Goal: Information Seeking & Learning: Check status

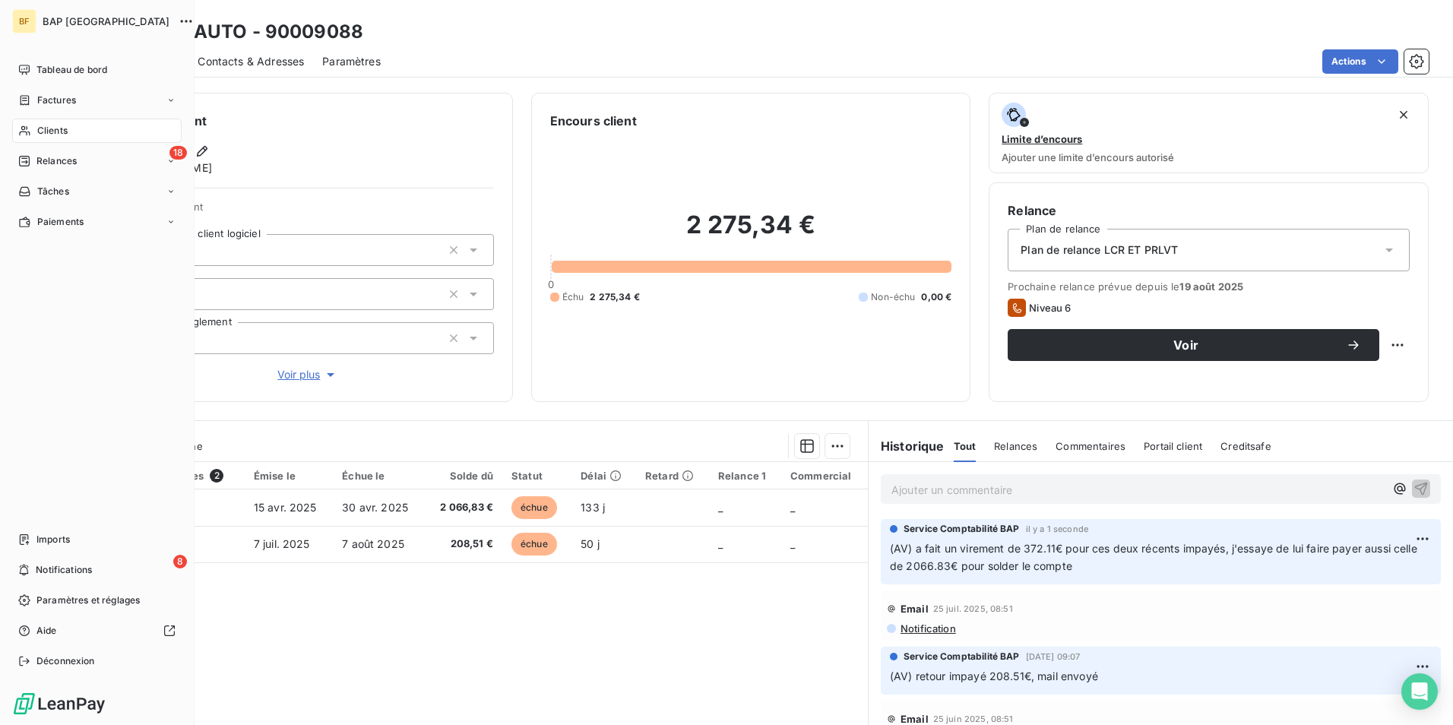
click at [63, 122] on div "Clients" at bounding box center [96, 131] width 169 height 24
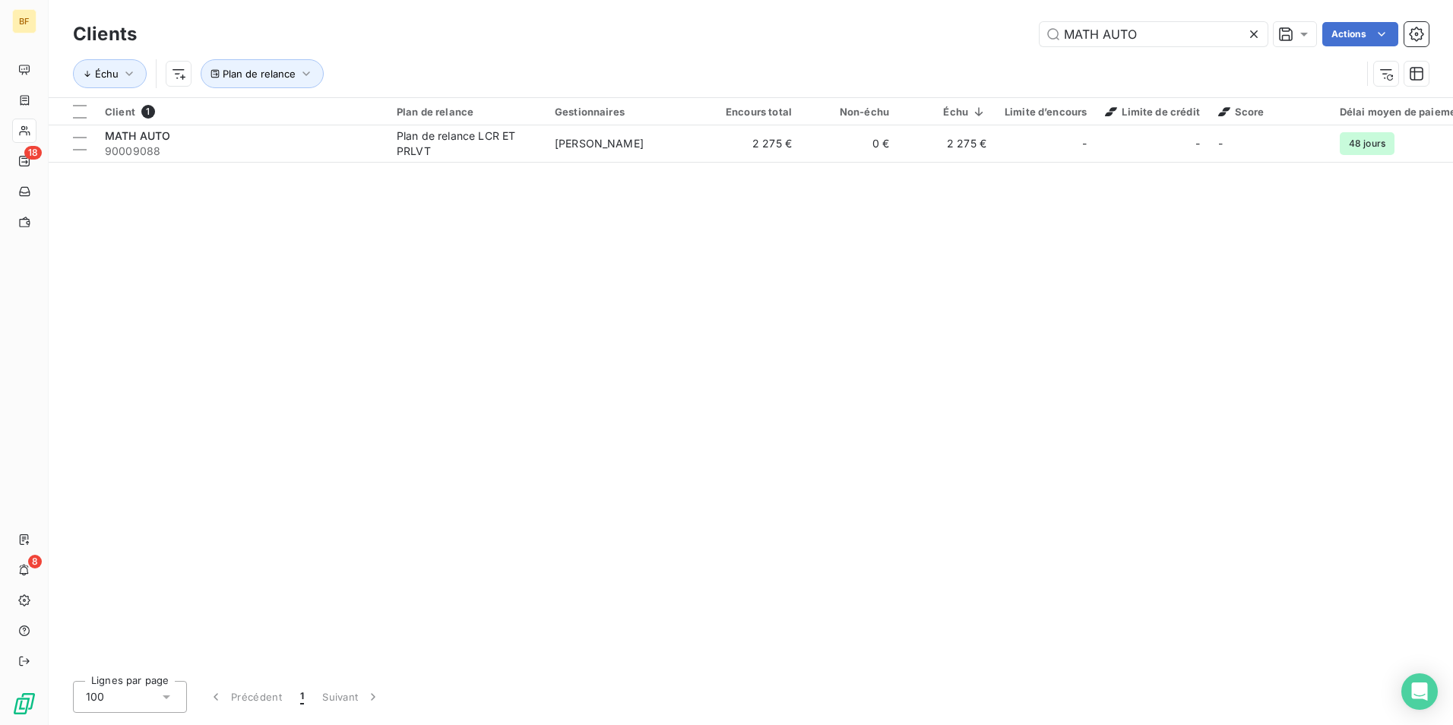
drag, startPoint x: 1186, startPoint y: 30, endPoint x: 860, endPoint y: -14, distance: 329.8
click at [860, 0] on html "BF 18 8 Clients MATH AUTO Actions Échu Plan de relance Client 1 Plan de relance…" at bounding box center [726, 362] width 1453 height 725
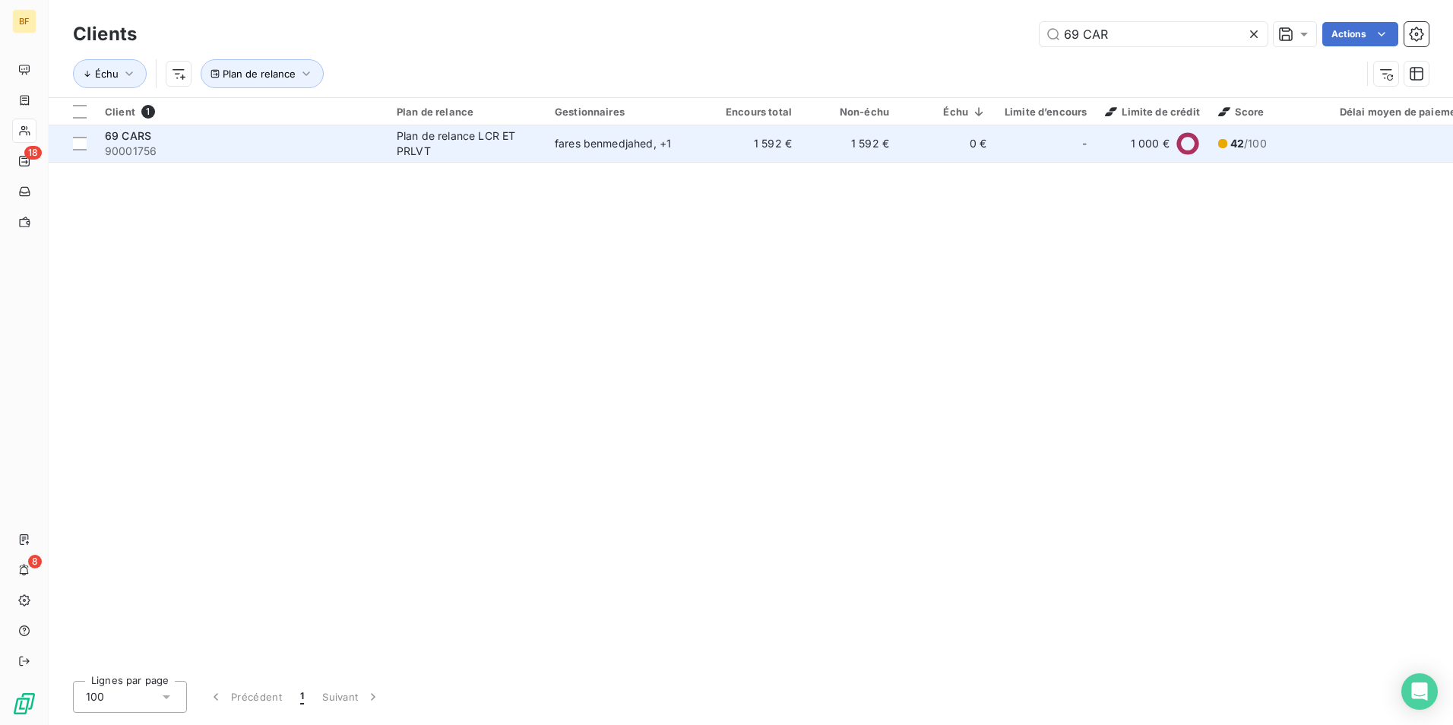
type input "69 CAR"
click at [584, 147] on div "fares benmedjahed , + 1" at bounding box center [625, 143] width 140 height 15
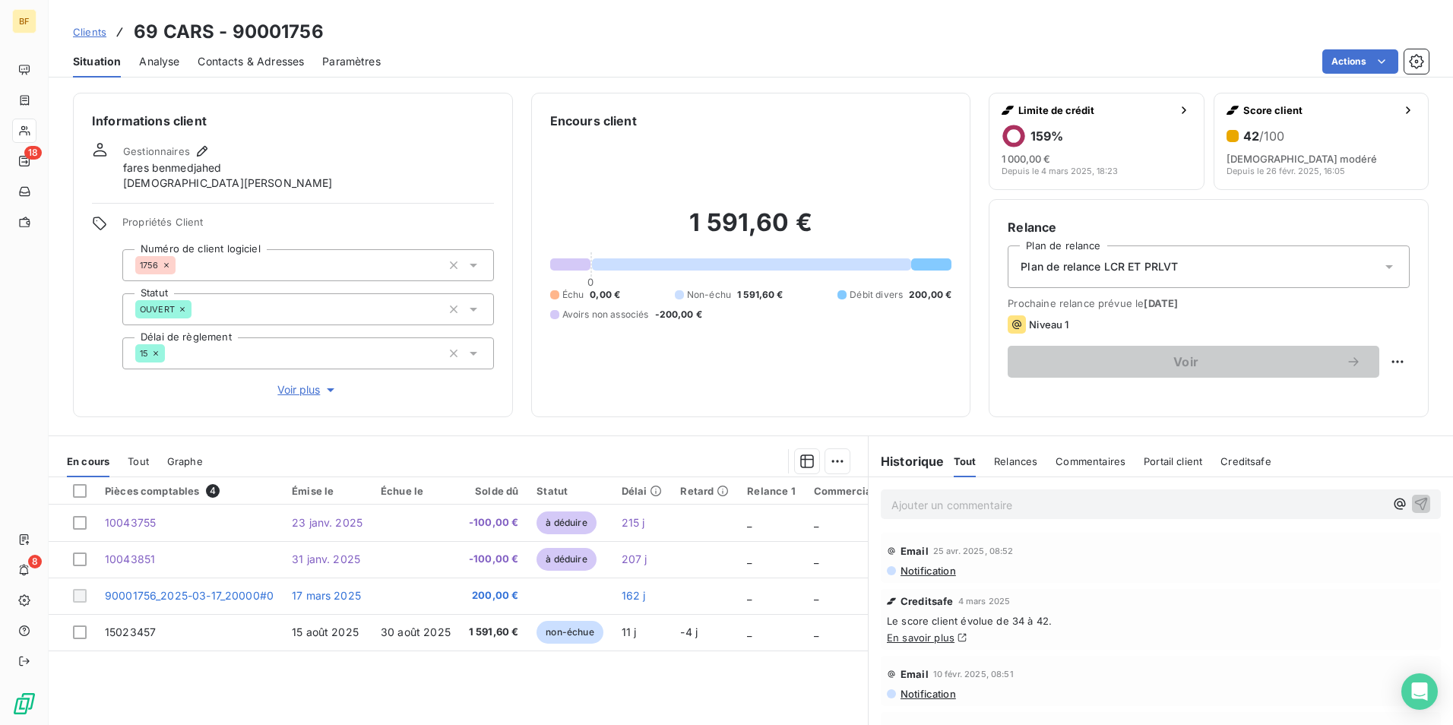
click at [1028, 505] on p "Ajouter un commentaire ﻿" at bounding box center [1138, 505] width 493 height 19
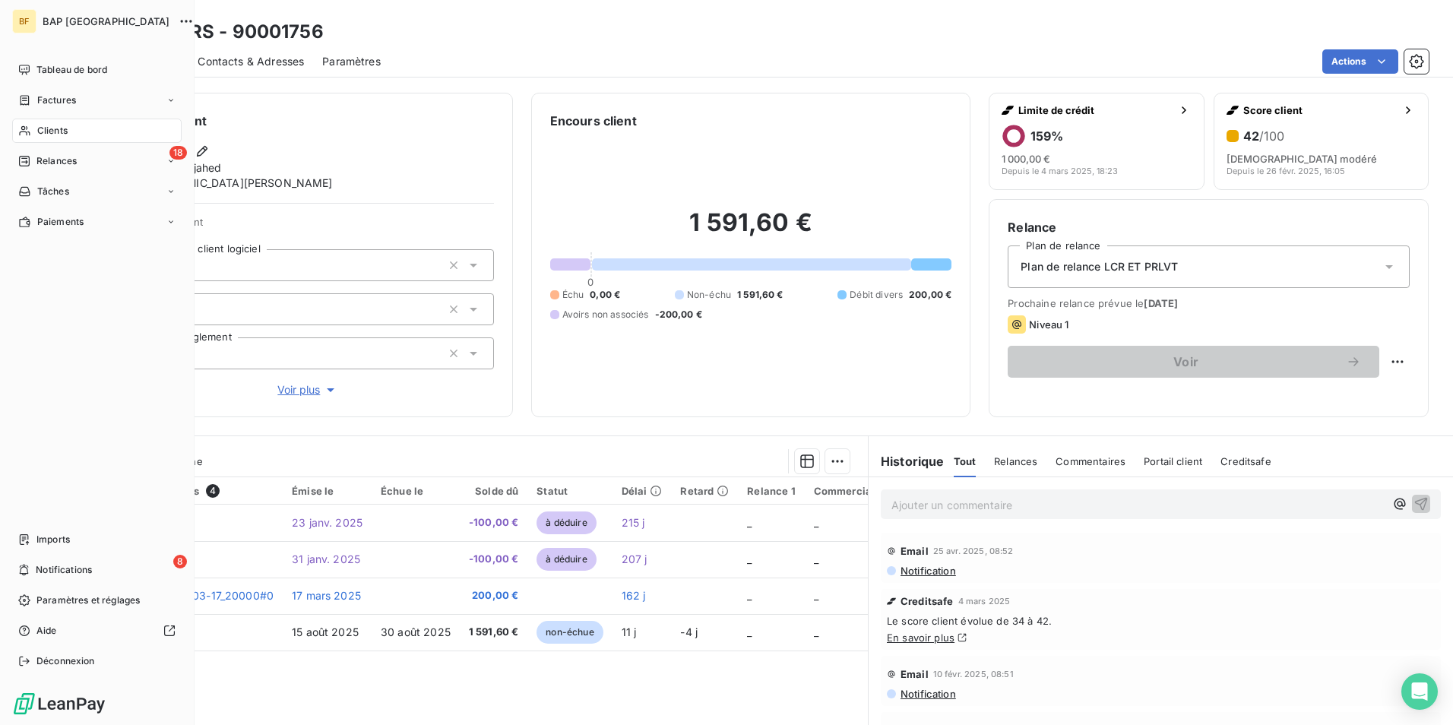
click at [63, 132] on span "Clients" at bounding box center [52, 131] width 30 height 14
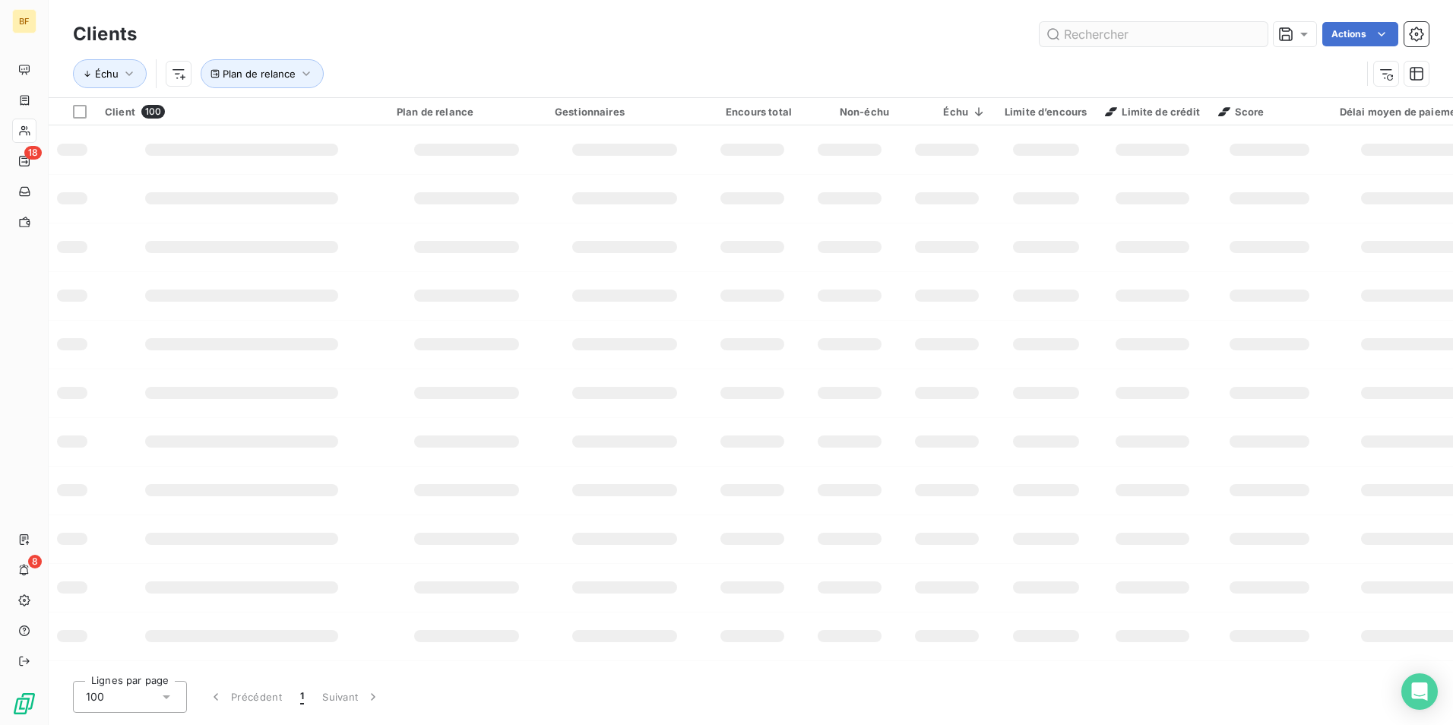
click at [1098, 36] on input "text" at bounding box center [1154, 34] width 228 height 24
type input "buathier"
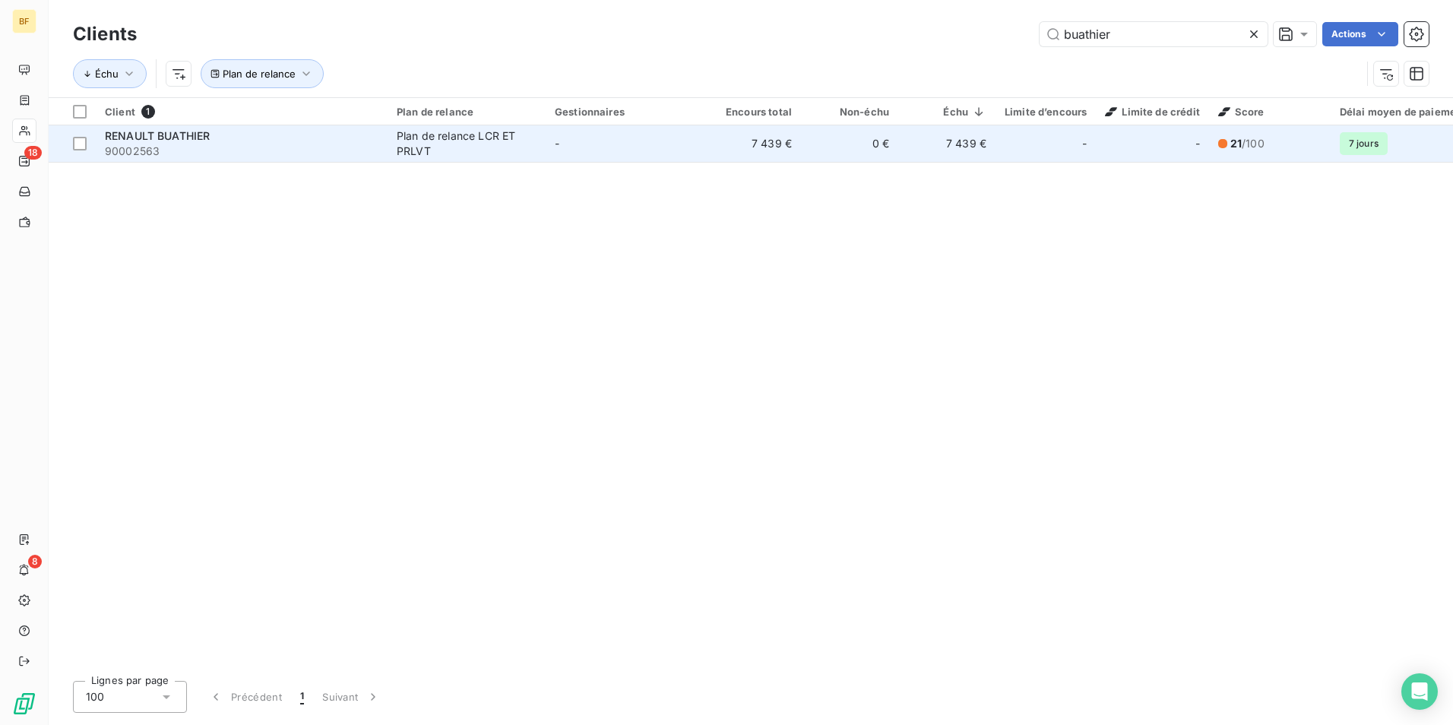
click at [442, 143] on div "Plan de relance LCR ET PRLVT" at bounding box center [467, 143] width 140 height 30
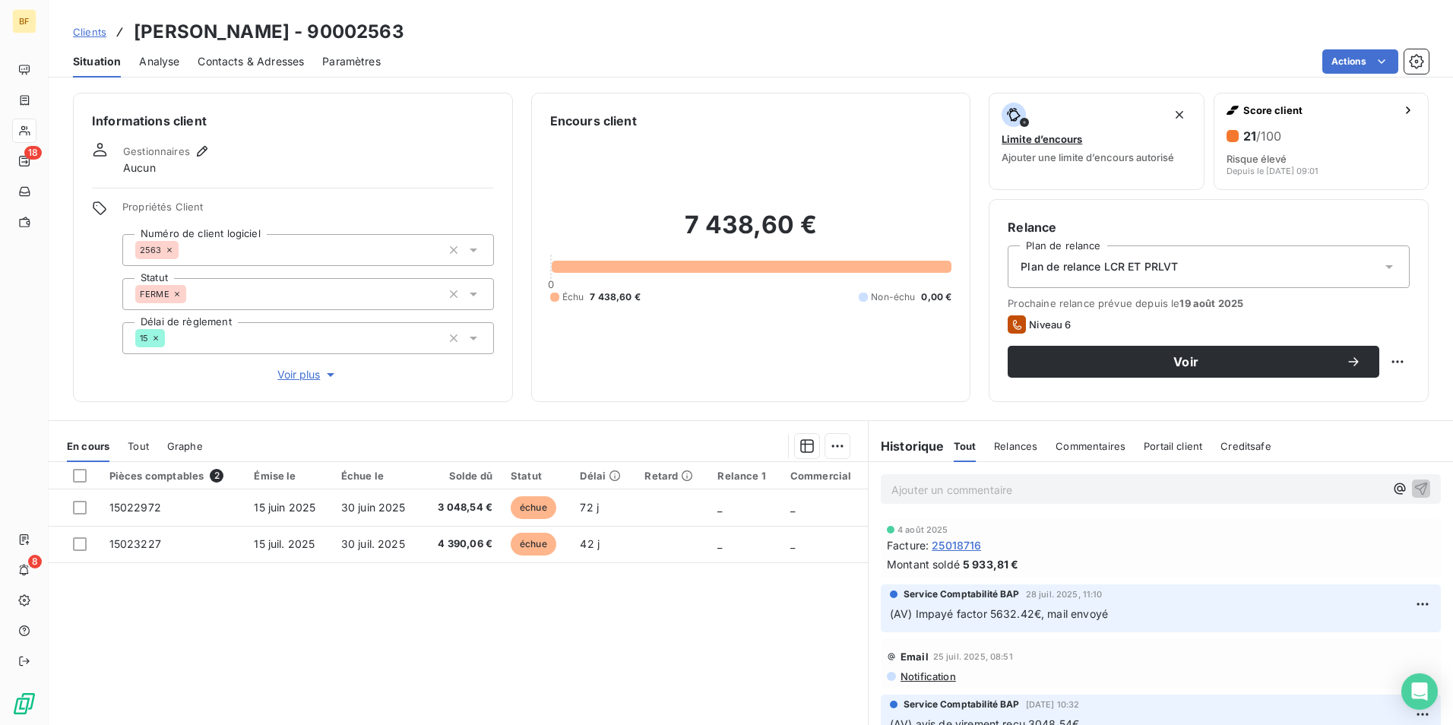
click at [965, 508] on div "Ajouter un commentaire ﻿" at bounding box center [1161, 489] width 584 height 54
click at [951, 494] on p "Ajouter un commentaire ﻿" at bounding box center [1138, 489] width 493 height 19
click at [1020, 489] on p "(AV) IMPAYÉ FACTOR" at bounding box center [1138, 488] width 493 height 17
click at [1062, 489] on p "(AV) IMPAYÉ FACTOR 5933." at bounding box center [1138, 488] width 493 height 17
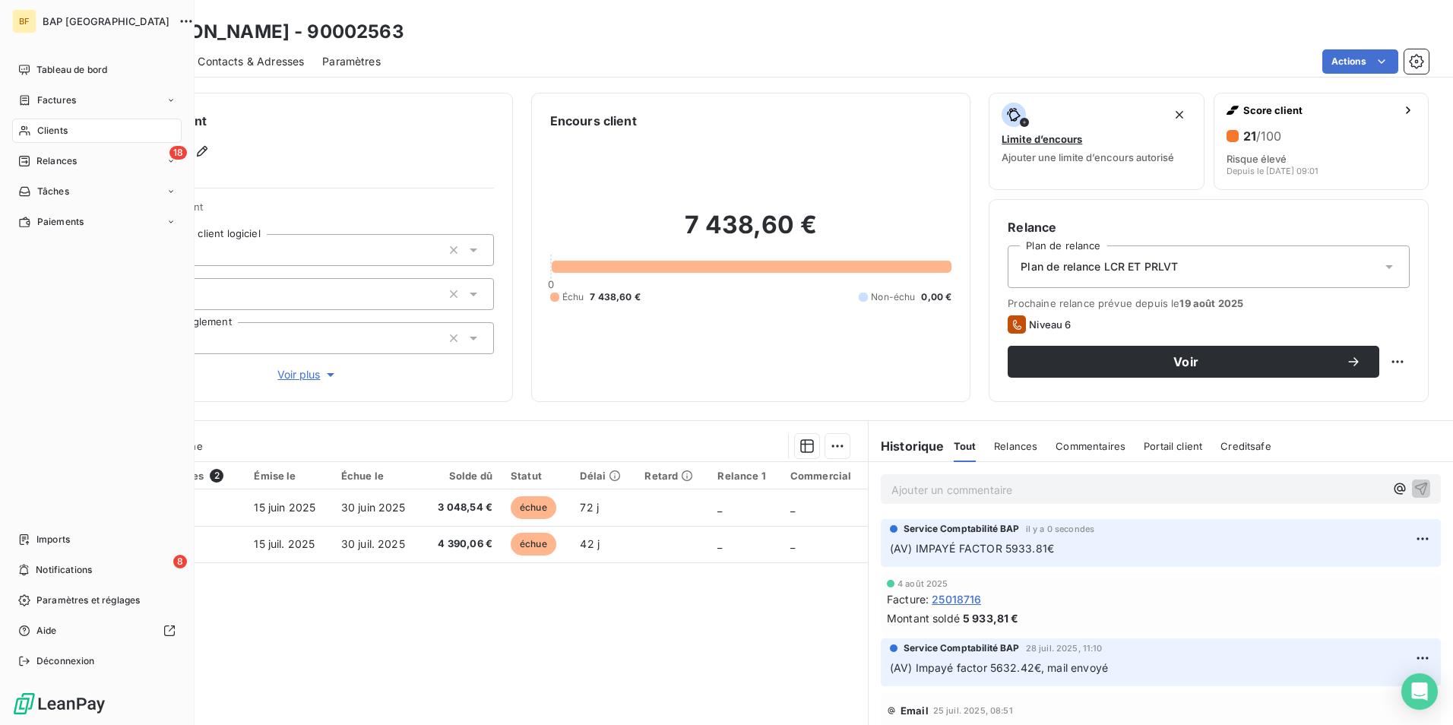
click at [49, 124] on span "Clients" at bounding box center [52, 131] width 30 height 14
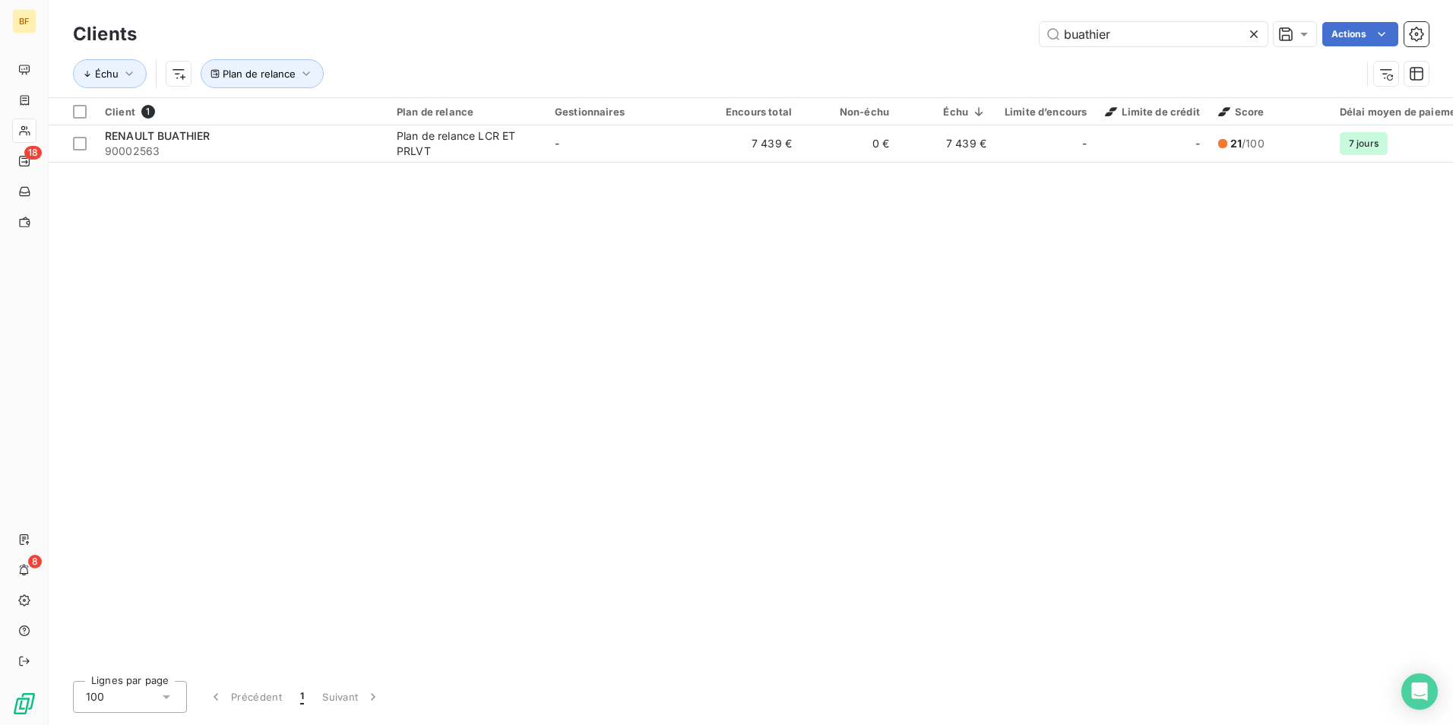
drag, startPoint x: 1180, startPoint y: 32, endPoint x: 949, endPoint y: 8, distance: 232.3
click at [985, 9] on div "Clients buathier Actions Échu Plan de relance" at bounding box center [751, 48] width 1405 height 97
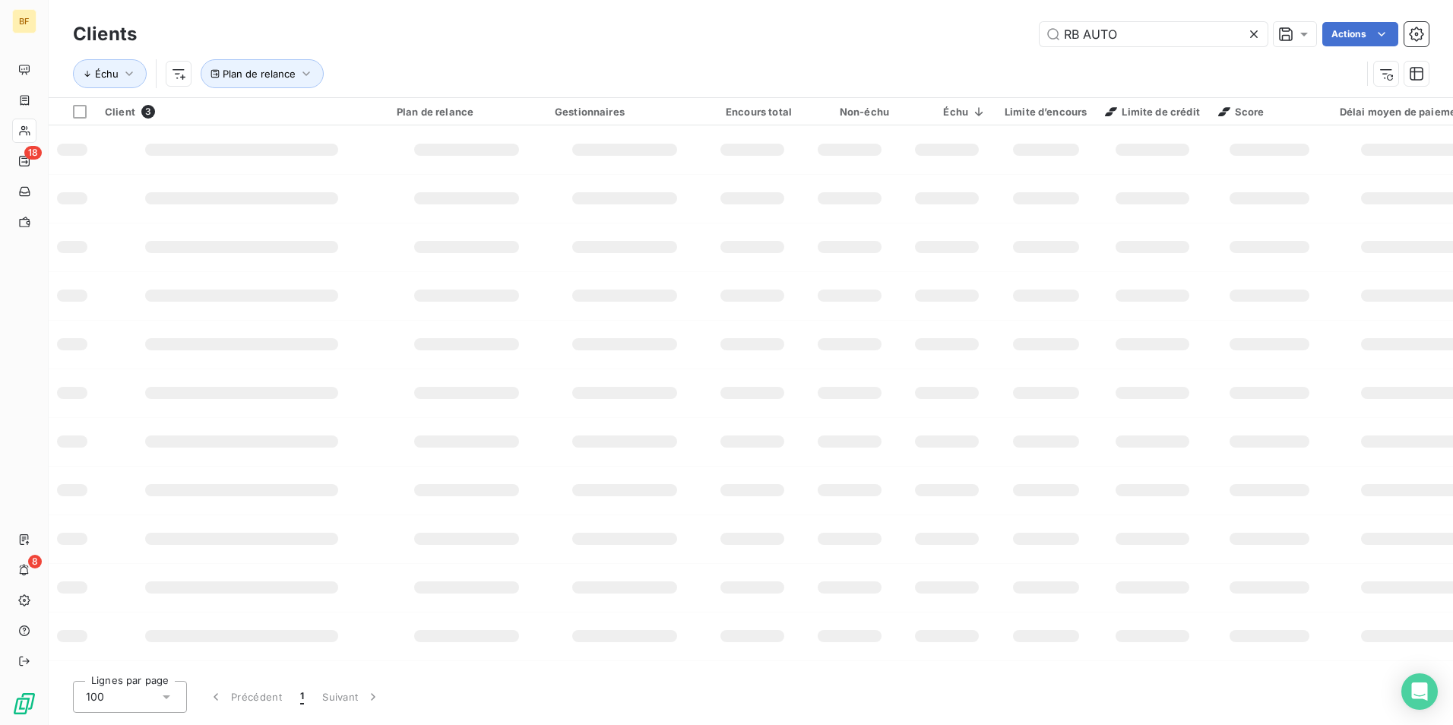
type input "RB AUTO"
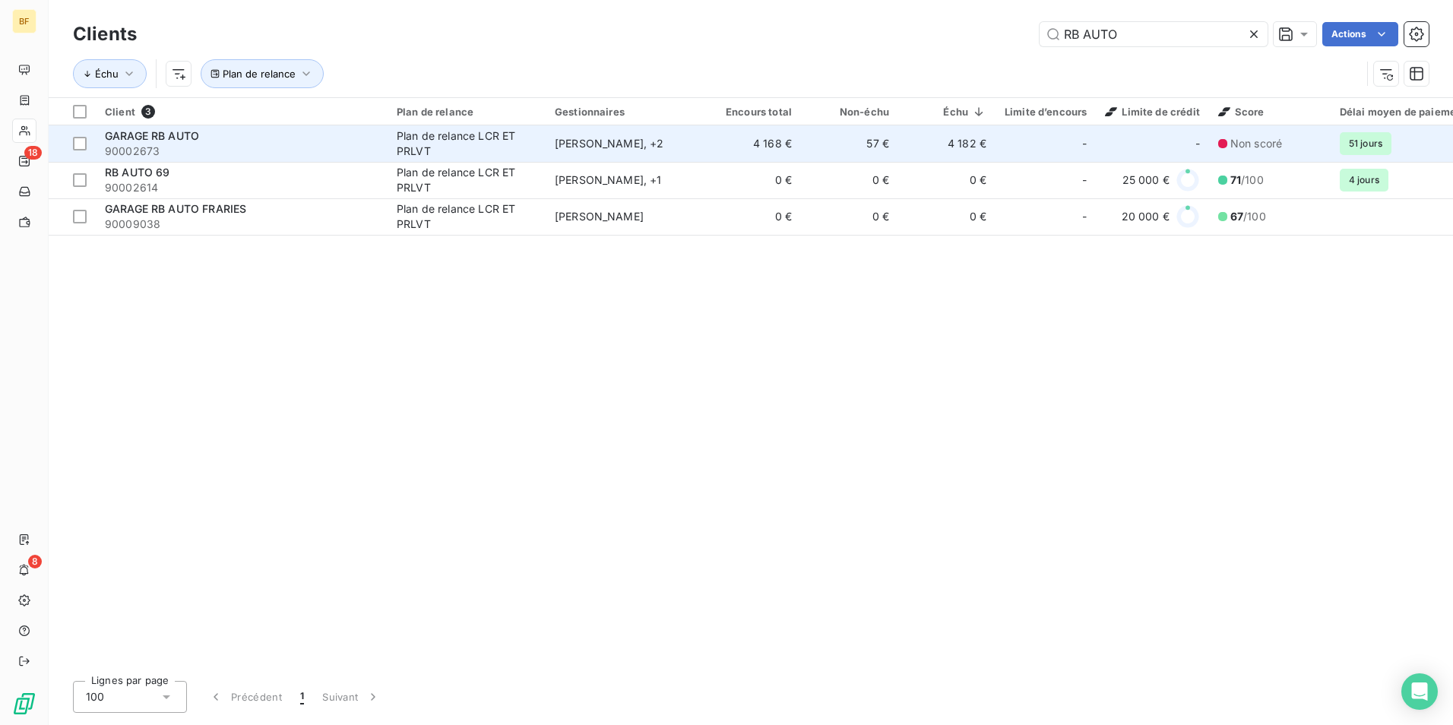
click at [173, 150] on span "90002673" at bounding box center [242, 151] width 274 height 15
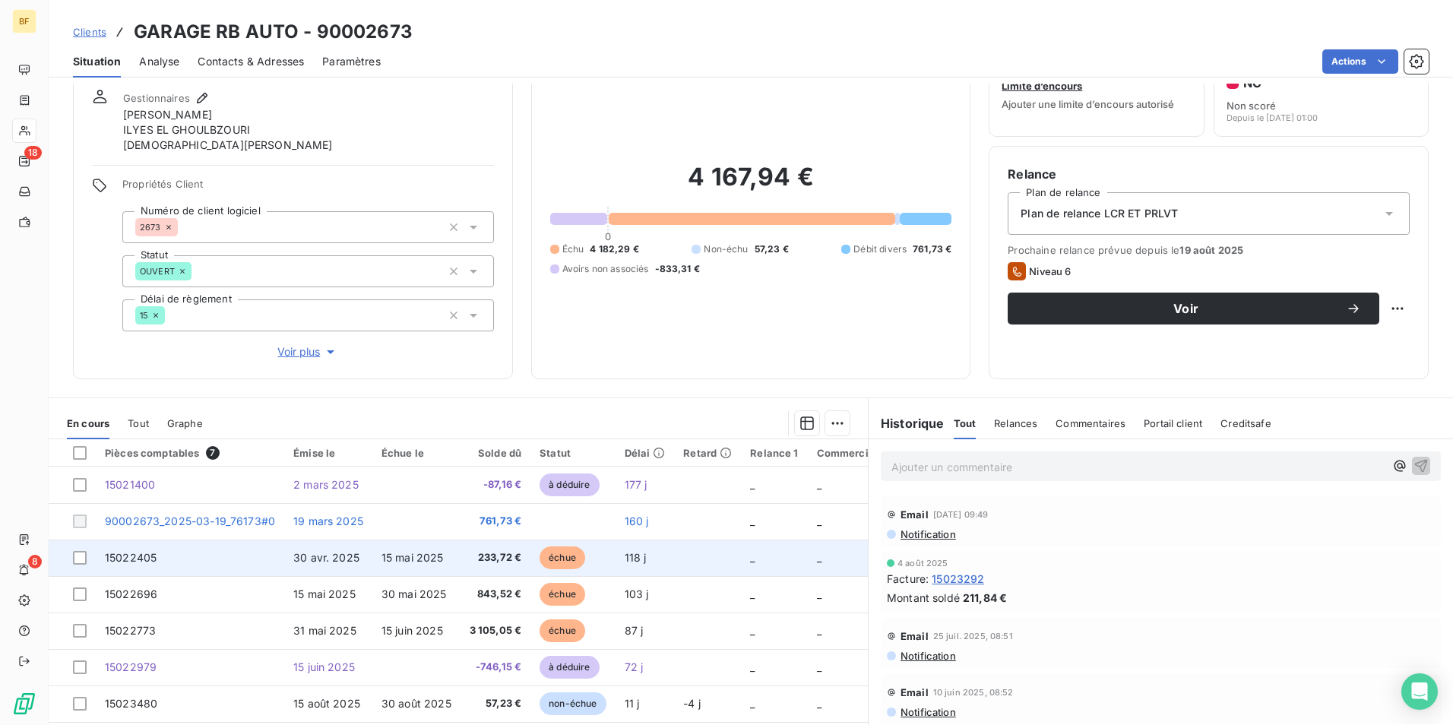
scroll to position [106, 0]
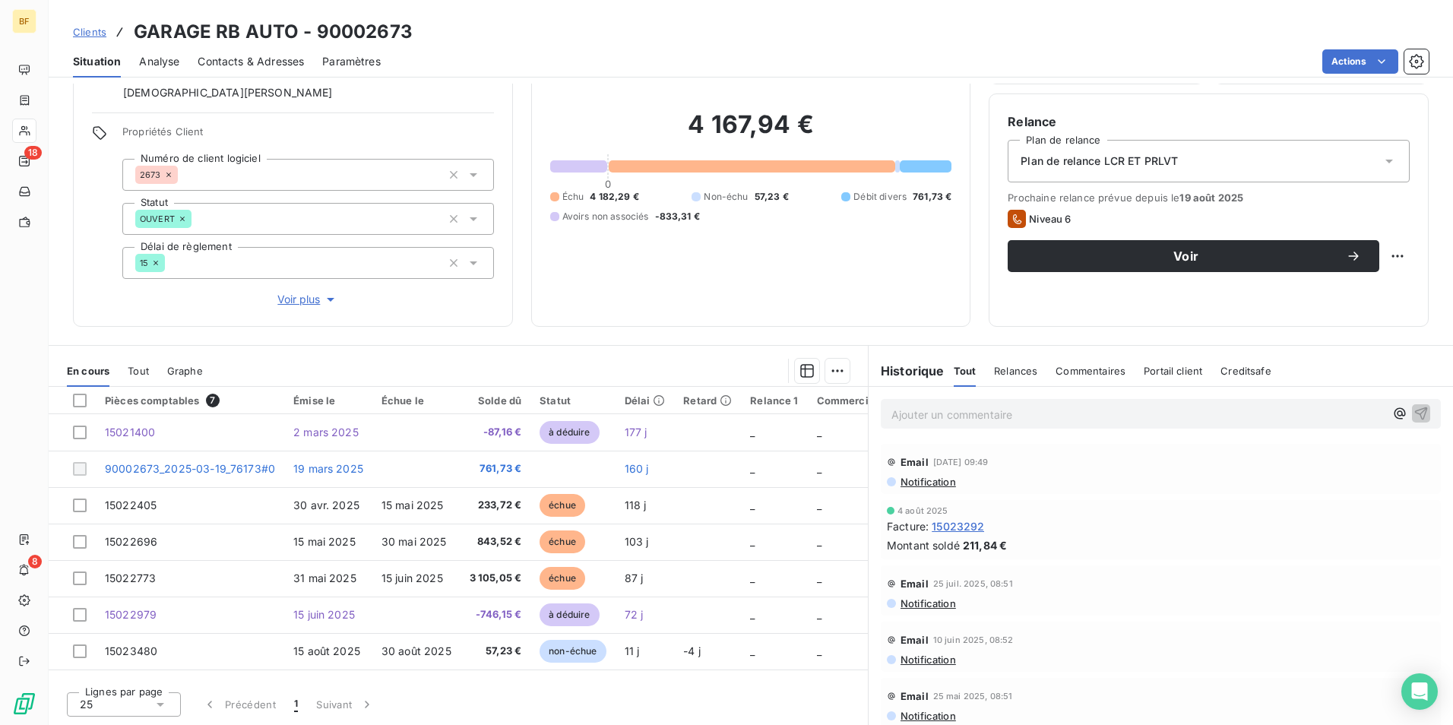
click at [131, 368] on span "Tout" at bounding box center [138, 371] width 21 height 12
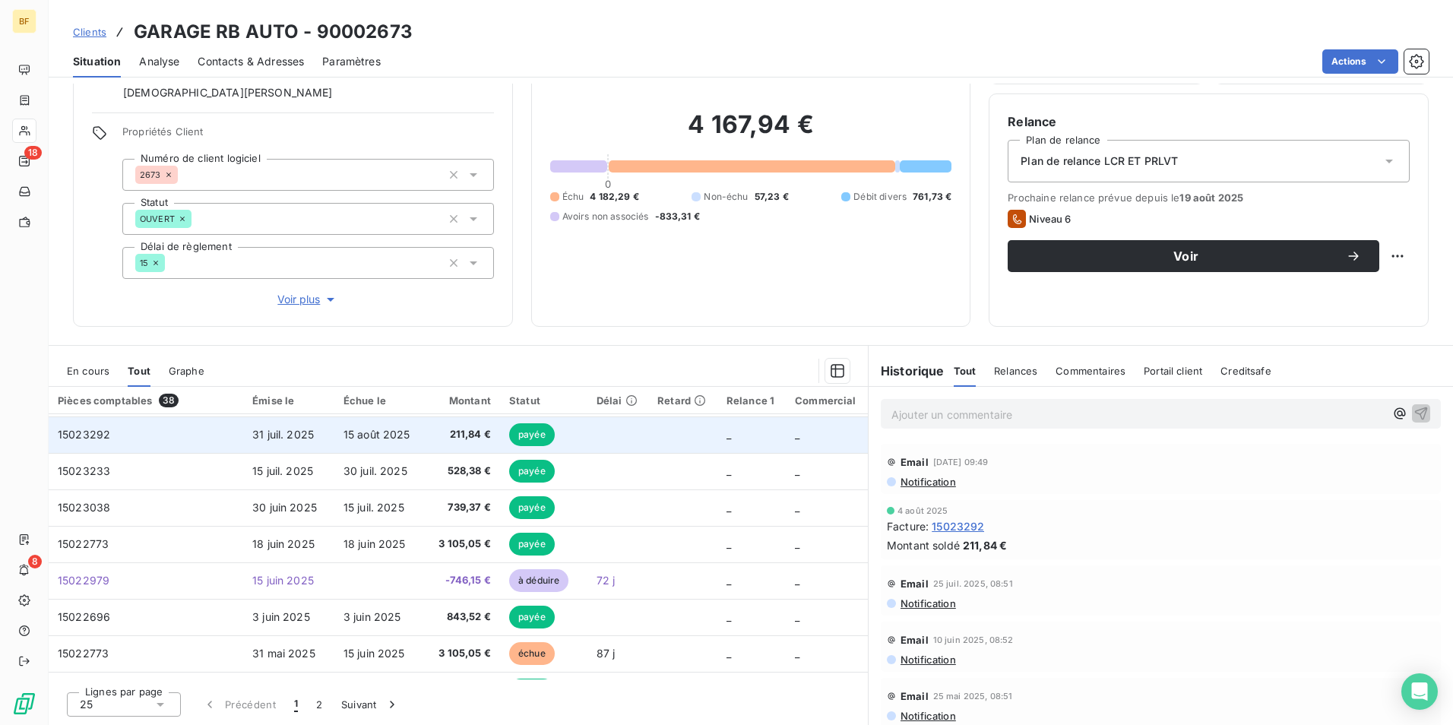
scroll to position [0, 0]
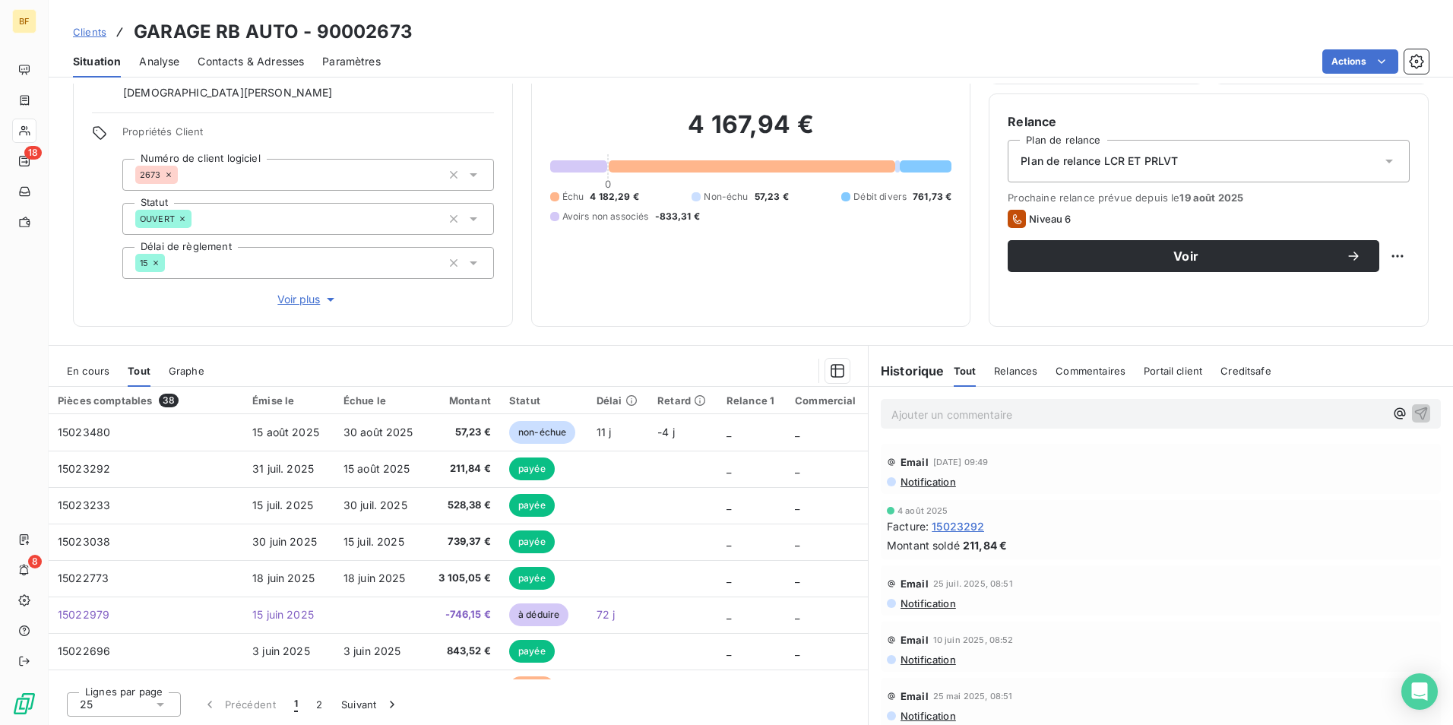
click at [1003, 424] on div "Ajouter un commentaire ﻿" at bounding box center [1161, 414] width 560 height 30
click at [998, 417] on p "Ajouter un commentaire ﻿" at bounding box center [1138, 414] width 493 height 19
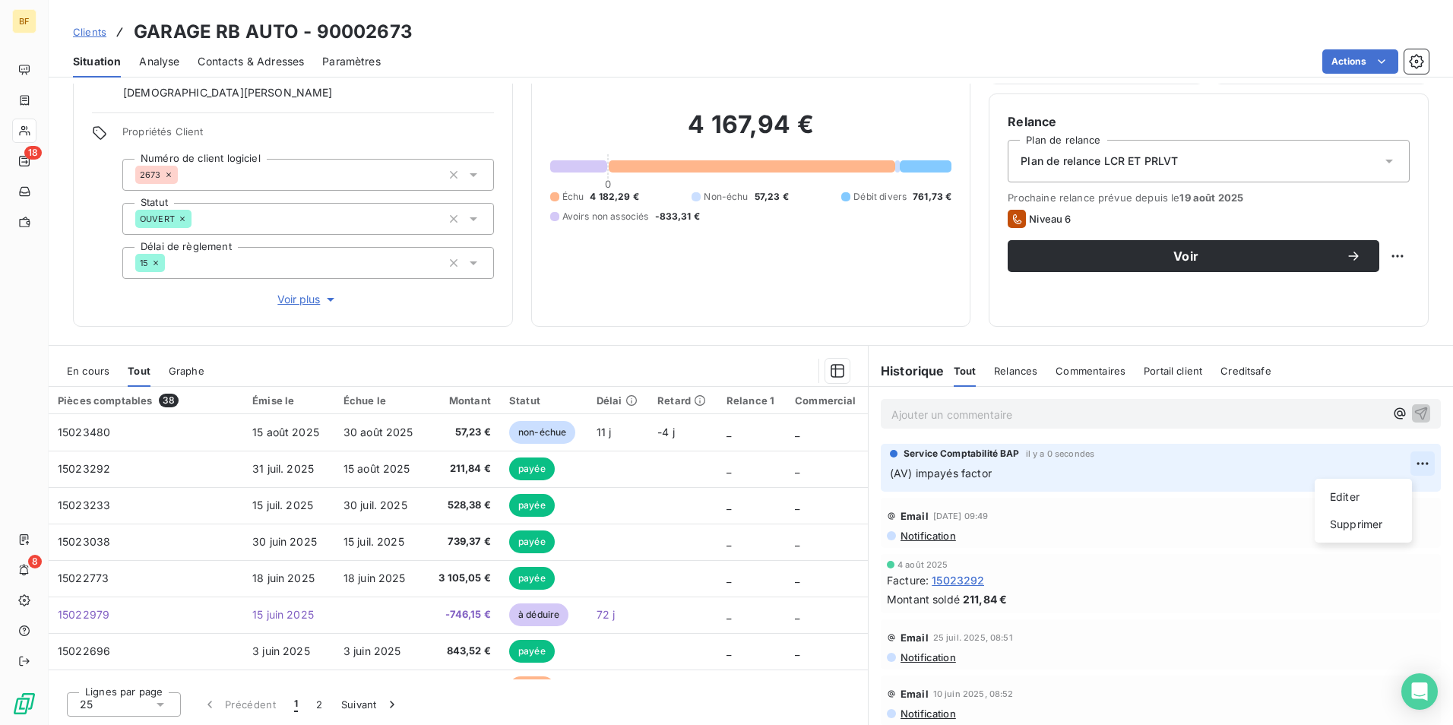
click at [1407, 462] on html "BF 18 8 Clients GARAGE RB AUTO - 90002673 Situation Analyse Contacts & Adresses…" at bounding box center [726, 362] width 1453 height 725
click at [1341, 499] on div "Editer" at bounding box center [1363, 497] width 85 height 24
click at [1000, 477] on p "(AV) impayés factor" at bounding box center [1150, 473] width 521 height 17
click at [640, 289] on div "4 167,94 € 0 Échu 4 182,29 € Non-échu 57,23 € Débit divers 761,73 € Avoirs non …" at bounding box center [751, 166] width 402 height 284
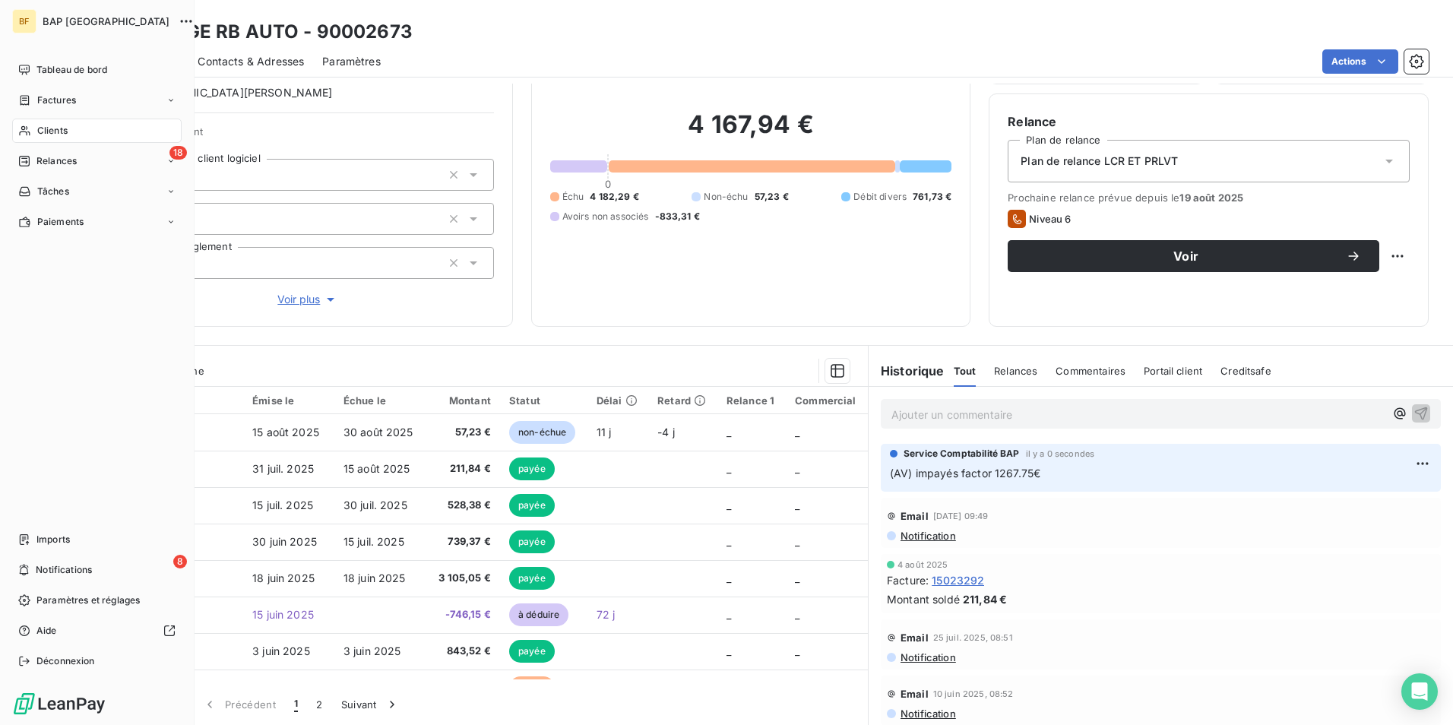
click at [40, 125] on span "Clients" at bounding box center [52, 131] width 30 height 14
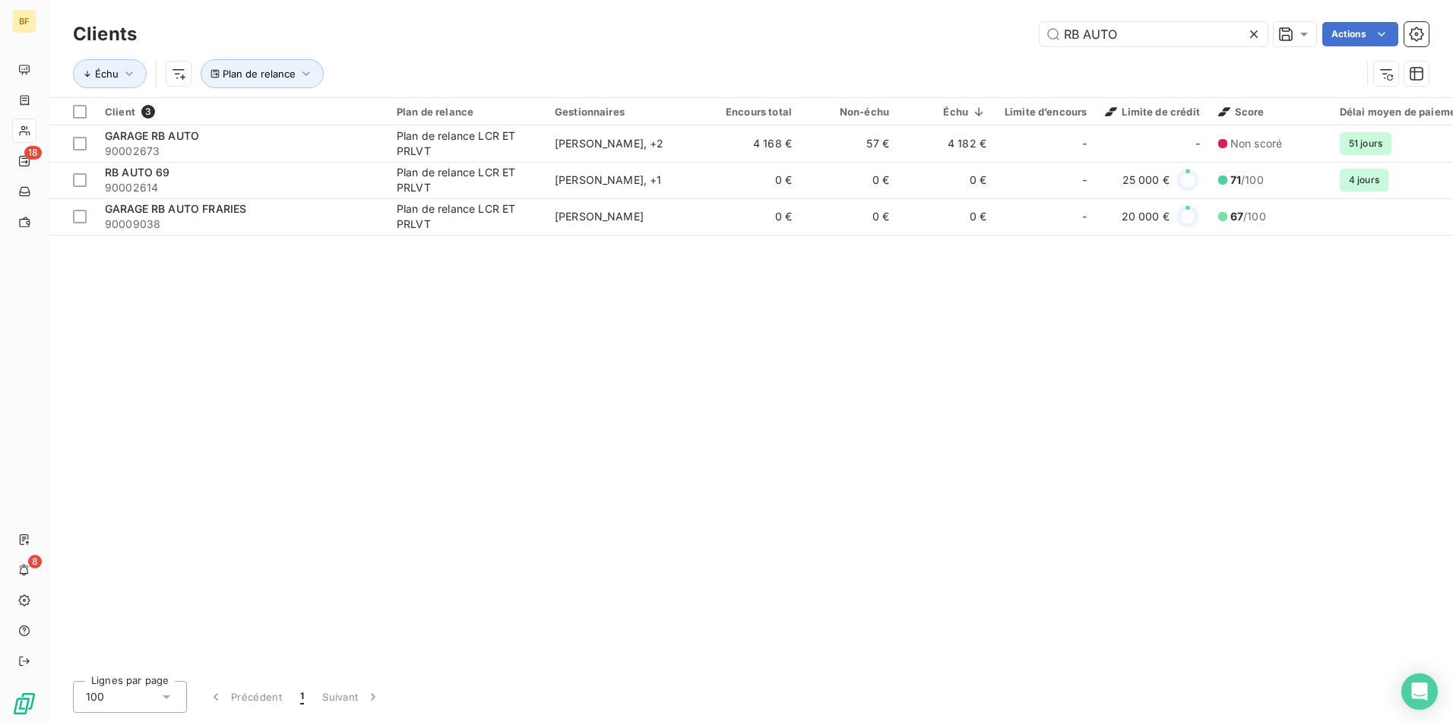
drag, startPoint x: 1134, startPoint y: 42, endPoint x: 885, endPoint y: 35, distance: 248.6
click at [885, 35] on div "RB AUTO Actions" at bounding box center [792, 34] width 1274 height 24
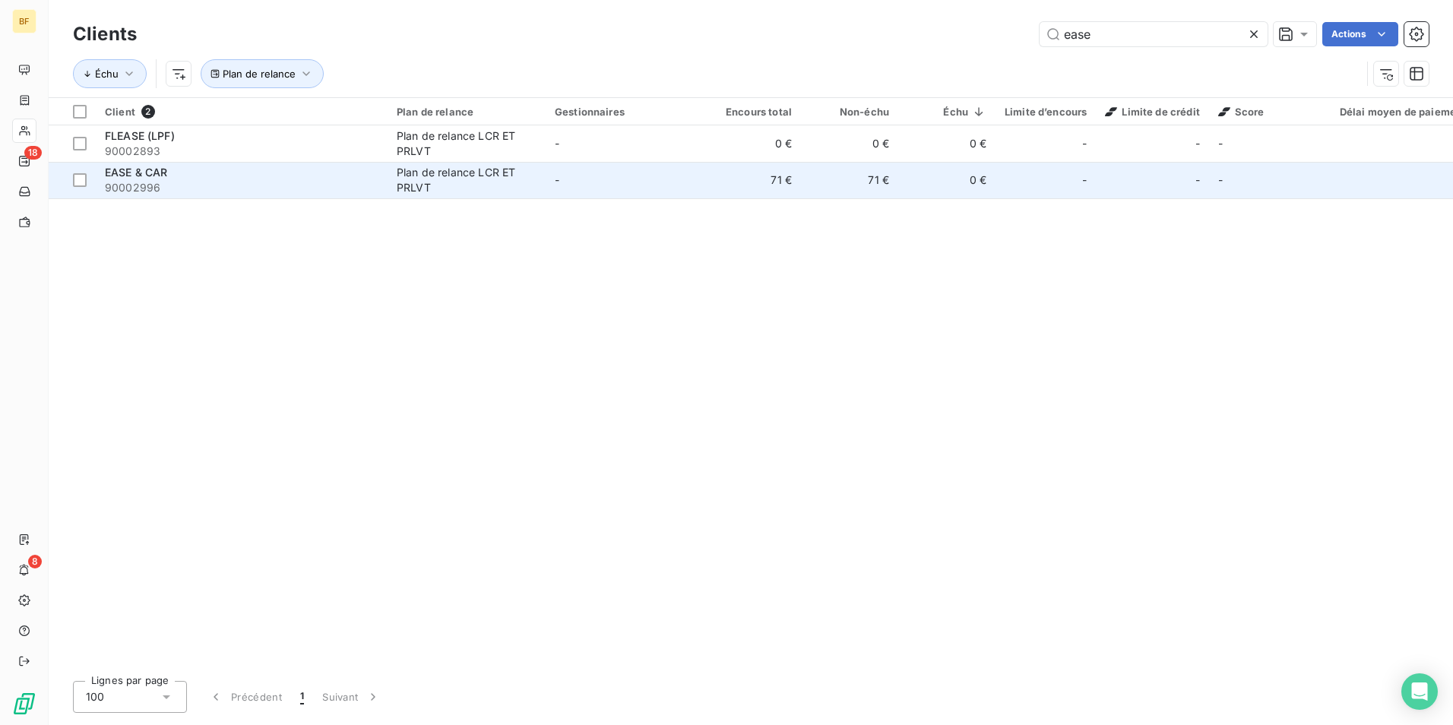
type input "ease"
click at [226, 188] on span "90002996" at bounding box center [242, 187] width 274 height 15
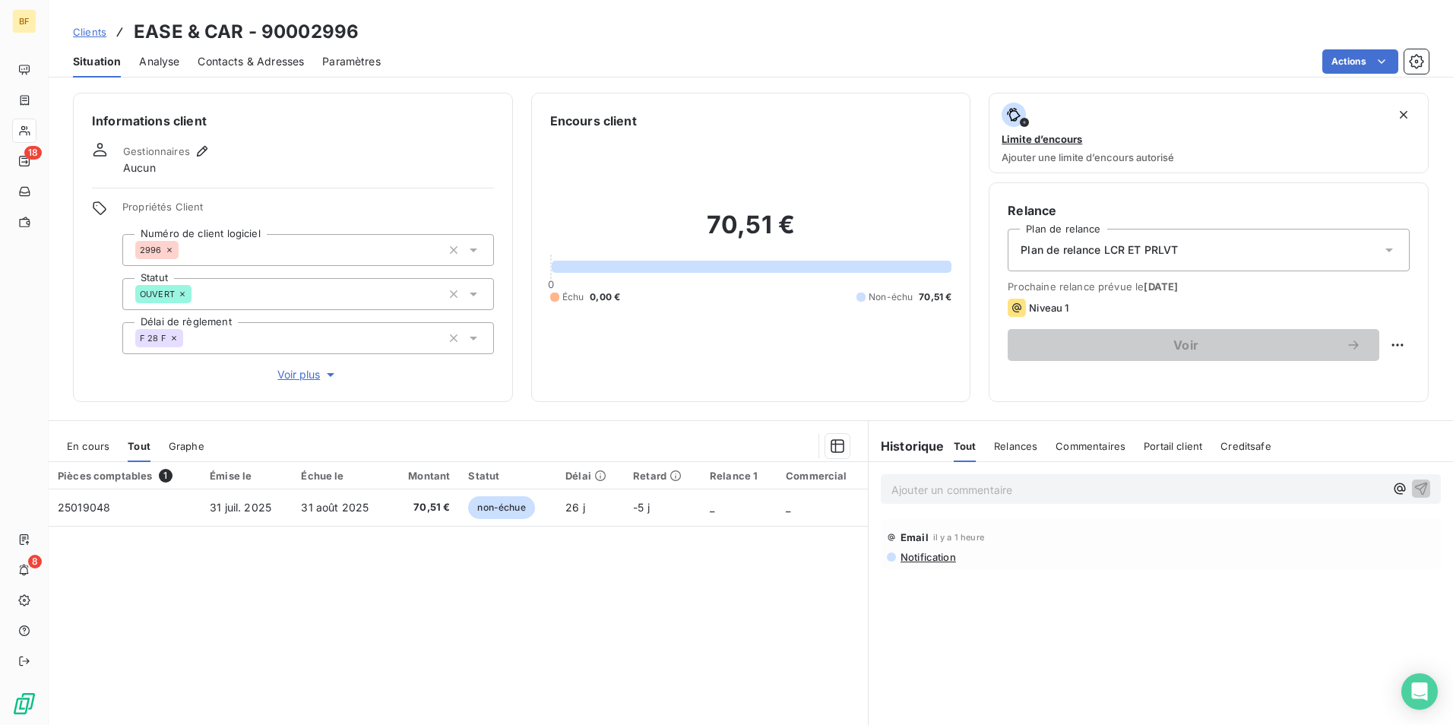
click at [140, 445] on span "Tout" at bounding box center [139, 446] width 23 height 12
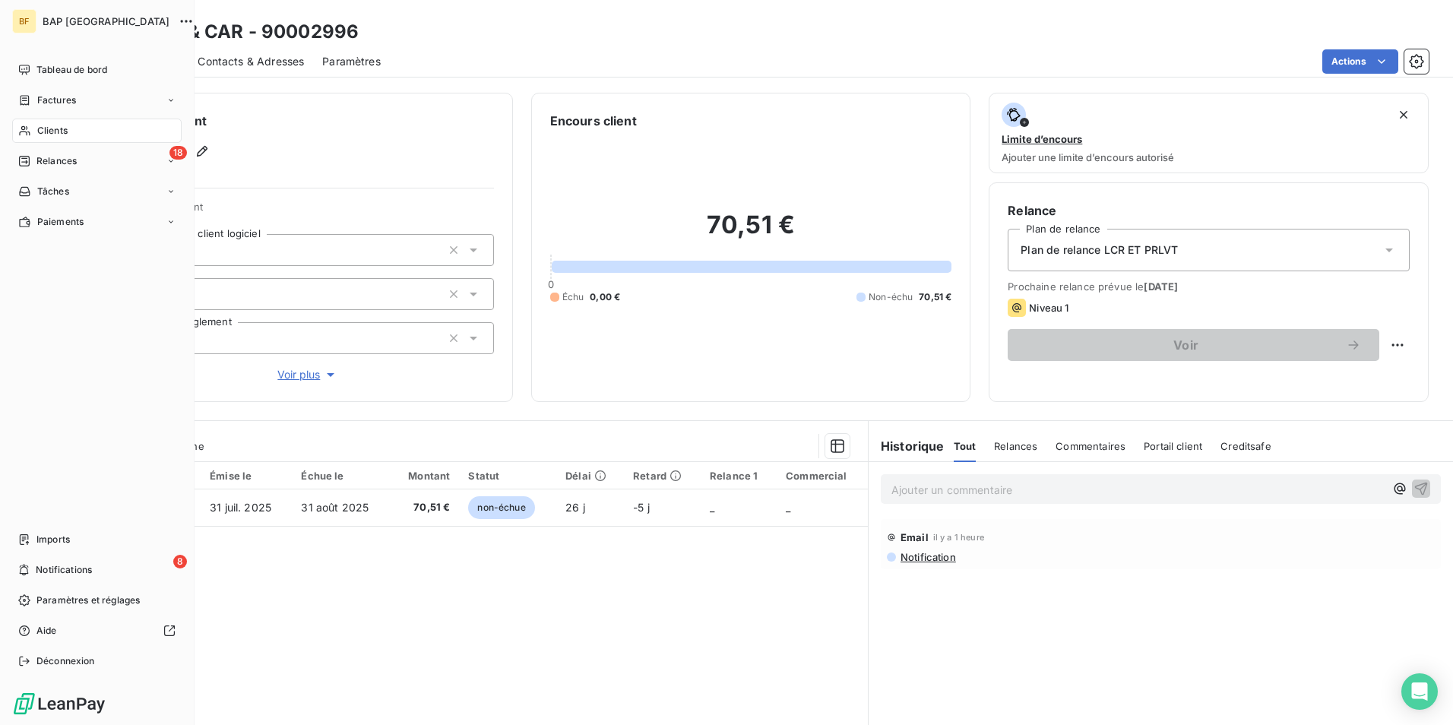
click at [62, 129] on span "Clients" at bounding box center [52, 131] width 30 height 14
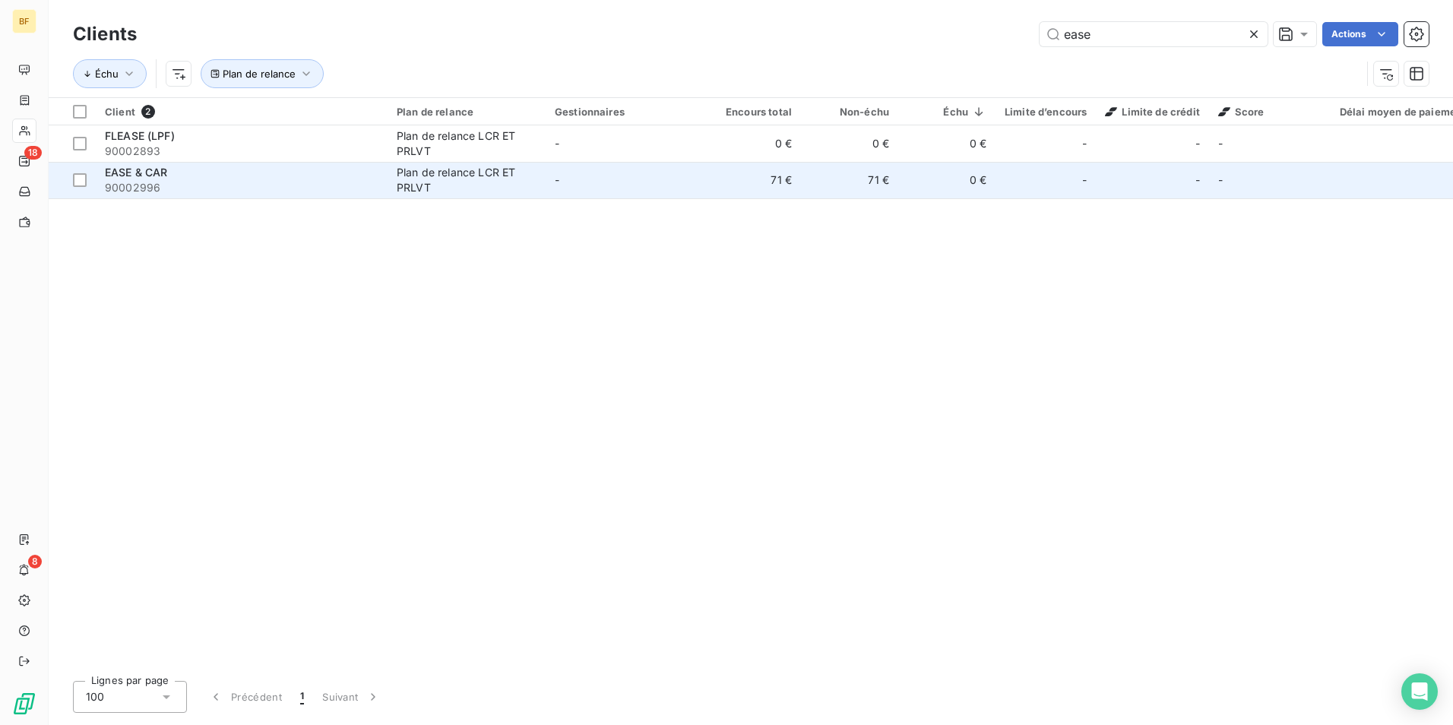
click at [385, 195] on td "EASE & CAR 90002996" at bounding box center [242, 180] width 292 height 36
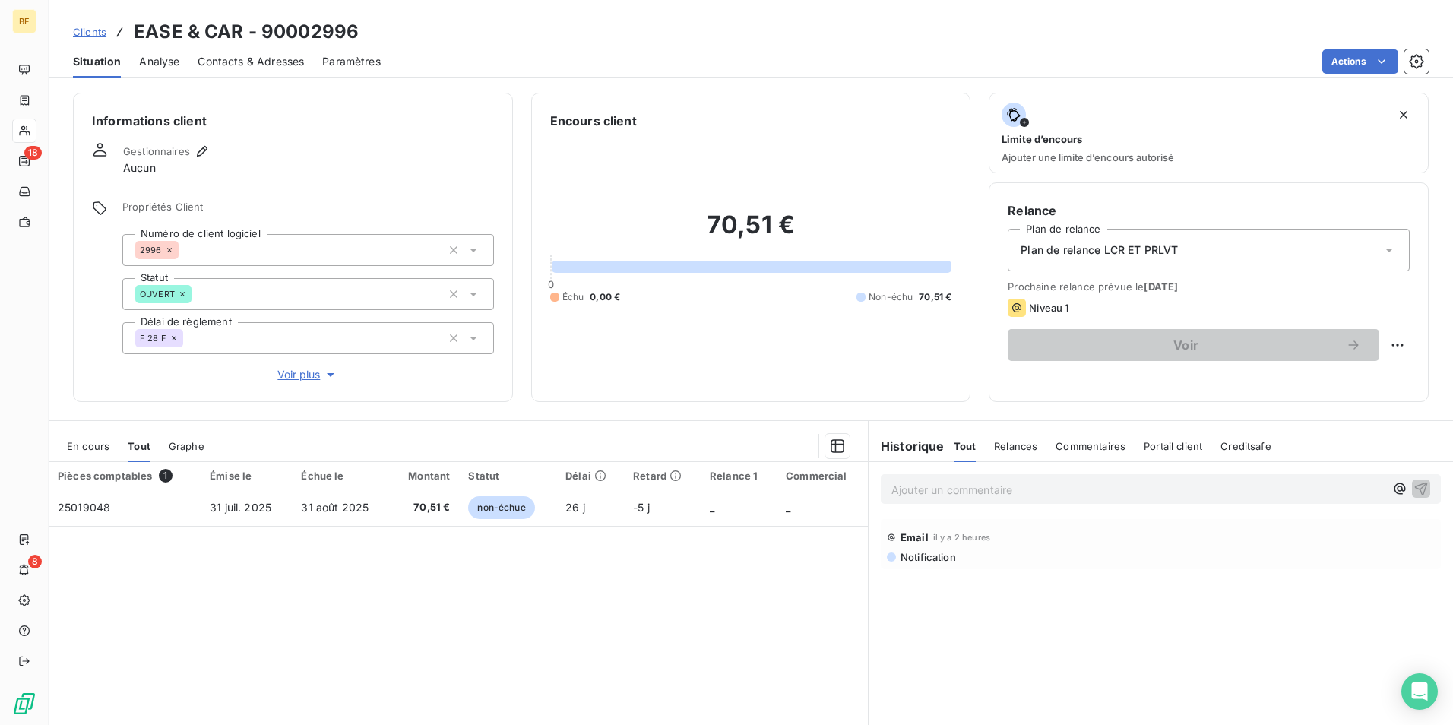
click at [558, 62] on div "Actions" at bounding box center [914, 61] width 1030 height 24
click at [838, 81] on div "Clients EASE & CAR - 90002996 Situation Analyse Contacts & Adresses Paramètres …" at bounding box center [751, 362] width 1405 height 725
click at [1072, 236] on div "Plan de relance LCR ET PRLVT" at bounding box center [1209, 250] width 402 height 43
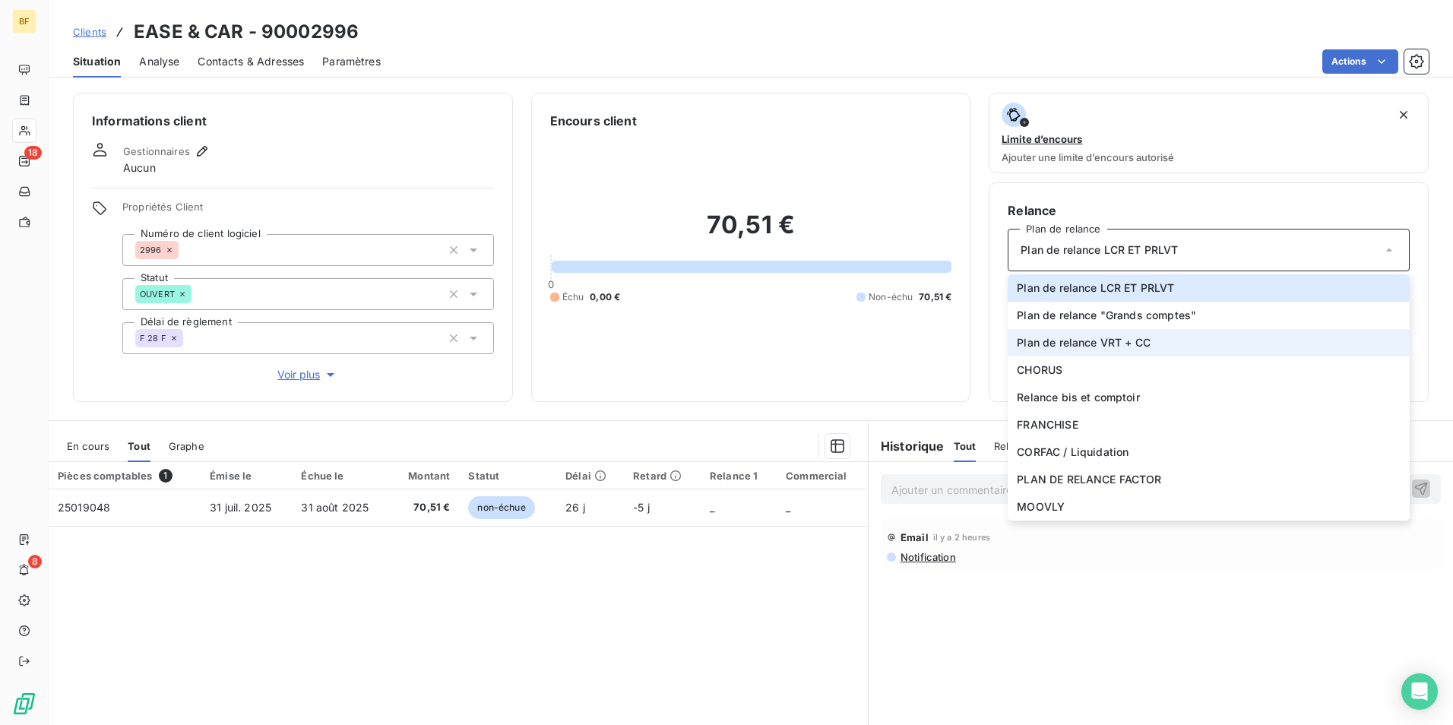
click at [1104, 337] on span "Plan de relance VRT + CC" at bounding box center [1084, 342] width 134 height 15
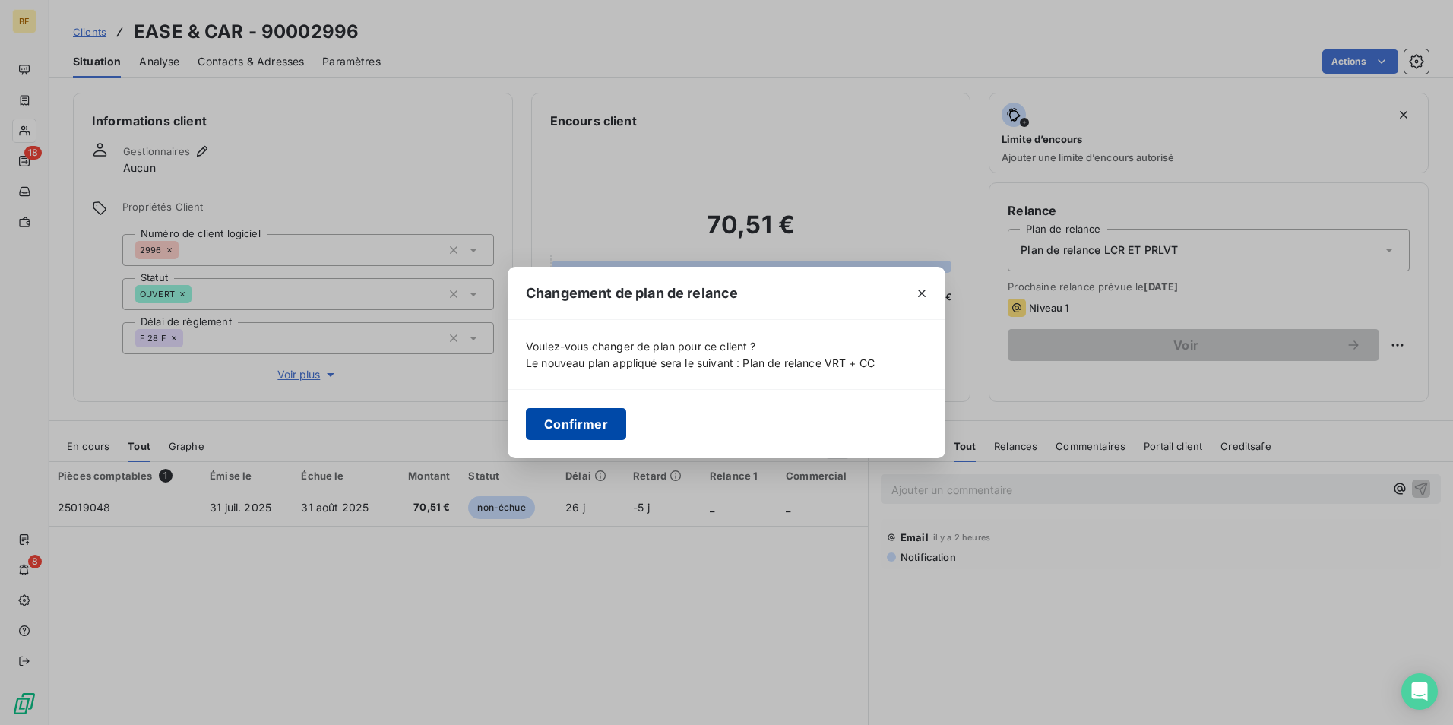
click at [586, 432] on button "Confirmer" at bounding box center [576, 424] width 100 height 32
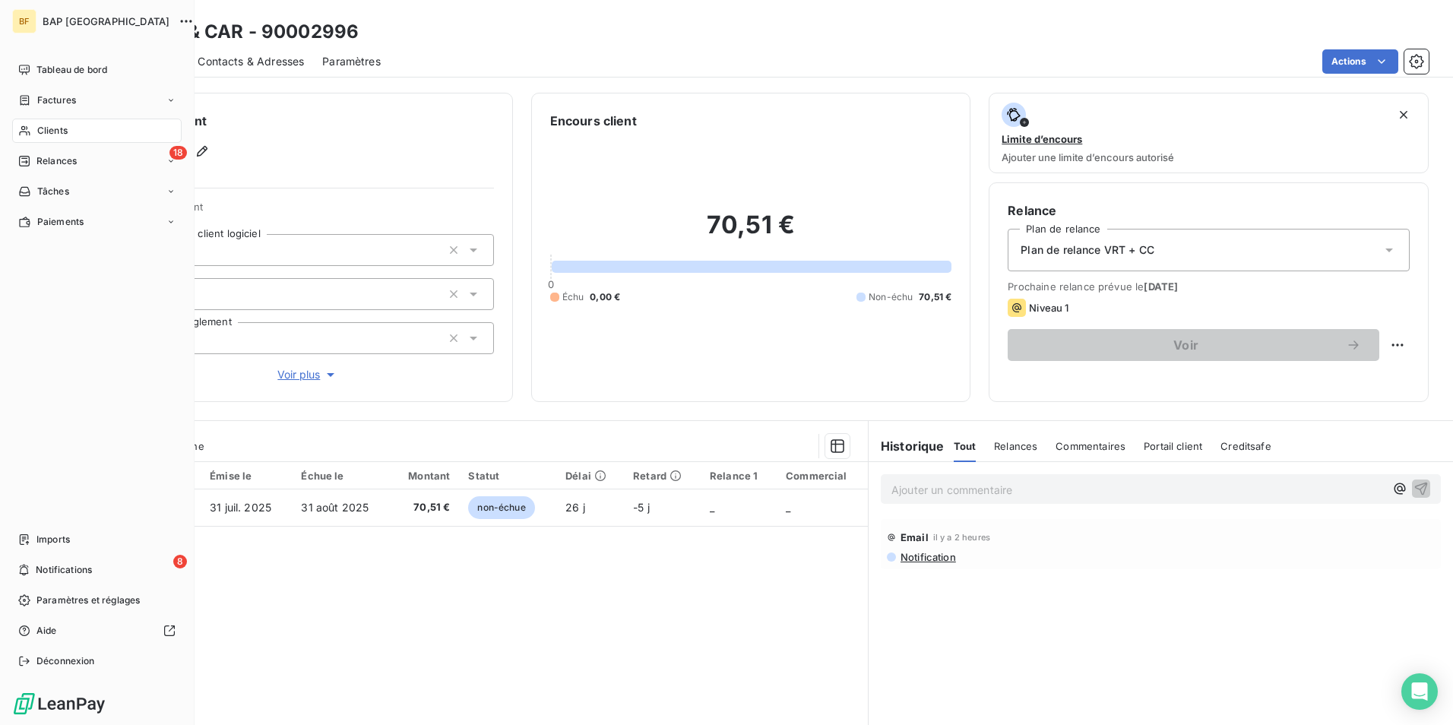
click at [25, 129] on icon at bounding box center [24, 131] width 13 height 12
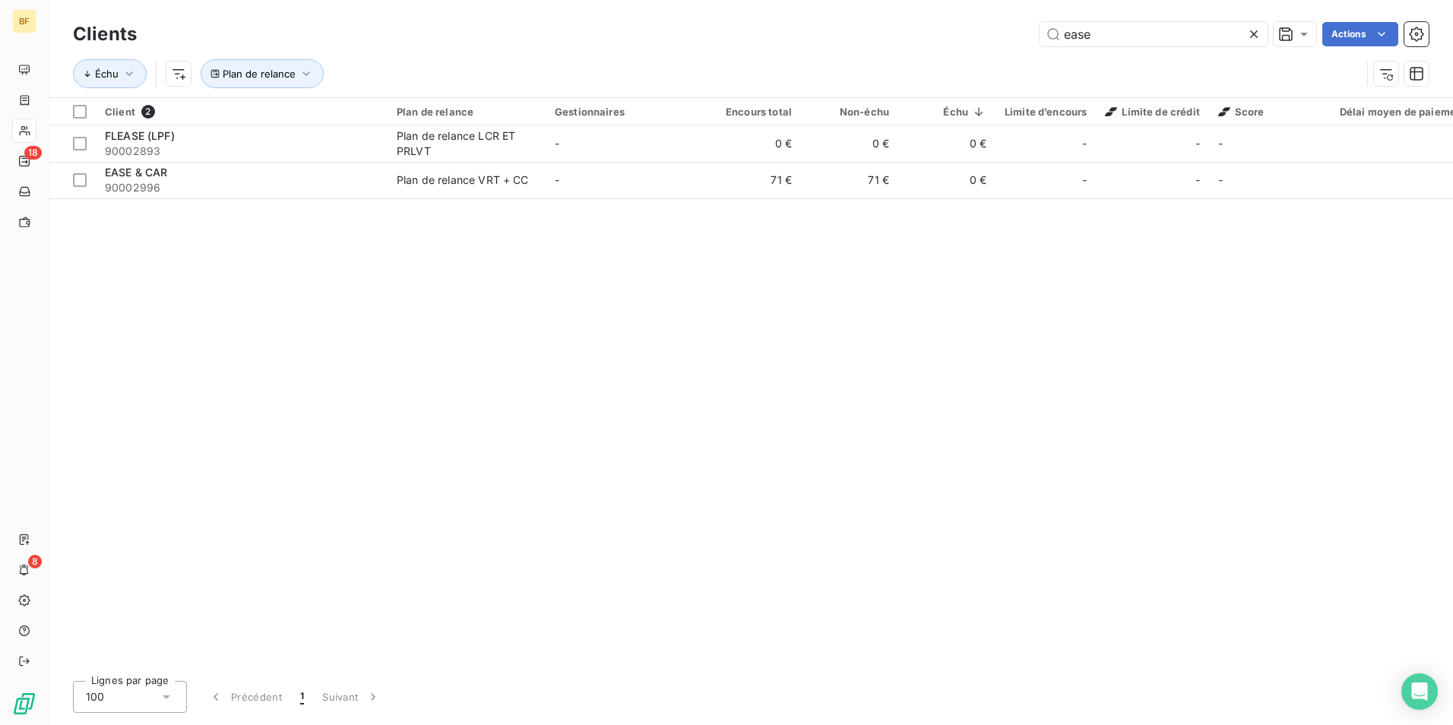
drag, startPoint x: 1088, startPoint y: 29, endPoint x: 998, endPoint y: 29, distance: 90.4
click at [998, 29] on div "ease Actions" at bounding box center [792, 34] width 1274 height 24
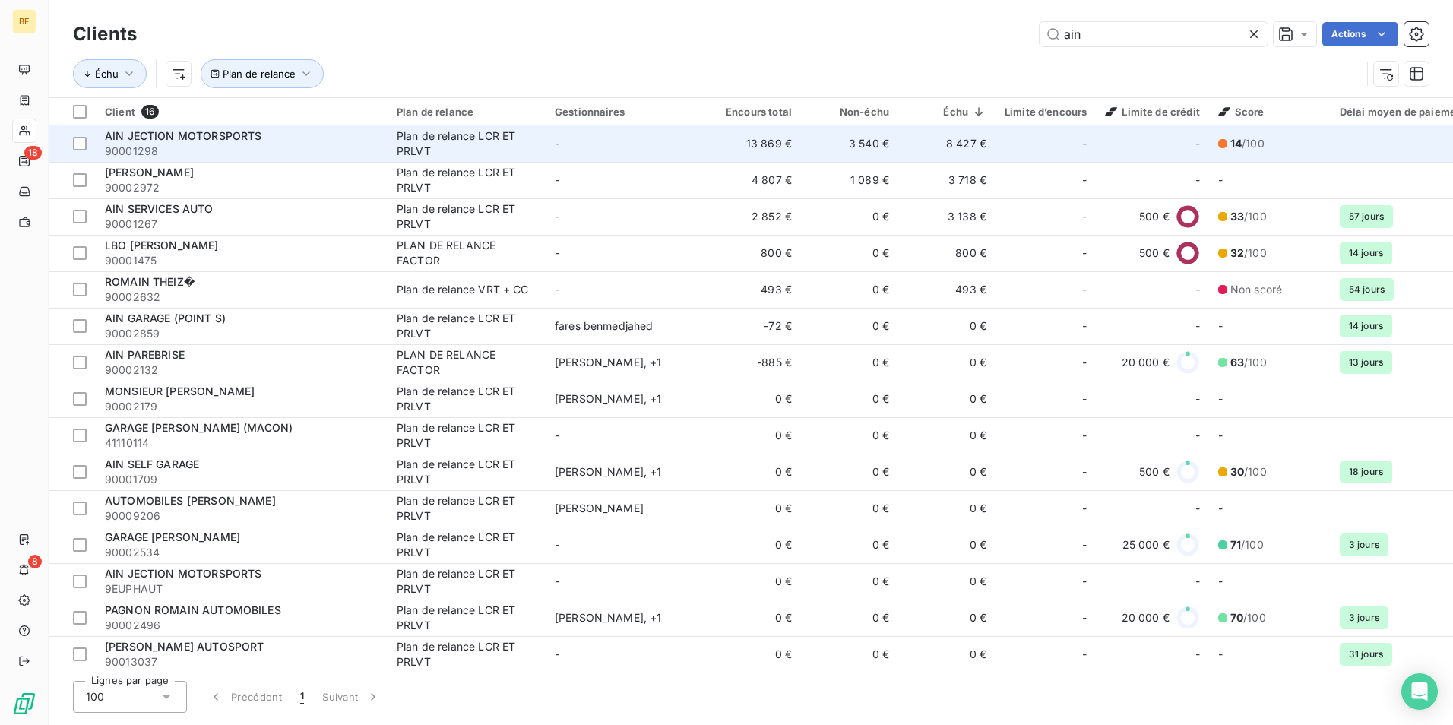
type input "ain"
click at [431, 157] on div "Plan de relance LCR ET PRLVT" at bounding box center [467, 143] width 140 height 30
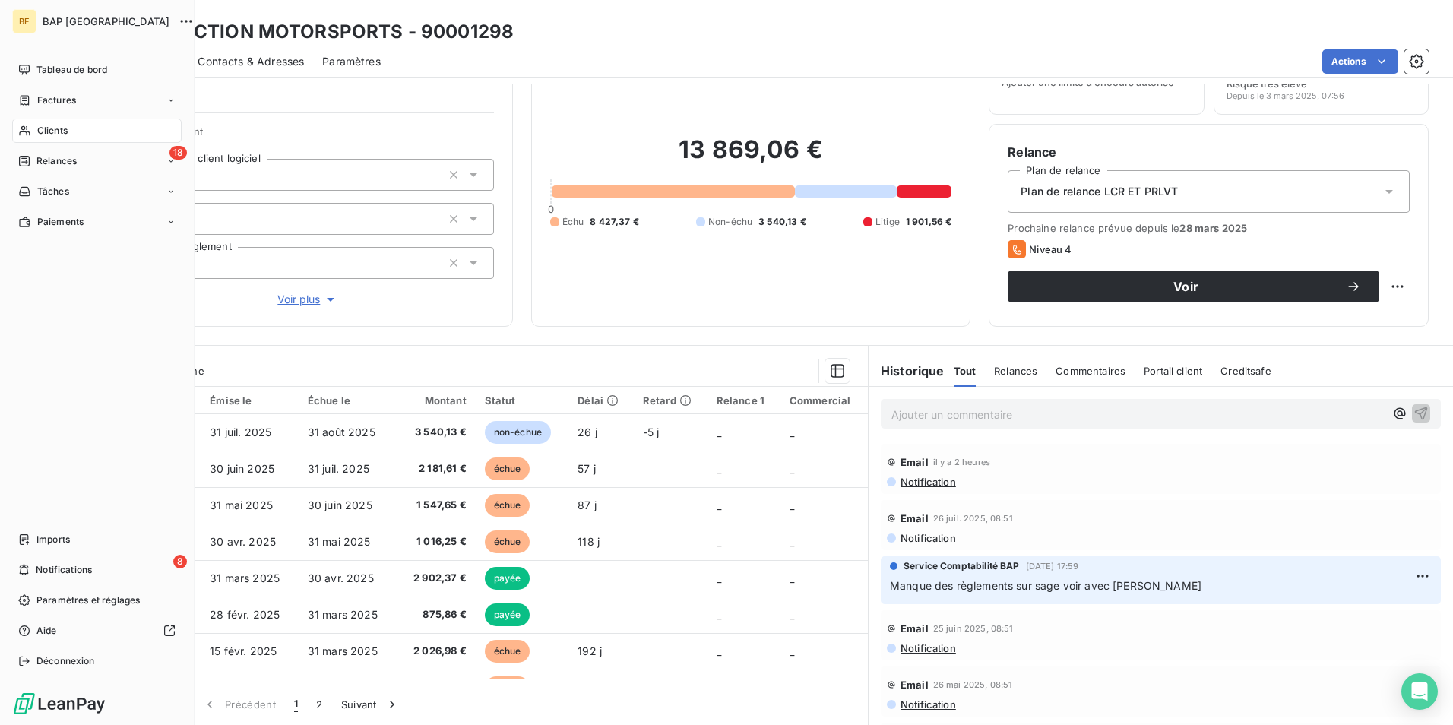
click at [41, 126] on span "Clients" at bounding box center [52, 131] width 30 height 14
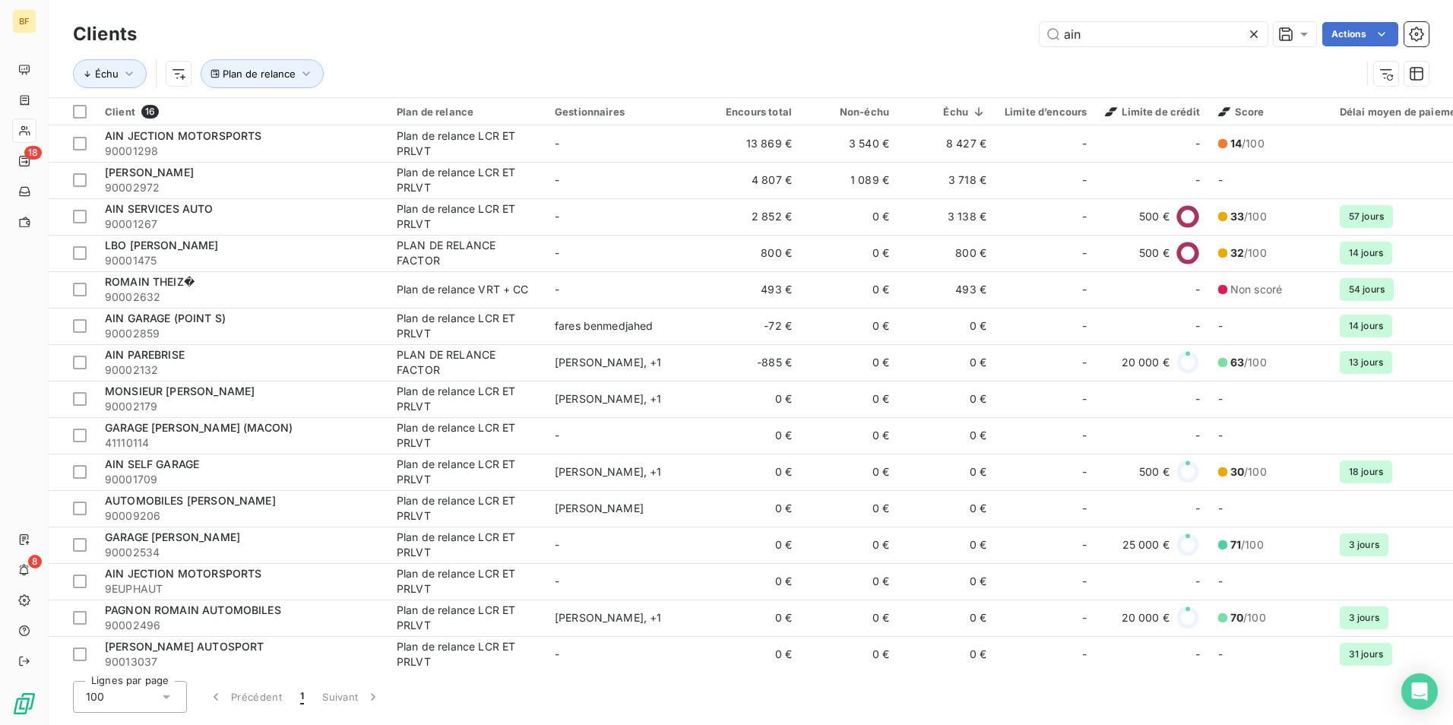
drag, startPoint x: 1134, startPoint y: 36, endPoint x: 835, endPoint y: 14, distance: 299.6
click at [835, 15] on div "Clients ain Actions Échu Plan de relance" at bounding box center [751, 48] width 1405 height 97
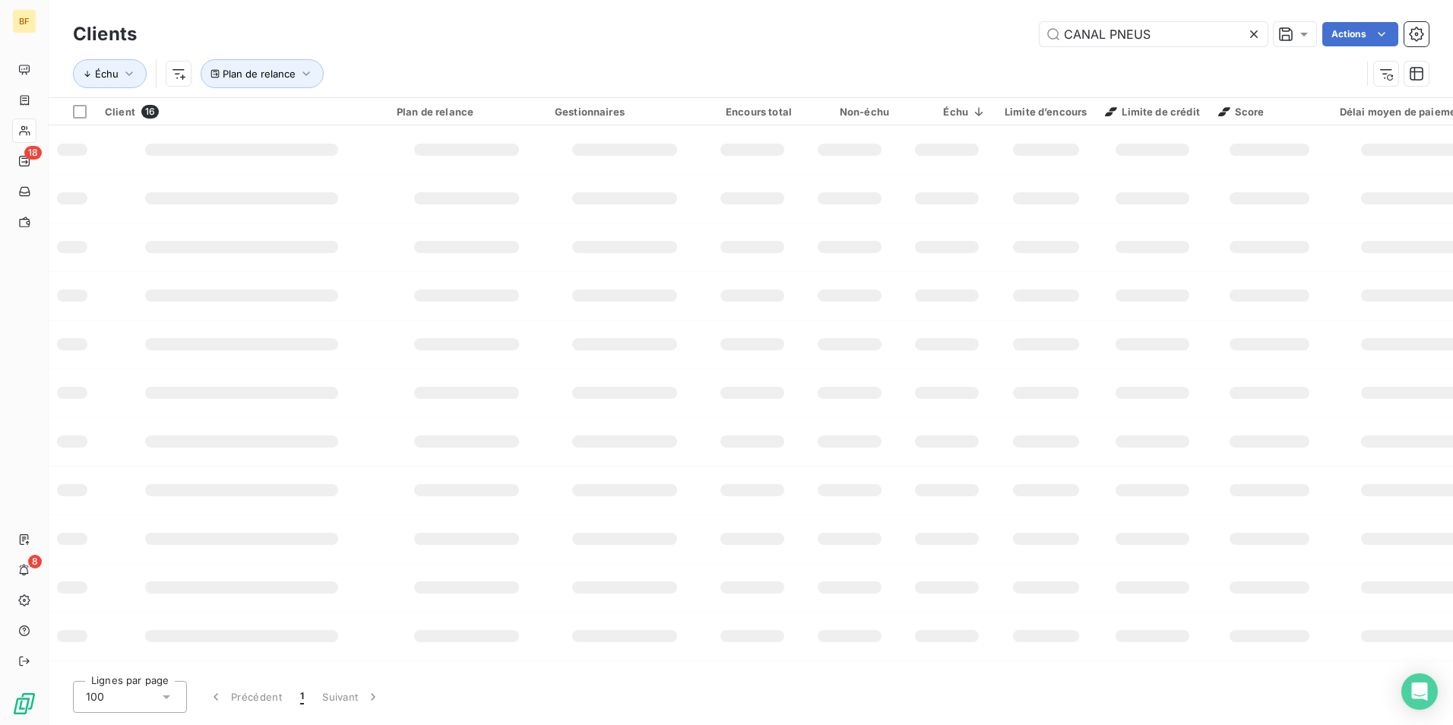
type input "CANAL PNEUS"
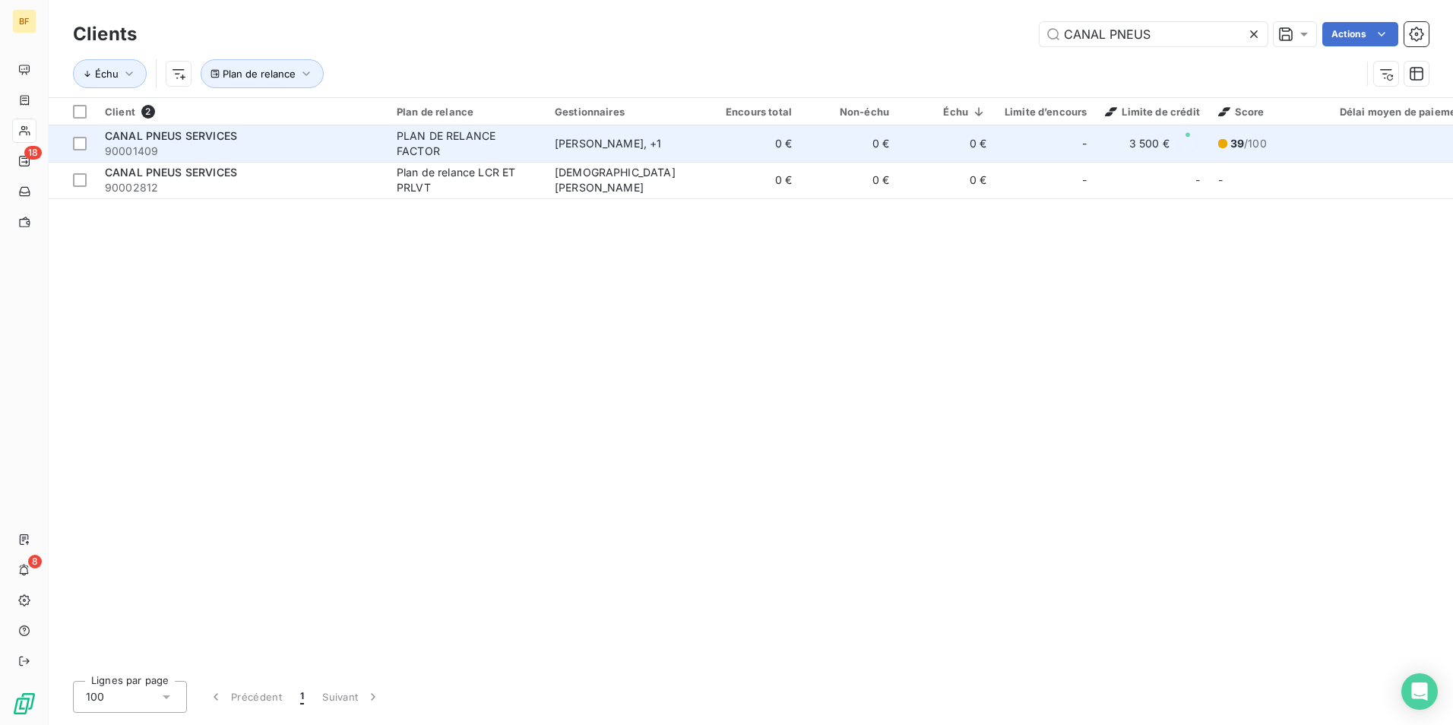
click at [244, 144] on span "90001409" at bounding box center [242, 151] width 274 height 15
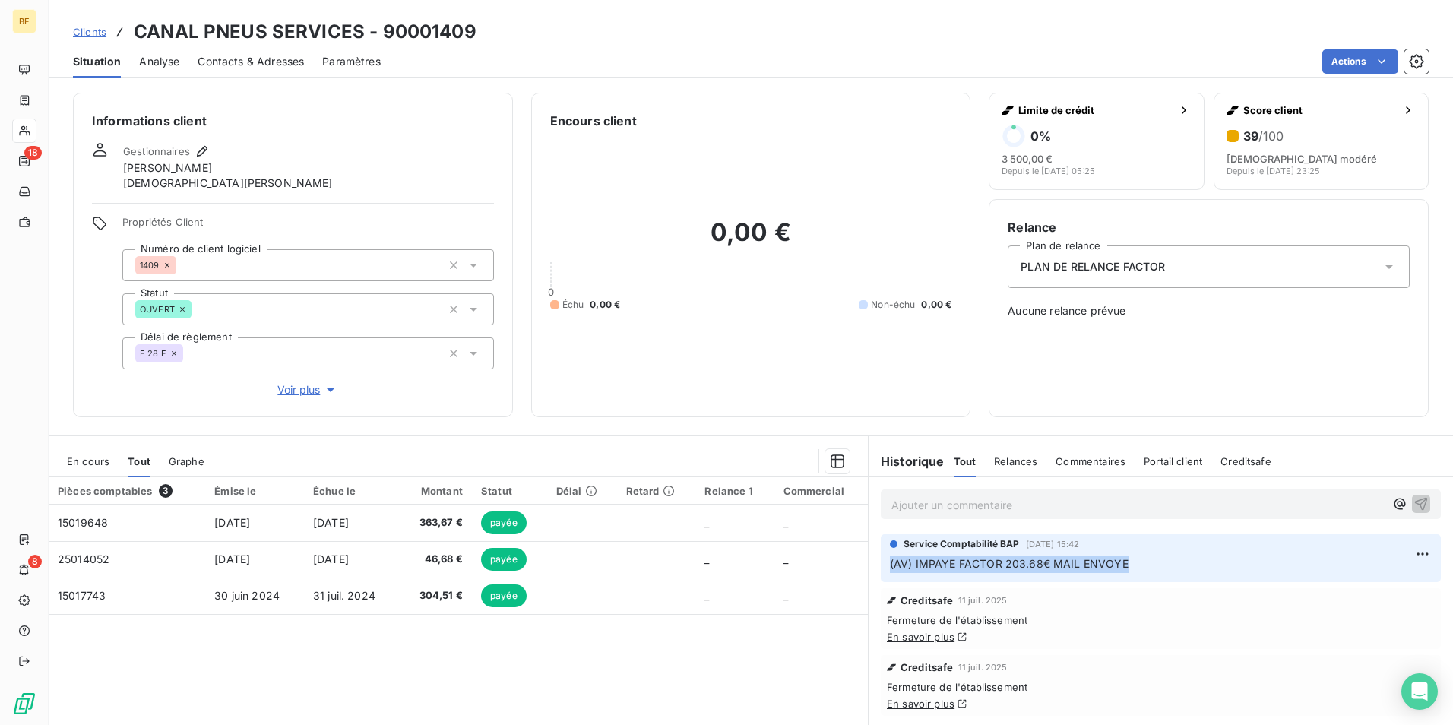
drag, startPoint x: 1135, startPoint y: 560, endPoint x: 879, endPoint y: 563, distance: 255.4
click at [881, 564] on div "Service Comptabilité BAP [DATE] 15:42 (AV) IMPAYE FACTOR 203.68€ MAIL ENVOYE" at bounding box center [1161, 558] width 560 height 48
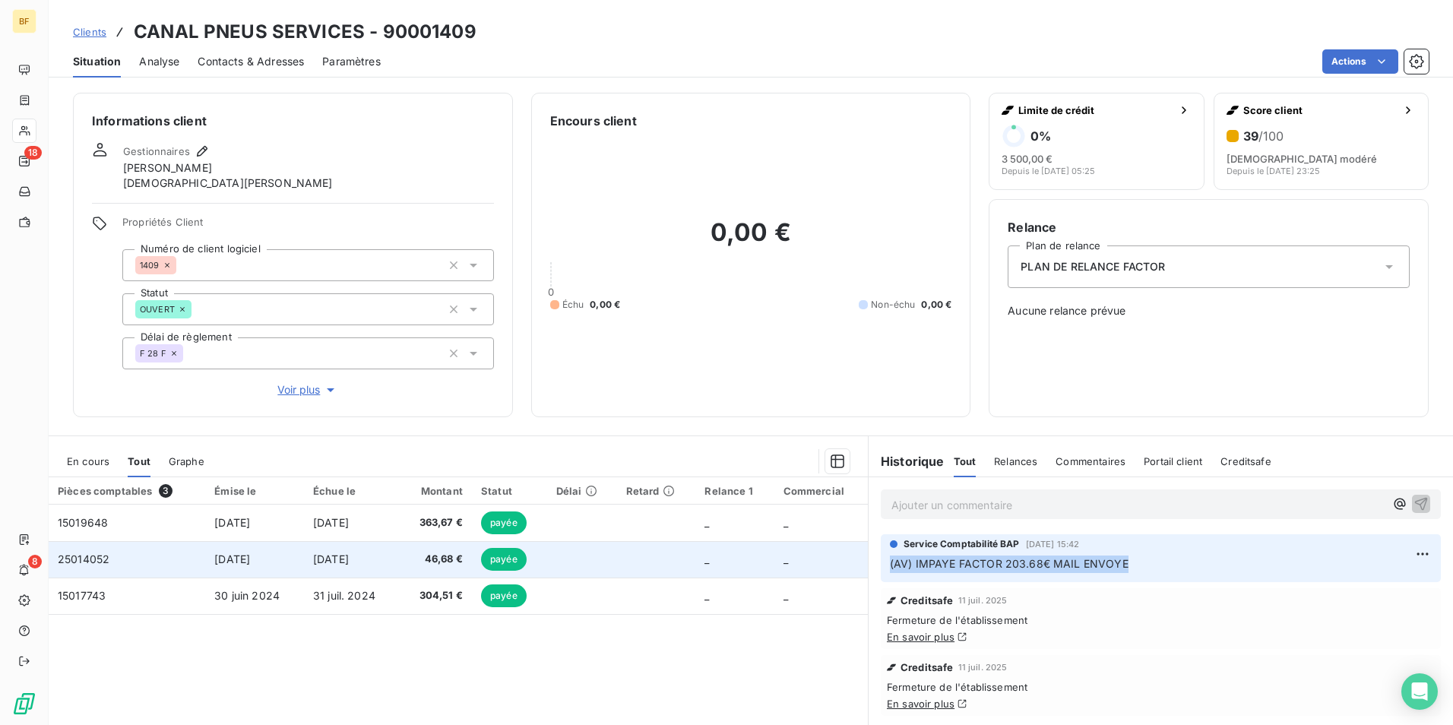
copy span "(AV) IMPAYE FACTOR 203.68€ MAIL ENVOYE"
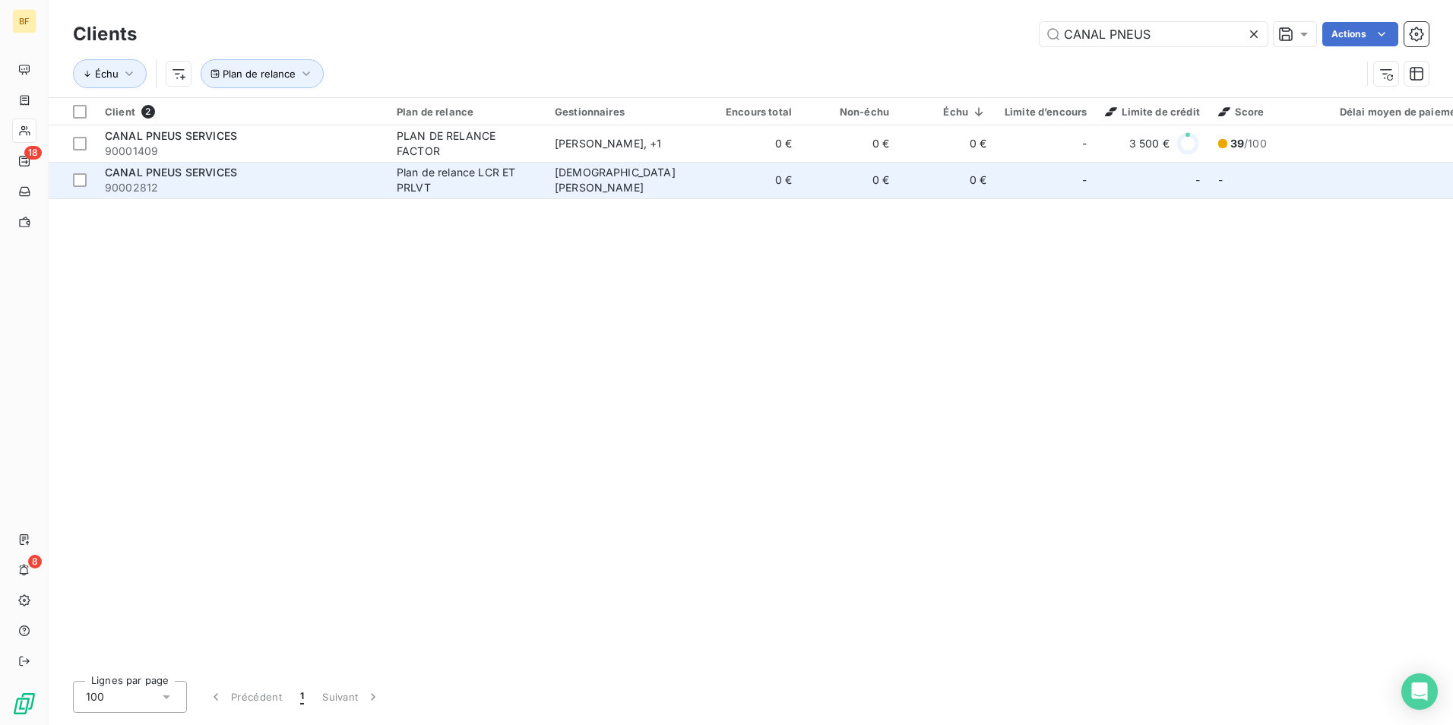
click at [230, 183] on span "90002812" at bounding box center [242, 187] width 274 height 15
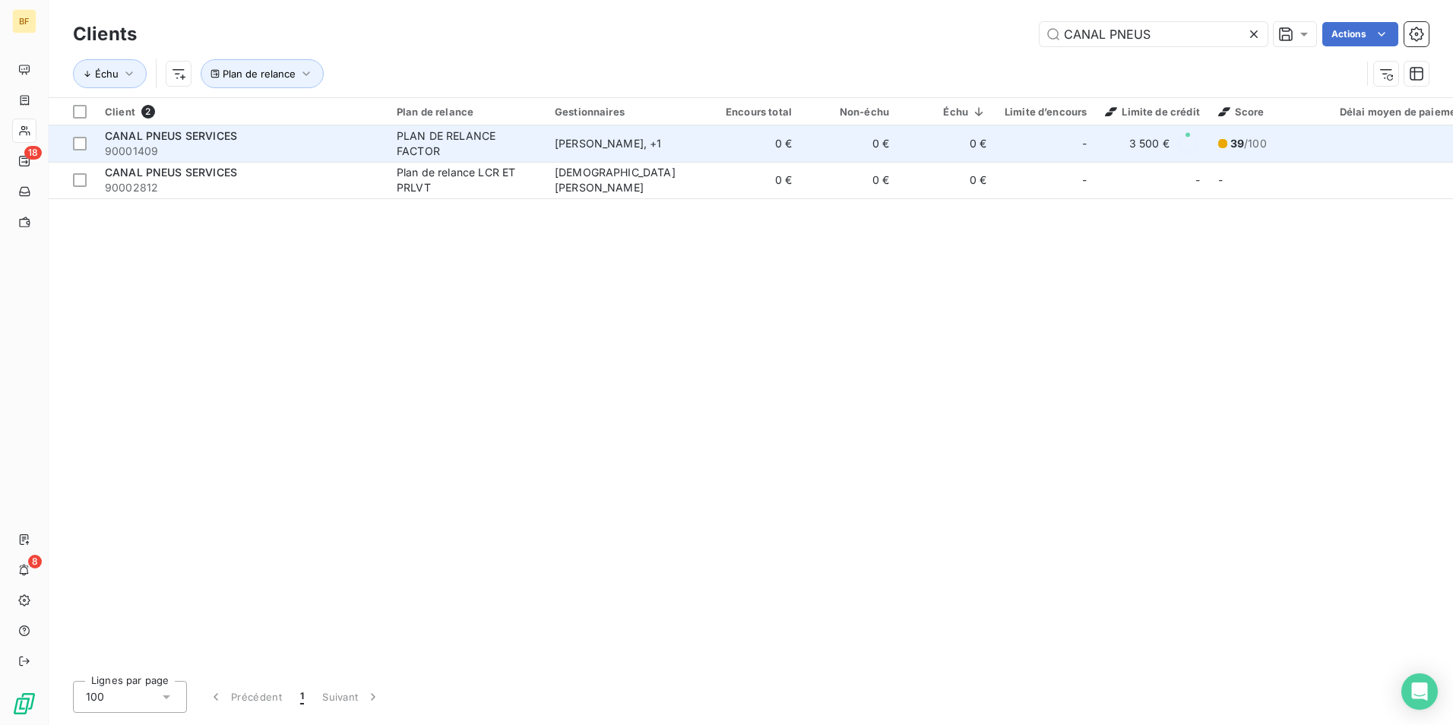
click at [199, 146] on span "90001409" at bounding box center [242, 151] width 274 height 15
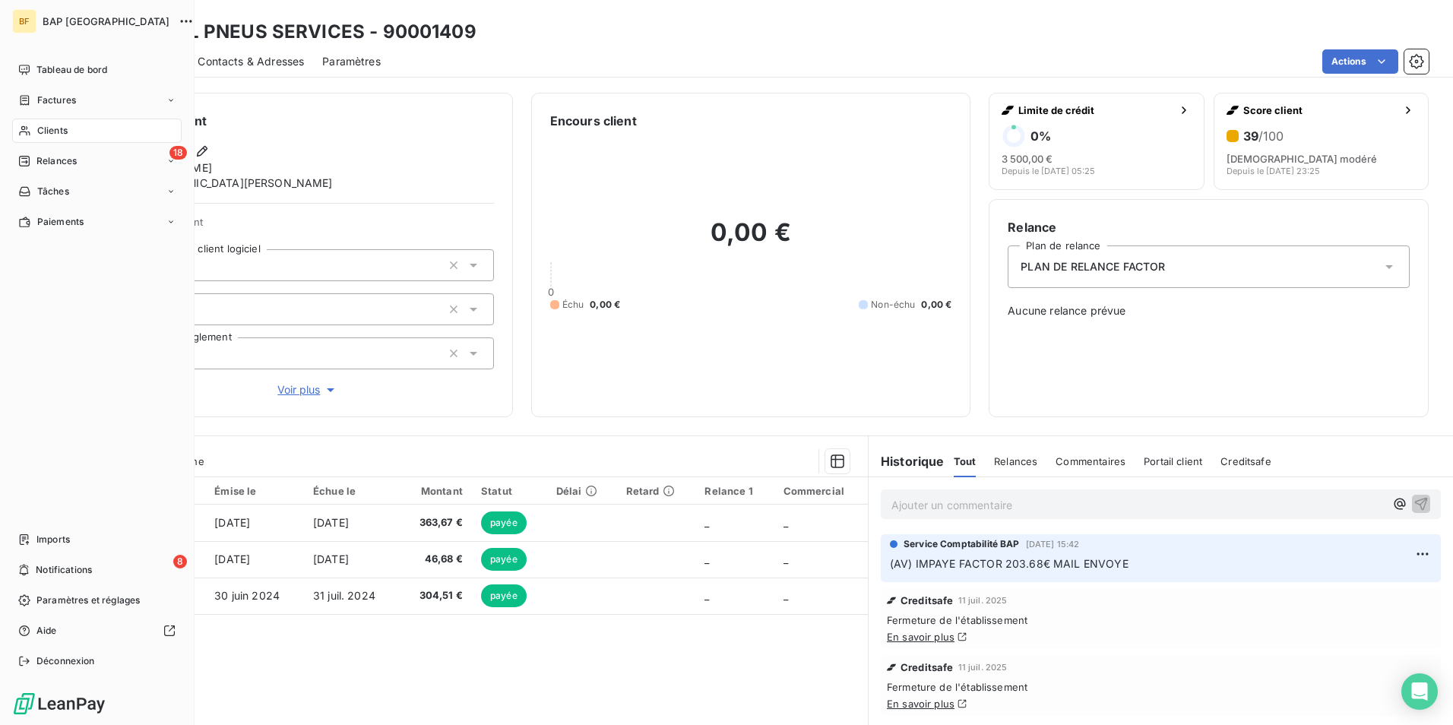
click at [71, 128] on div "Clients" at bounding box center [96, 131] width 169 height 24
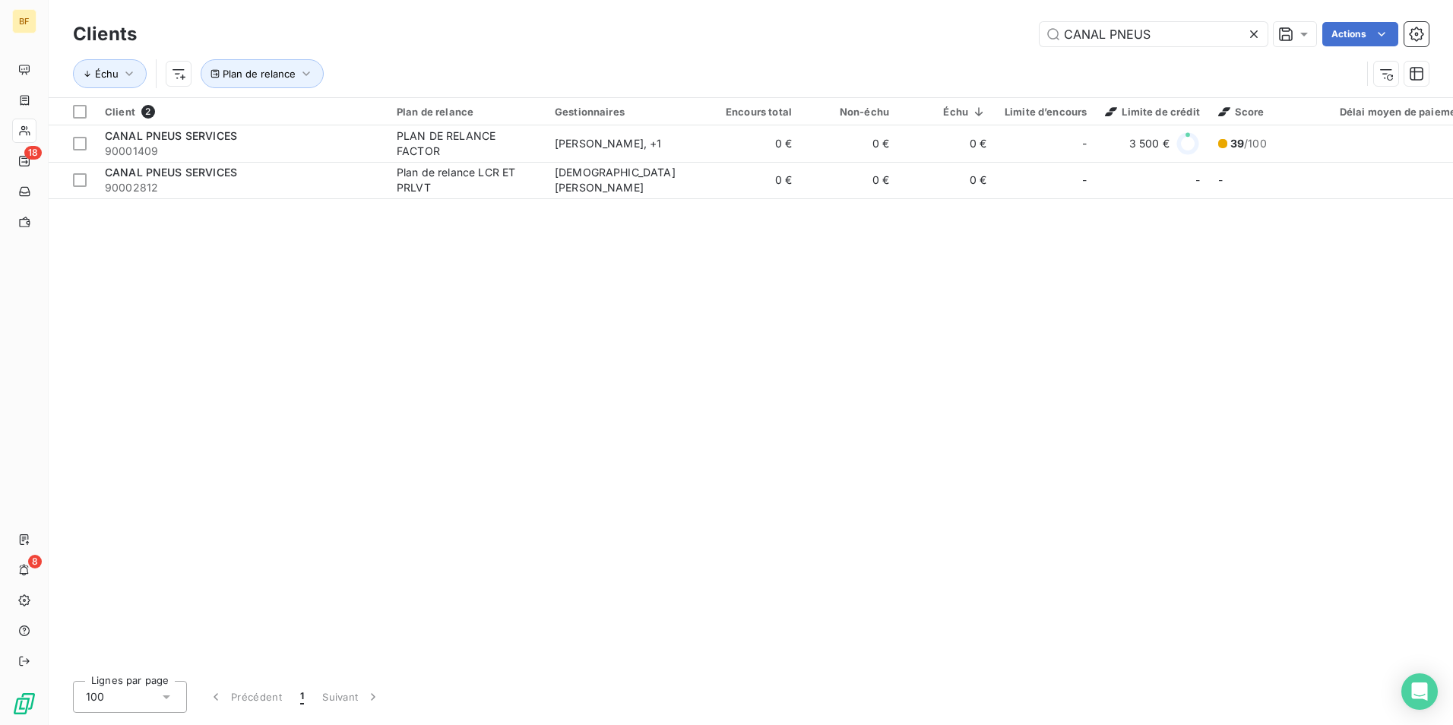
drag, startPoint x: 1190, startPoint y: 30, endPoint x: 937, endPoint y: 23, distance: 253.2
click at [937, 23] on div "CANAL PNEUS Actions" at bounding box center [792, 34] width 1274 height 24
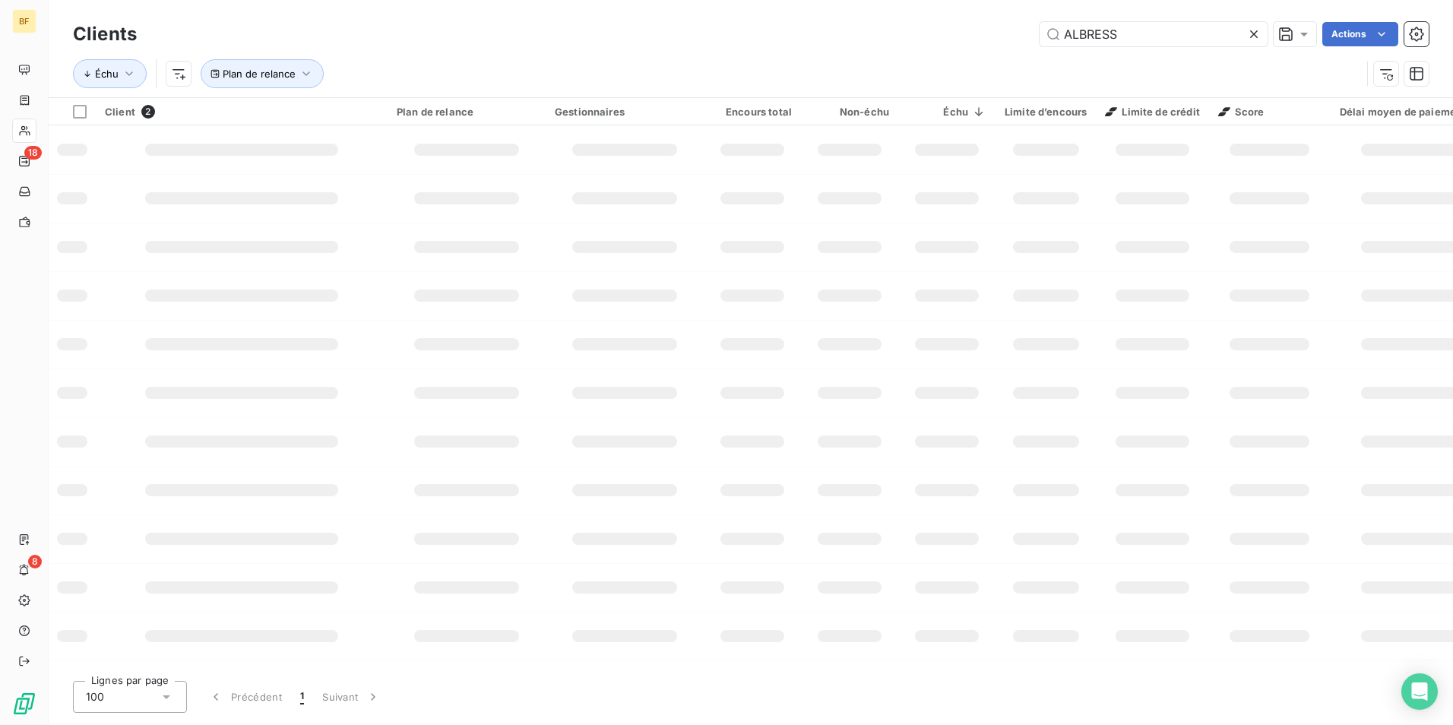
type input "ALBRESS"
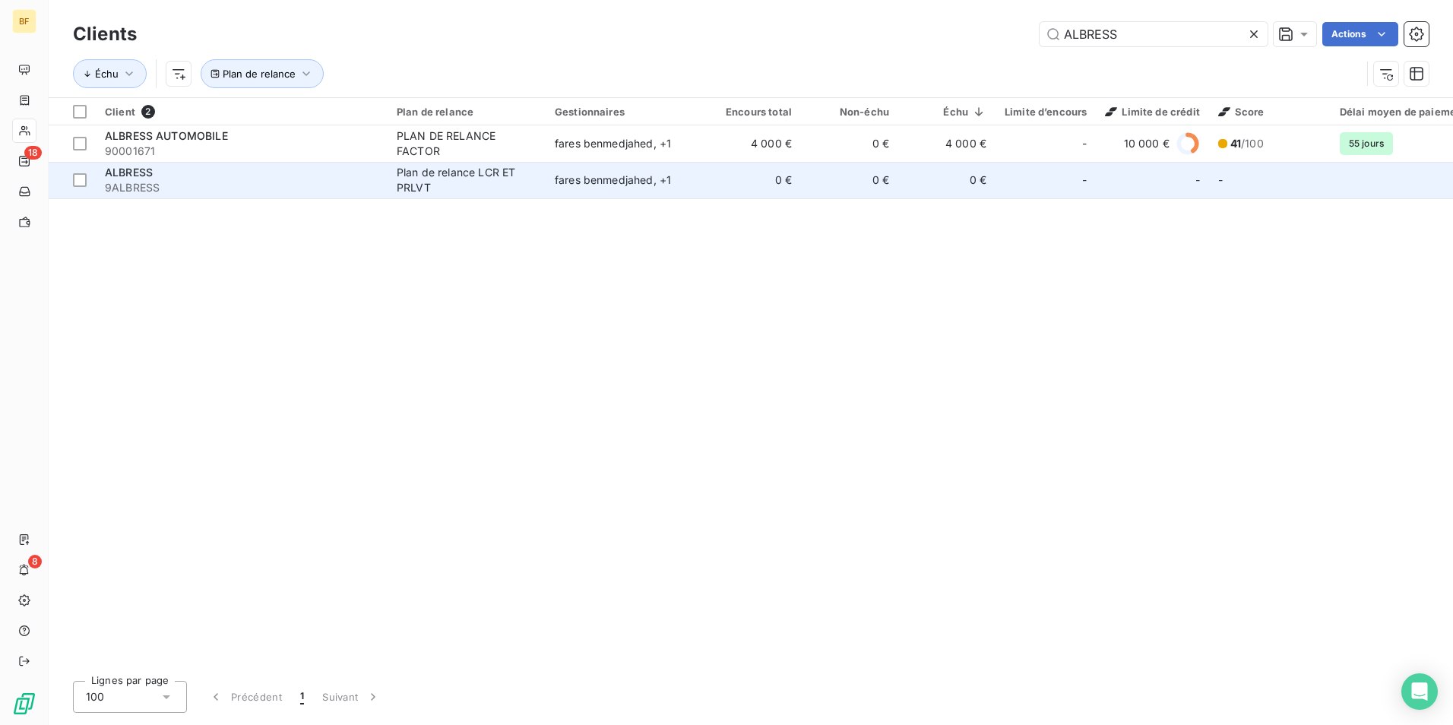
click at [578, 166] on td "fares benmedjahed , + 1" at bounding box center [625, 180] width 158 height 36
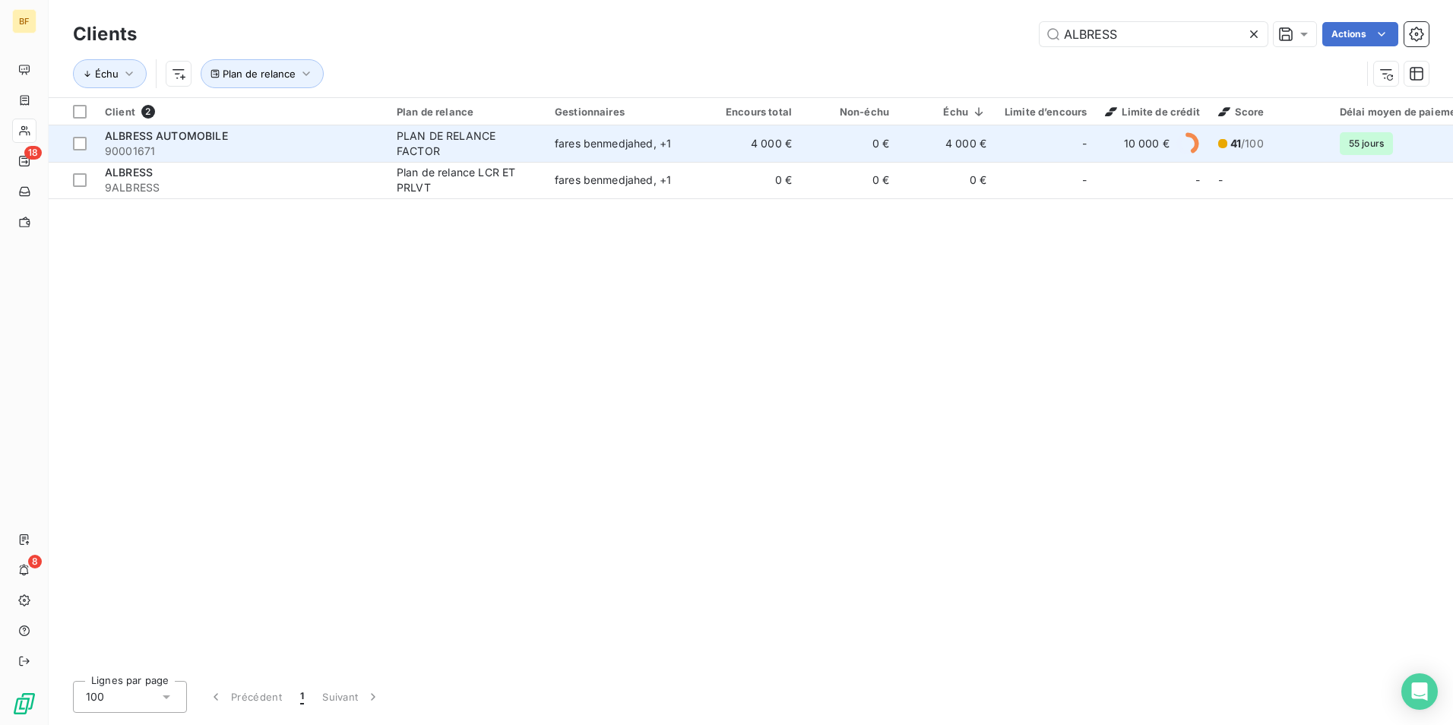
click at [464, 144] on div "PLAN DE RELANCE FACTOR" at bounding box center [467, 143] width 140 height 30
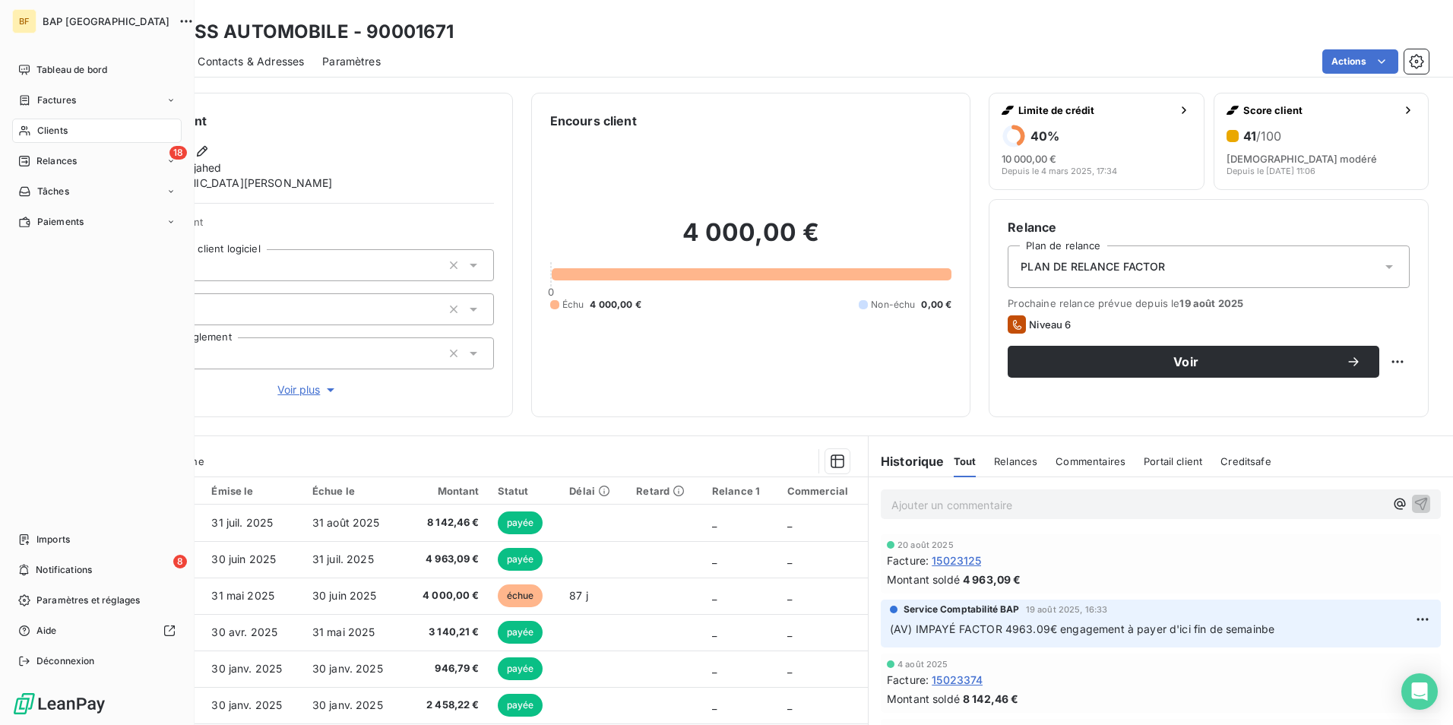
click at [35, 129] on div "Clients" at bounding box center [96, 131] width 169 height 24
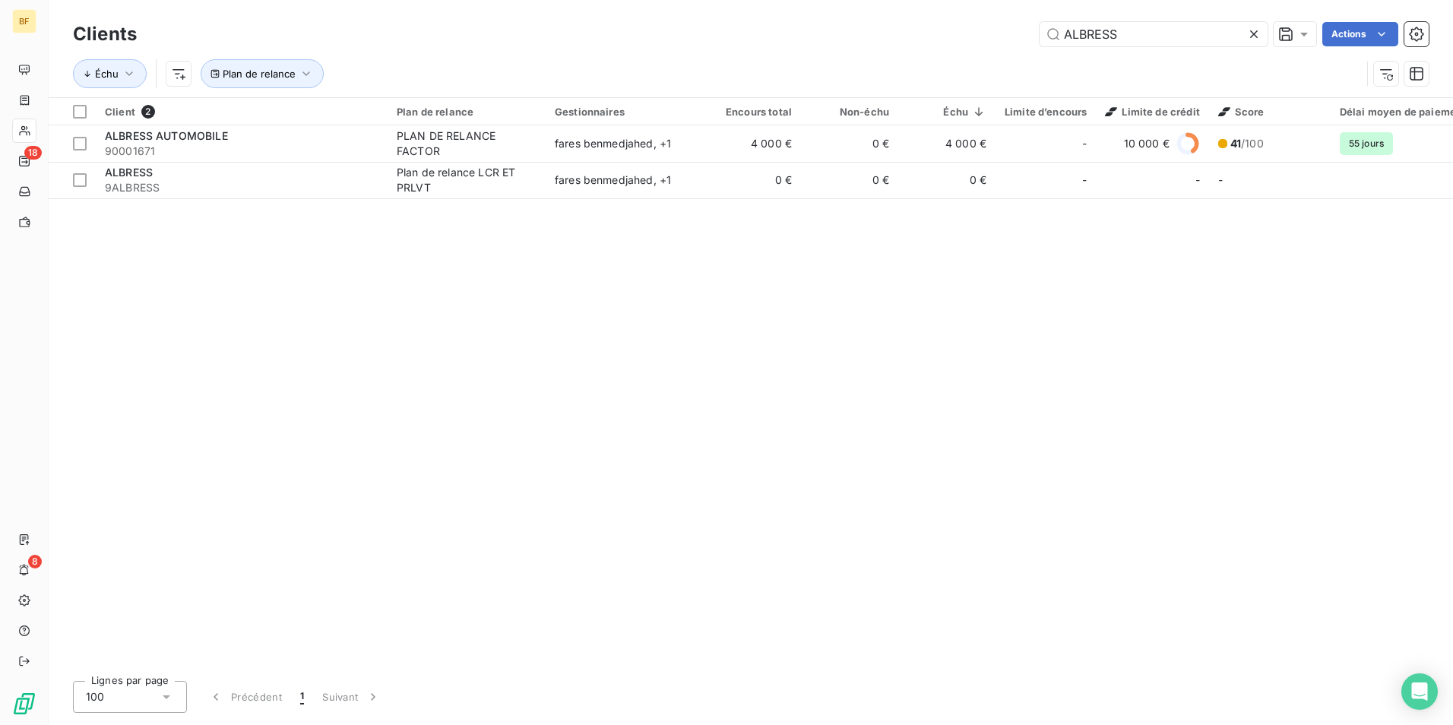
drag, startPoint x: 1118, startPoint y: 26, endPoint x: 891, endPoint y: -23, distance: 232.4
click at [891, 0] on html "BF 18 8 Clients ALBRESS Actions Échu Plan de relance Client 2 Plan de relance G…" at bounding box center [726, 362] width 1453 height 725
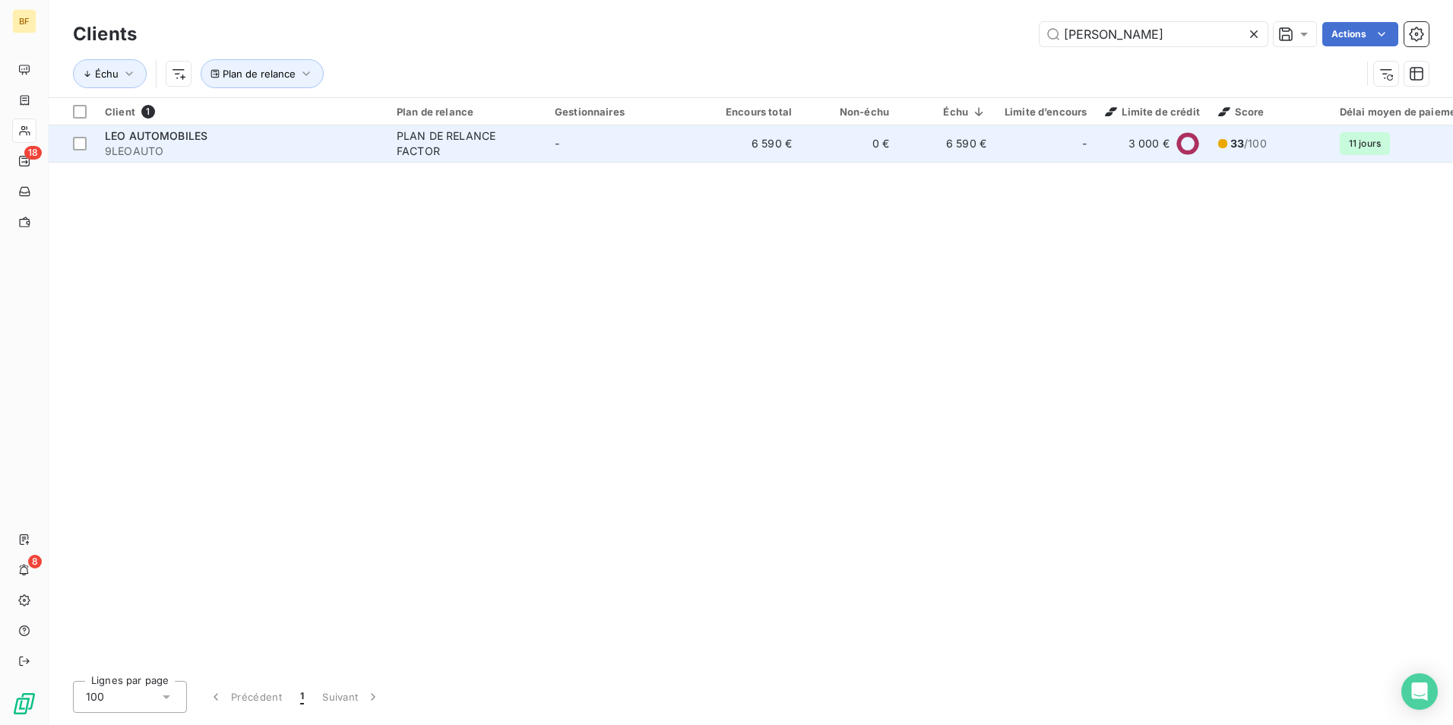
type input "[PERSON_NAME]"
click at [382, 137] on td "LEO AUTOMOBILES 9LEOAUTO" at bounding box center [242, 143] width 292 height 36
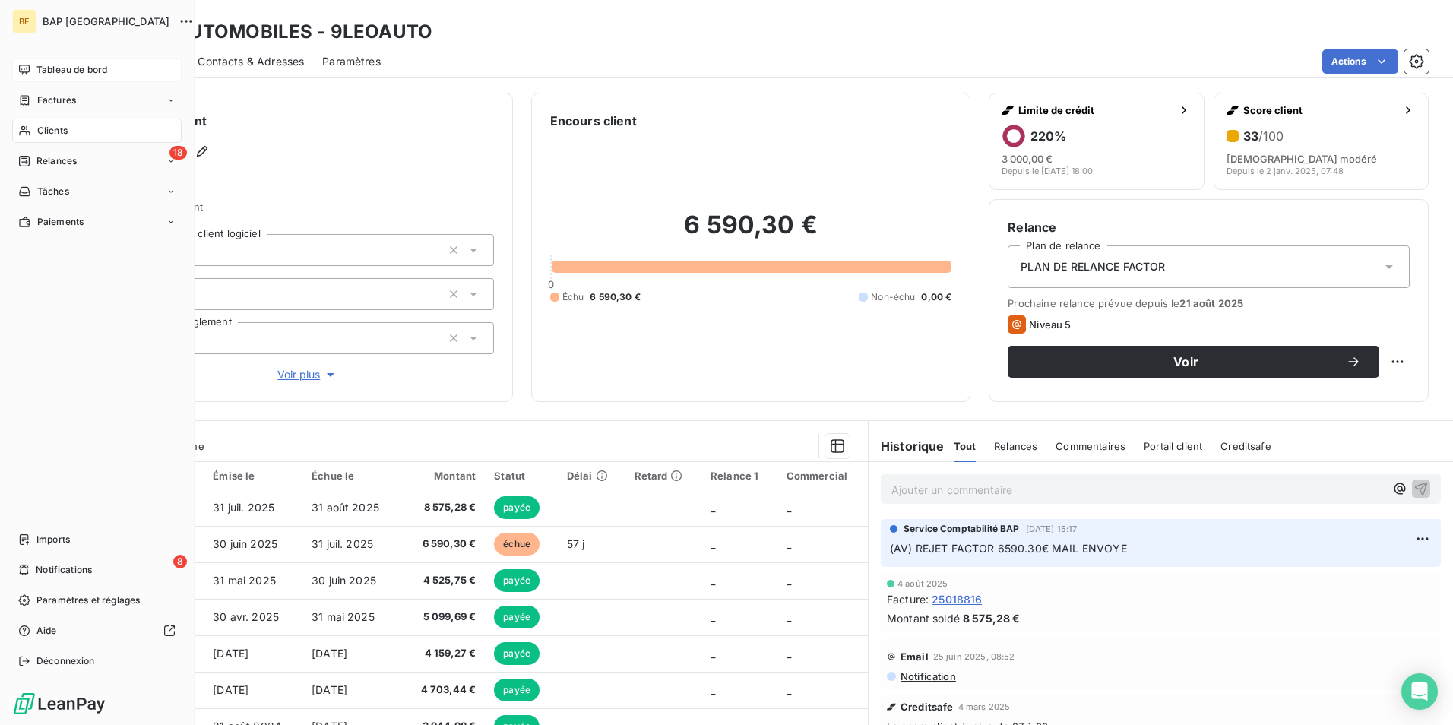
click at [55, 60] on div "Tableau de bord" at bounding box center [96, 70] width 169 height 24
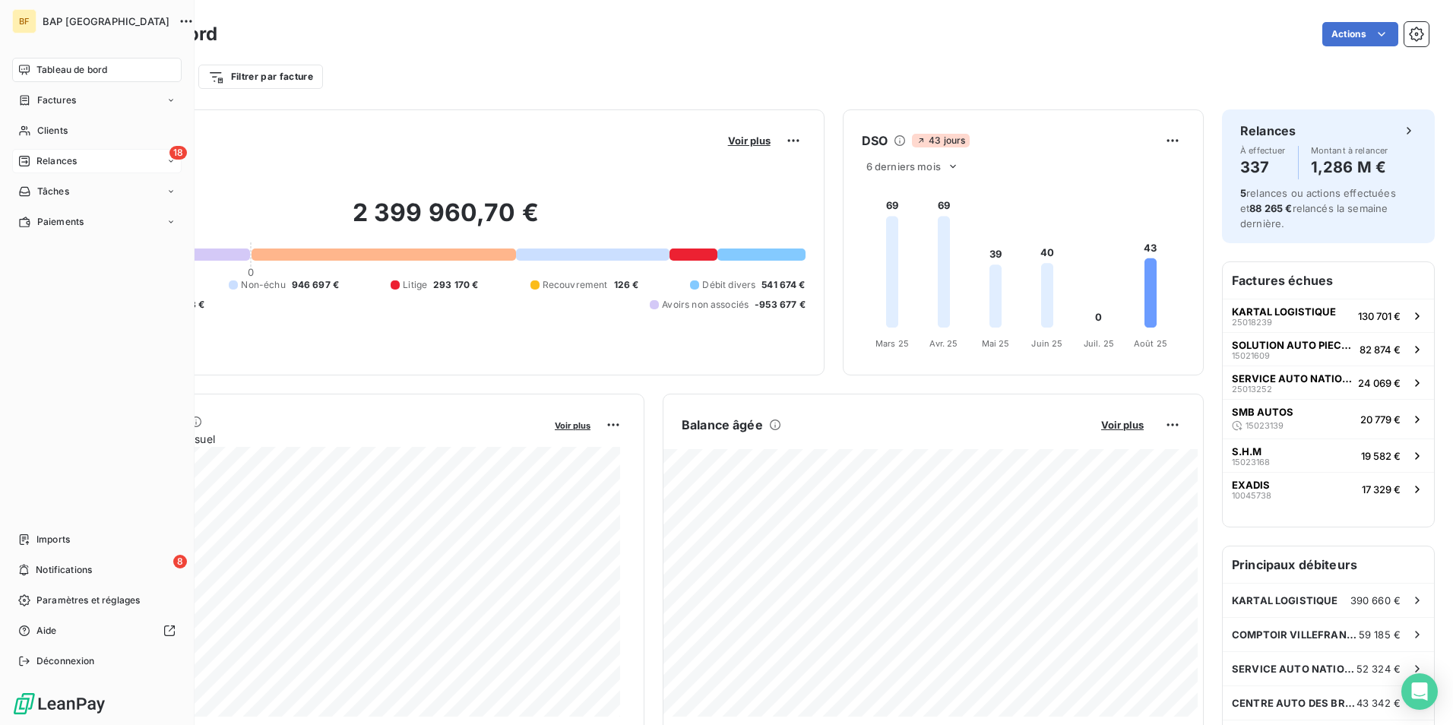
click at [68, 166] on span "Relances" at bounding box center [56, 161] width 40 height 14
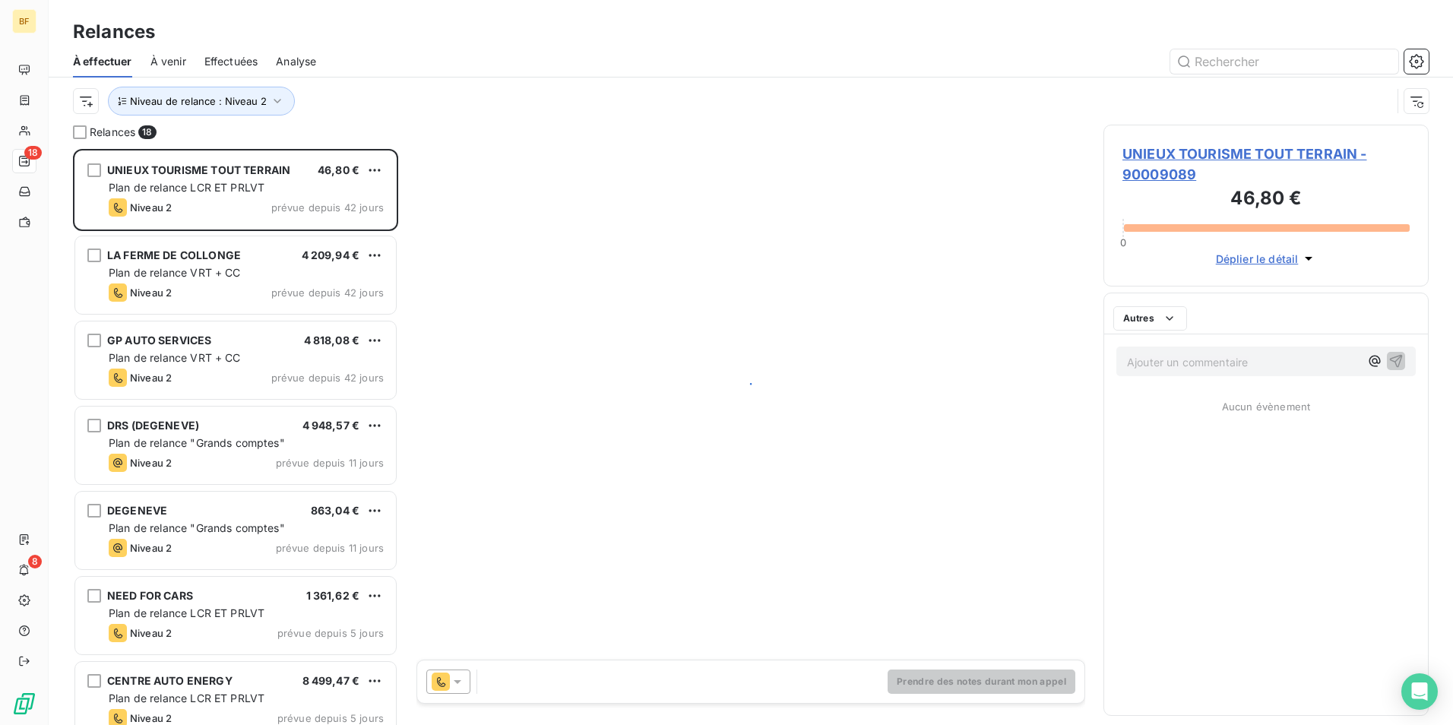
scroll to position [565, 314]
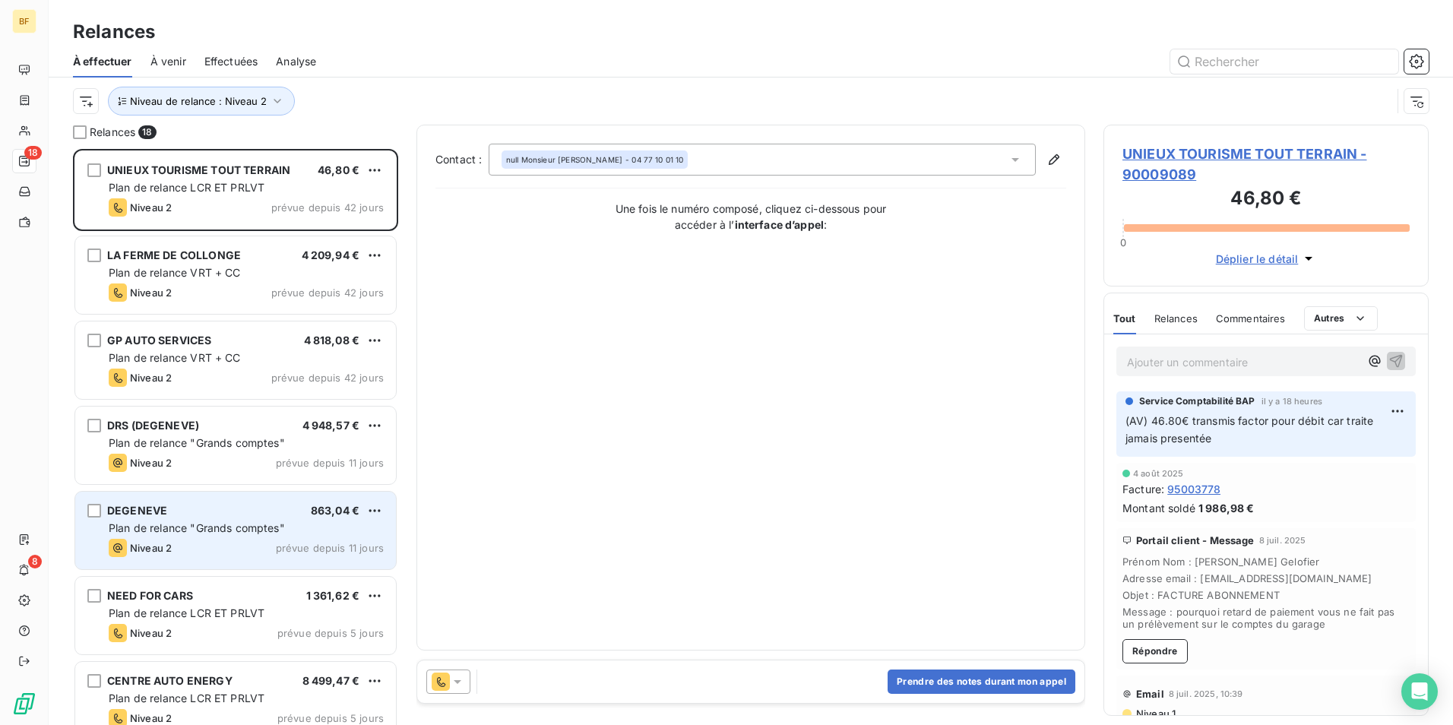
click at [288, 499] on div "DEGENEVE 863,04 € Plan de relance "Grands comptes" Niveau 2 prévue depuis 11 jo…" at bounding box center [235, 531] width 321 height 78
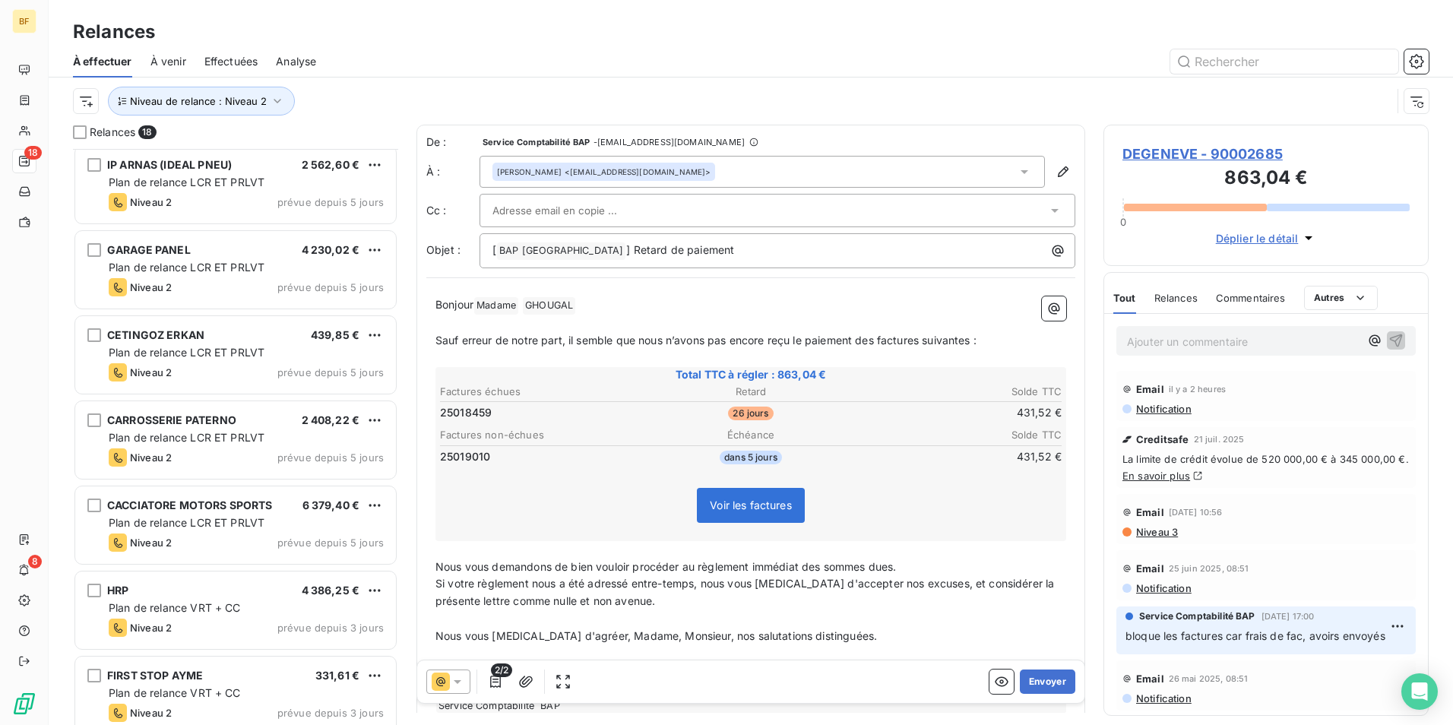
scroll to position [957, 0]
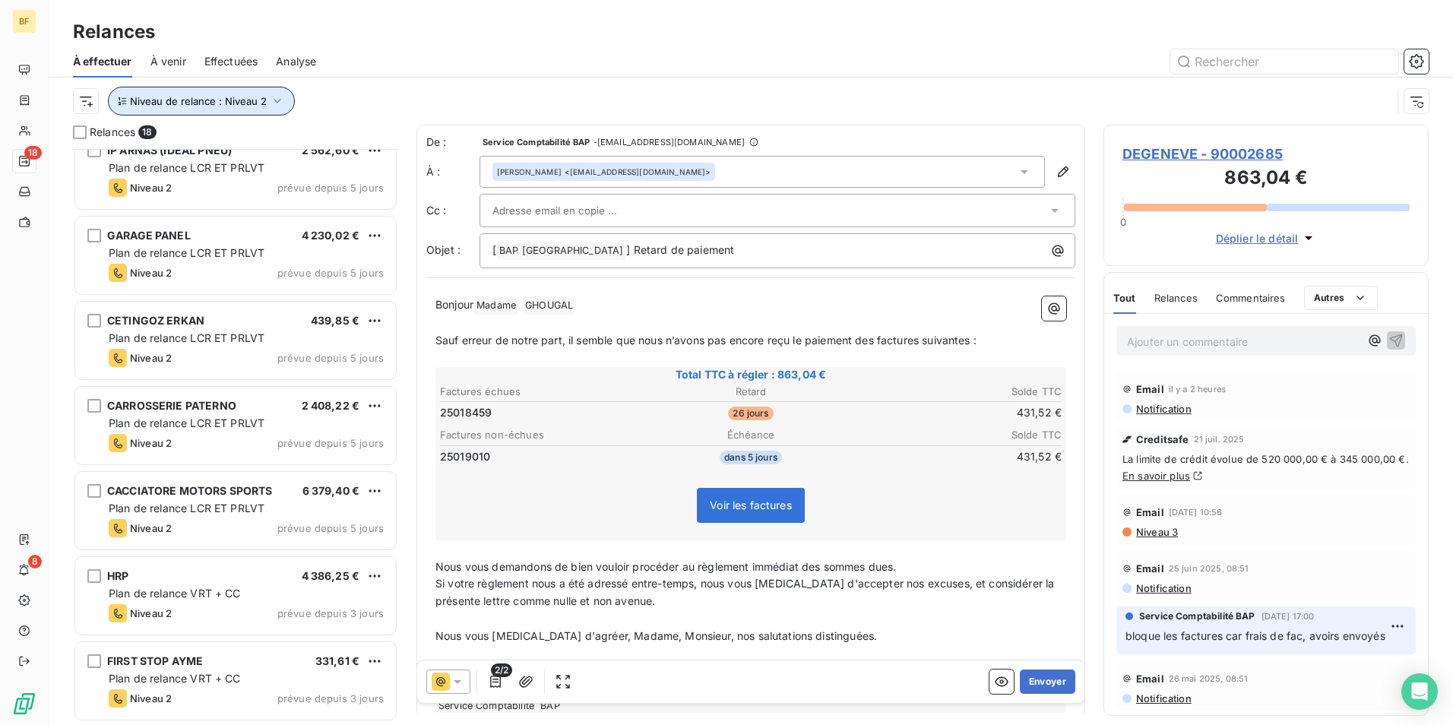
click at [272, 106] on icon "button" at bounding box center [277, 100] width 15 height 15
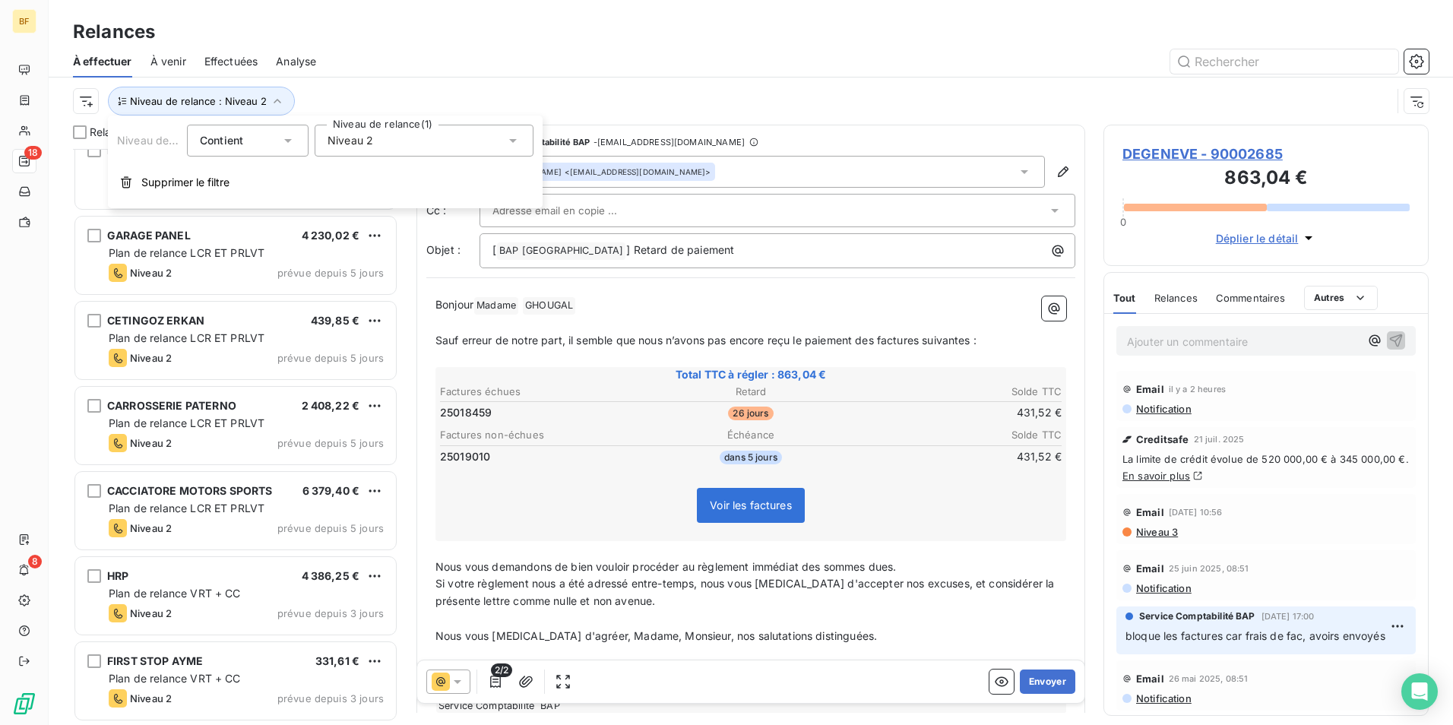
click at [366, 157] on div "Niveau de relance Contient is Niveau de relance (1) Niveau 2 Supprimer le filtre" at bounding box center [325, 162] width 435 height 93
click at [368, 149] on div "Niveau 2" at bounding box center [424, 141] width 219 height 32
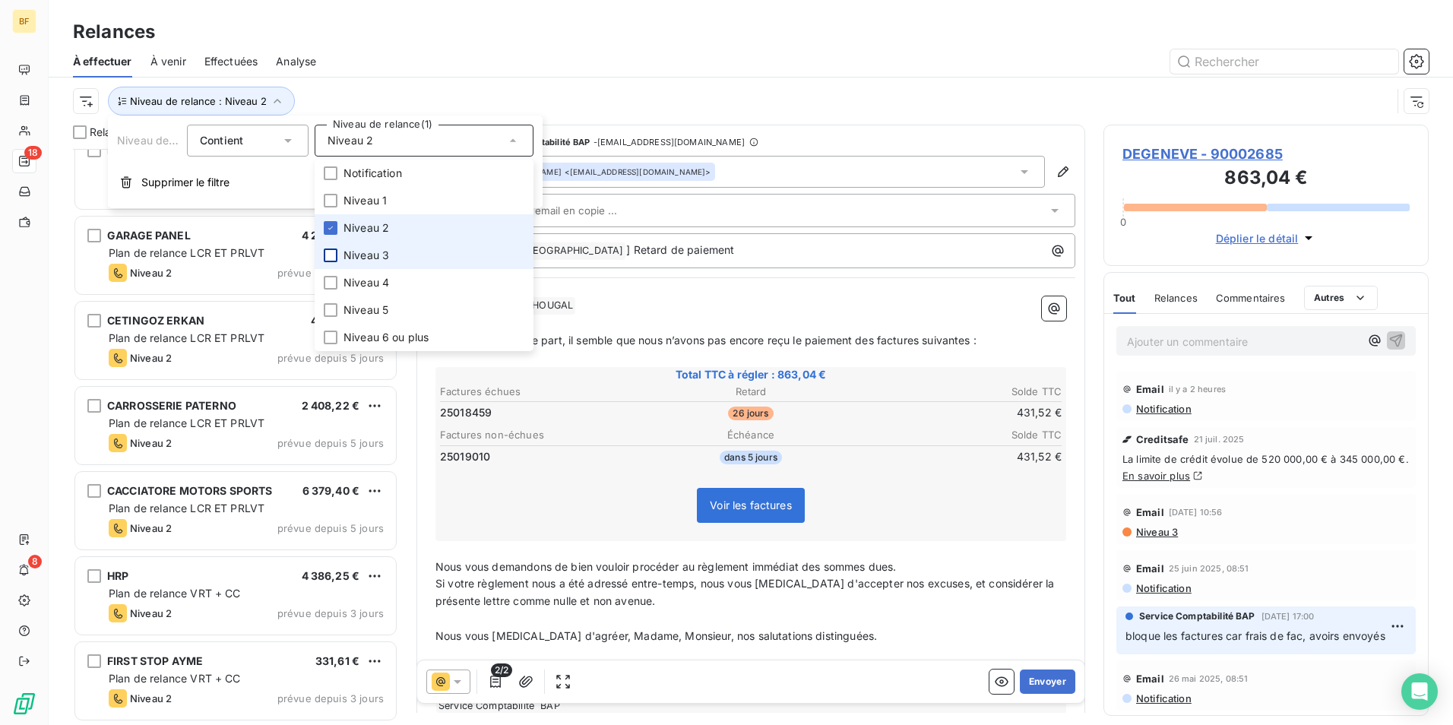
drag, startPoint x: 331, startPoint y: 230, endPoint x: 335, endPoint y: 256, distance: 27.0
click at [331, 236] on li "Niveau 2" at bounding box center [424, 227] width 219 height 27
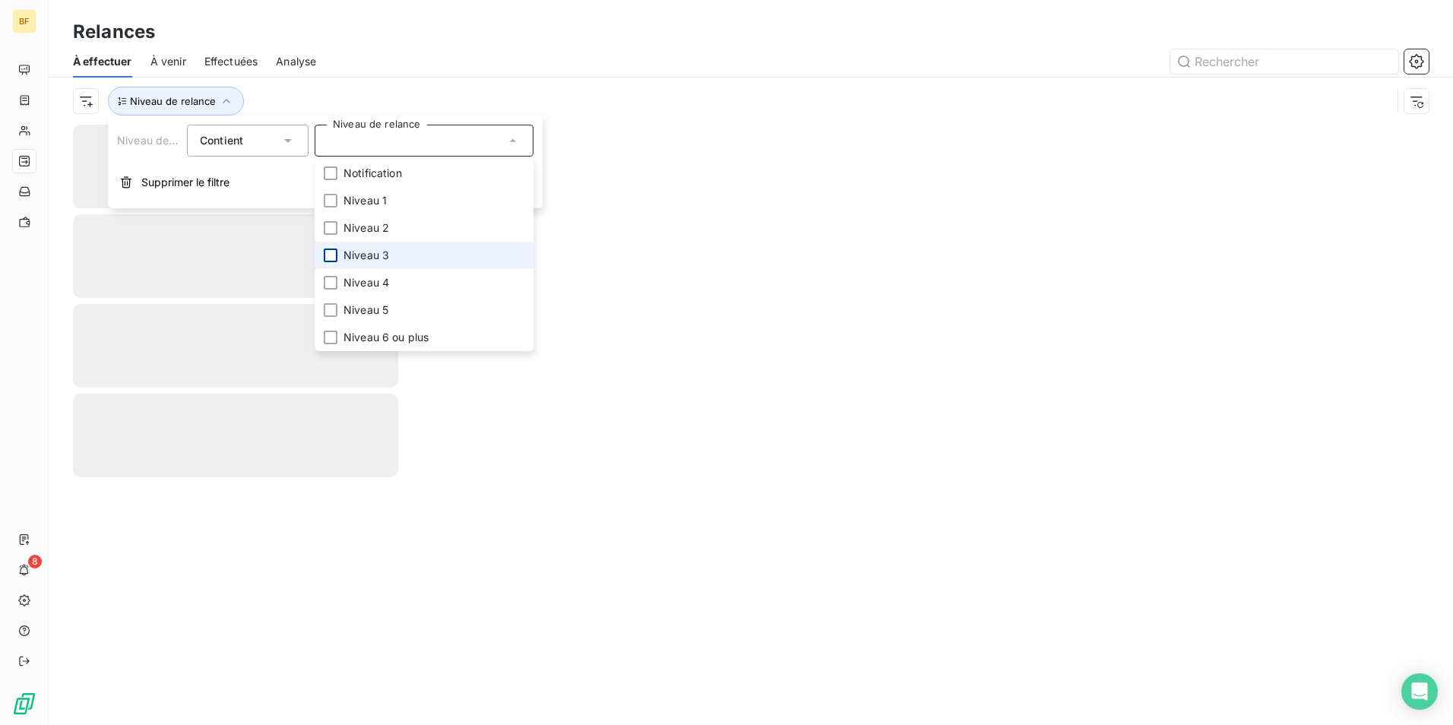
click at [335, 257] on div at bounding box center [331, 256] width 14 height 14
click at [561, 84] on div "Niveau de relance : Niveau 3" at bounding box center [751, 101] width 1356 height 47
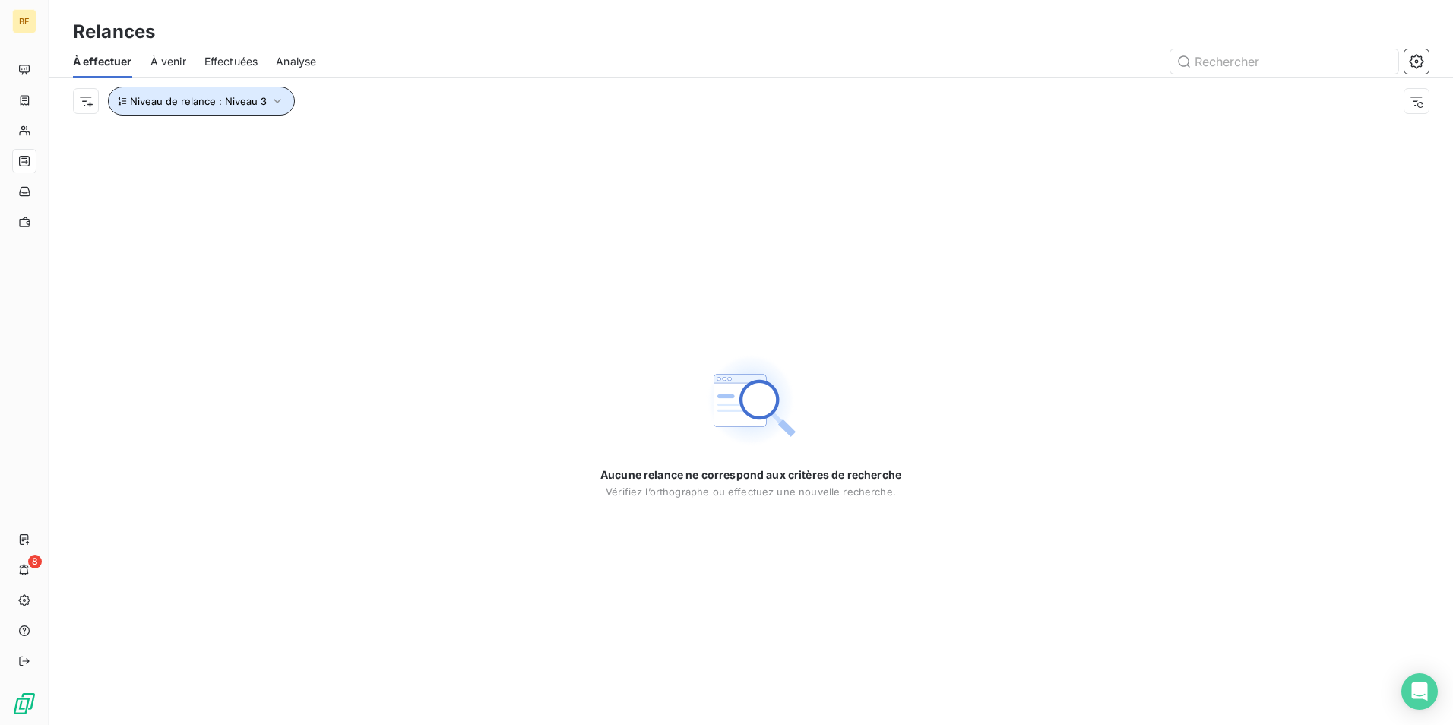
click at [215, 104] on span "Niveau de relance : Niveau 3" at bounding box center [198, 101] width 137 height 12
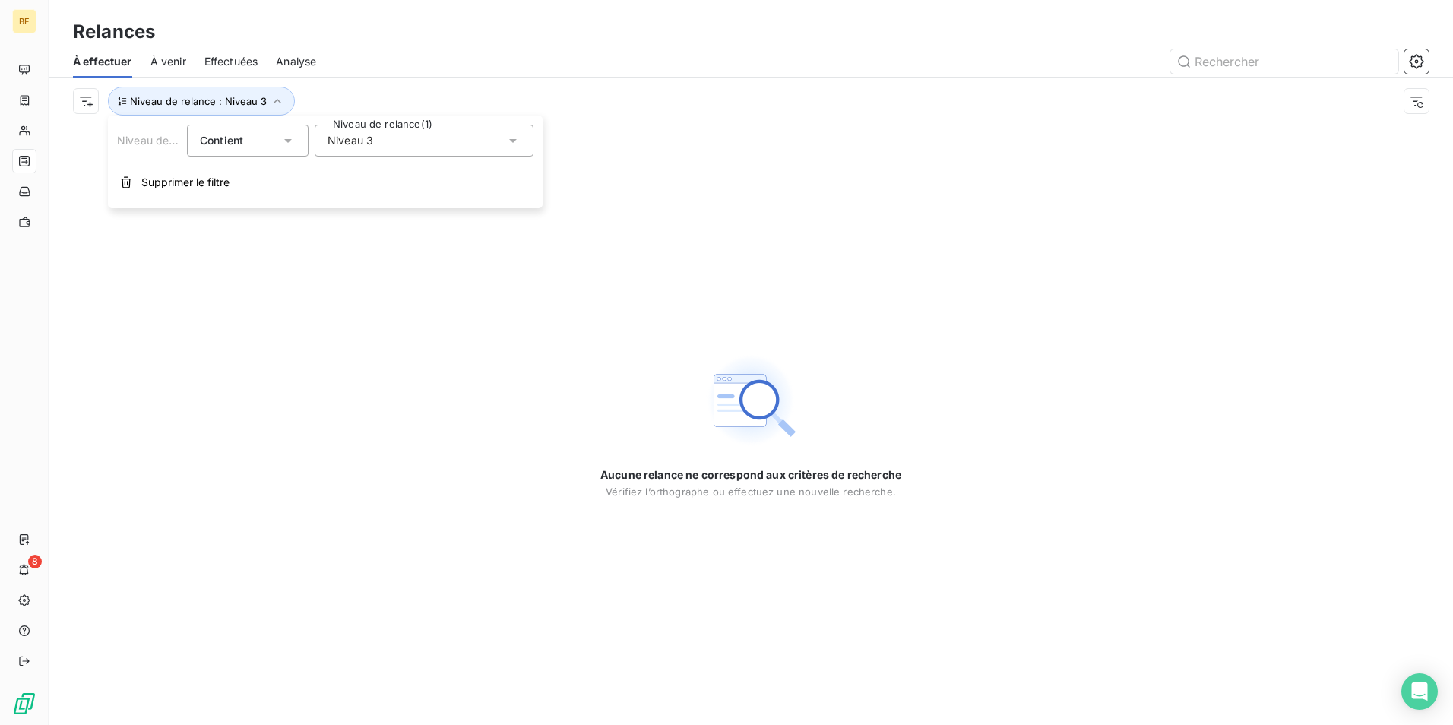
click at [356, 155] on div "Niveau 3" at bounding box center [424, 141] width 219 height 32
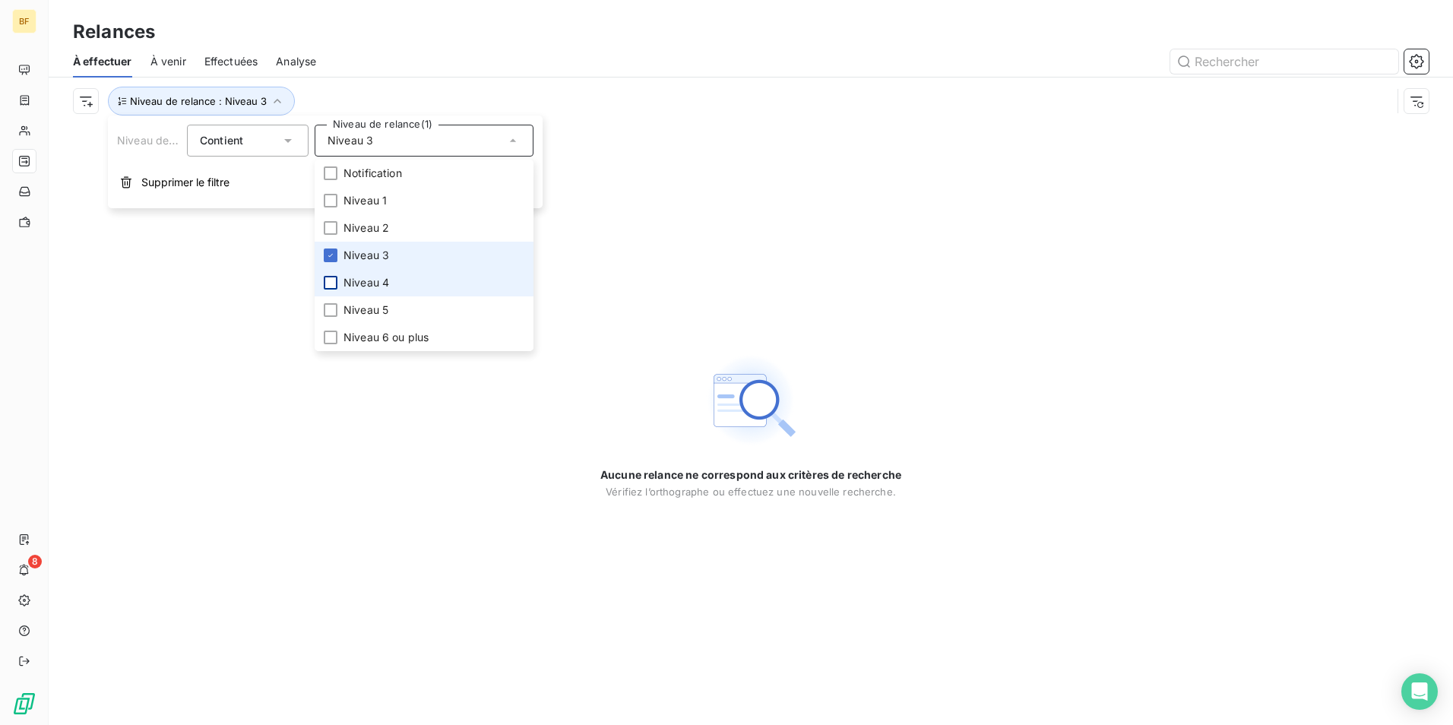
drag, startPoint x: 341, startPoint y: 258, endPoint x: 331, endPoint y: 279, distance: 22.5
click at [340, 258] on li "Niveau 3" at bounding box center [424, 255] width 219 height 27
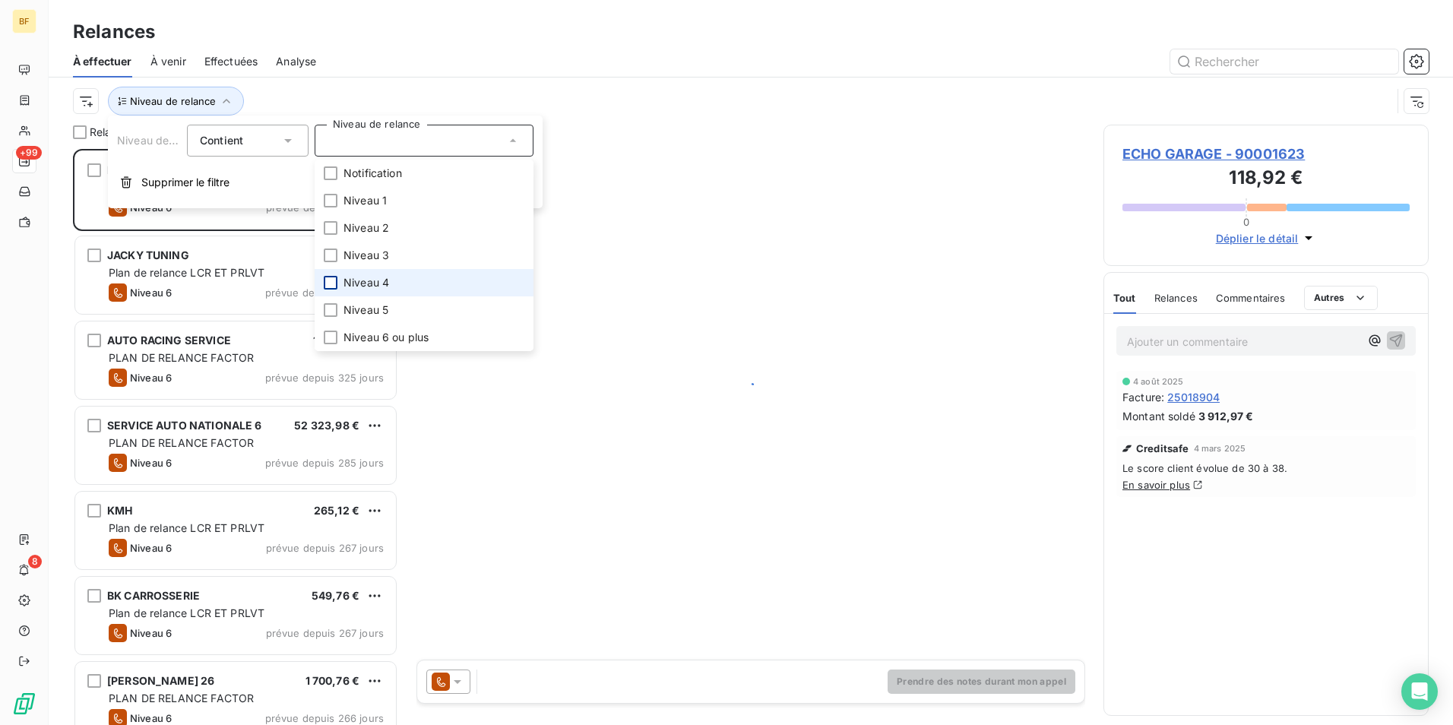
click at [331, 283] on div at bounding box center [331, 283] width 14 height 14
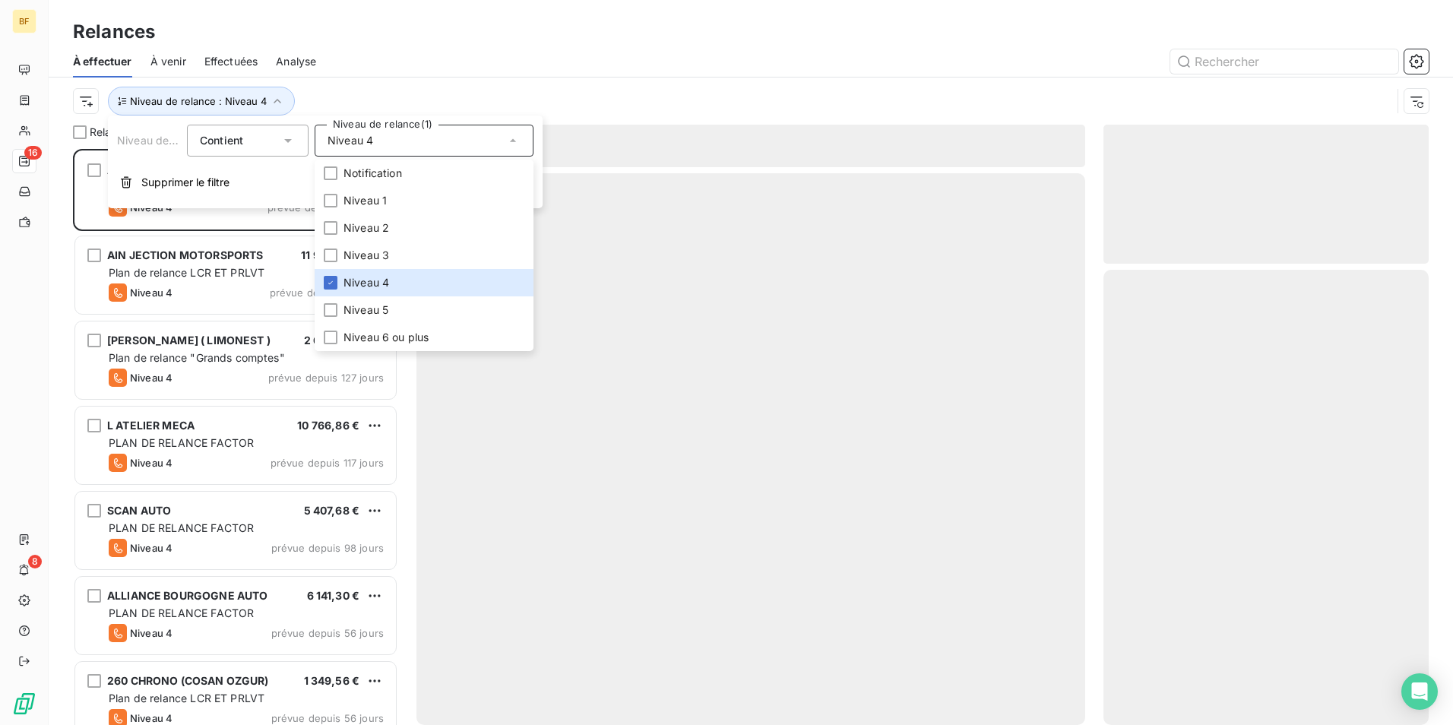
scroll to position [565, 314]
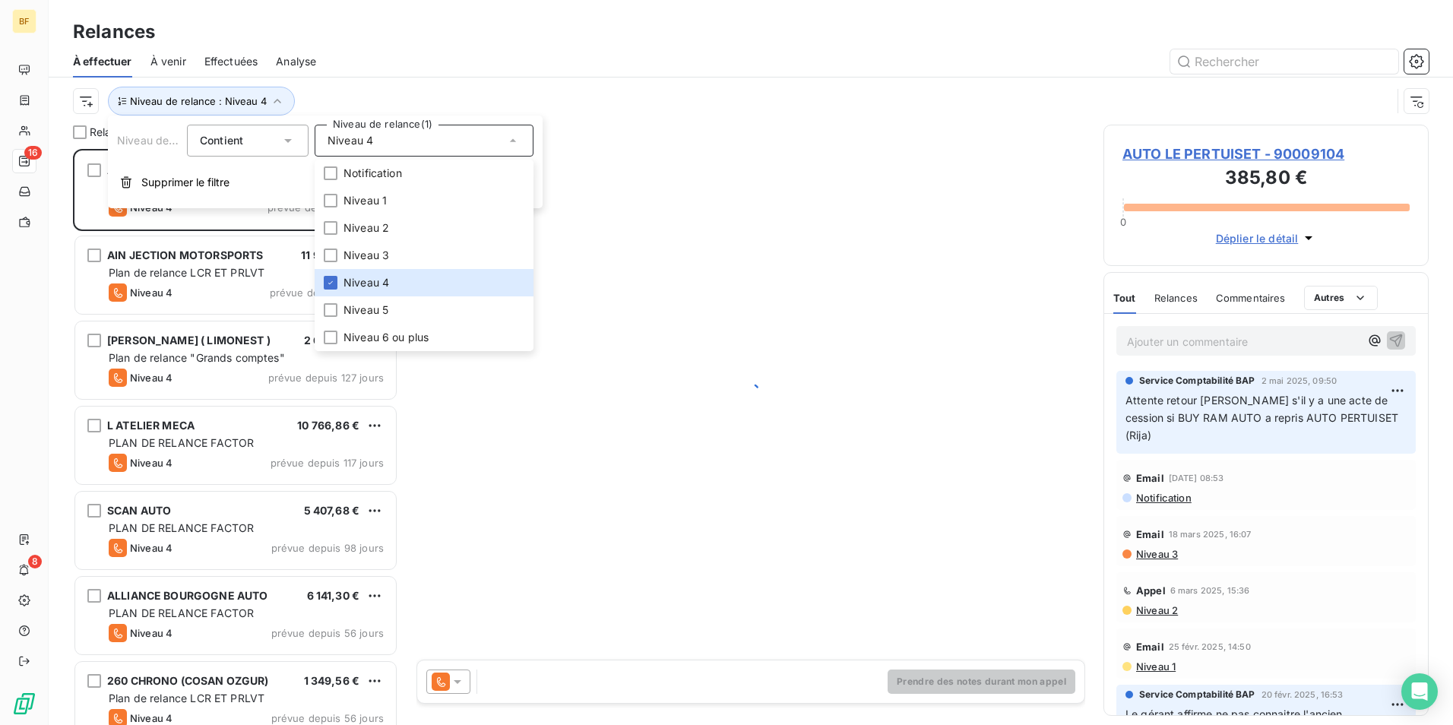
click at [395, 67] on div at bounding box center [881, 61] width 1094 height 24
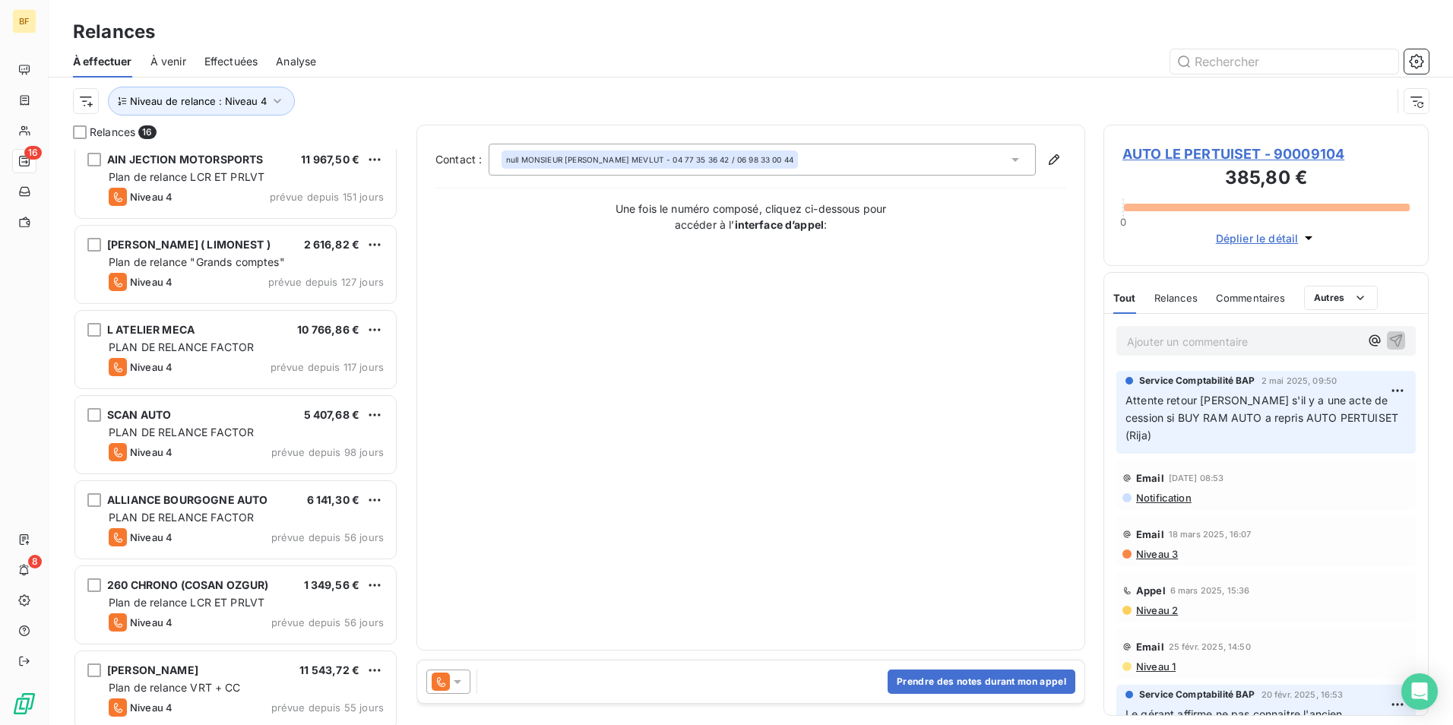
scroll to position [0, 0]
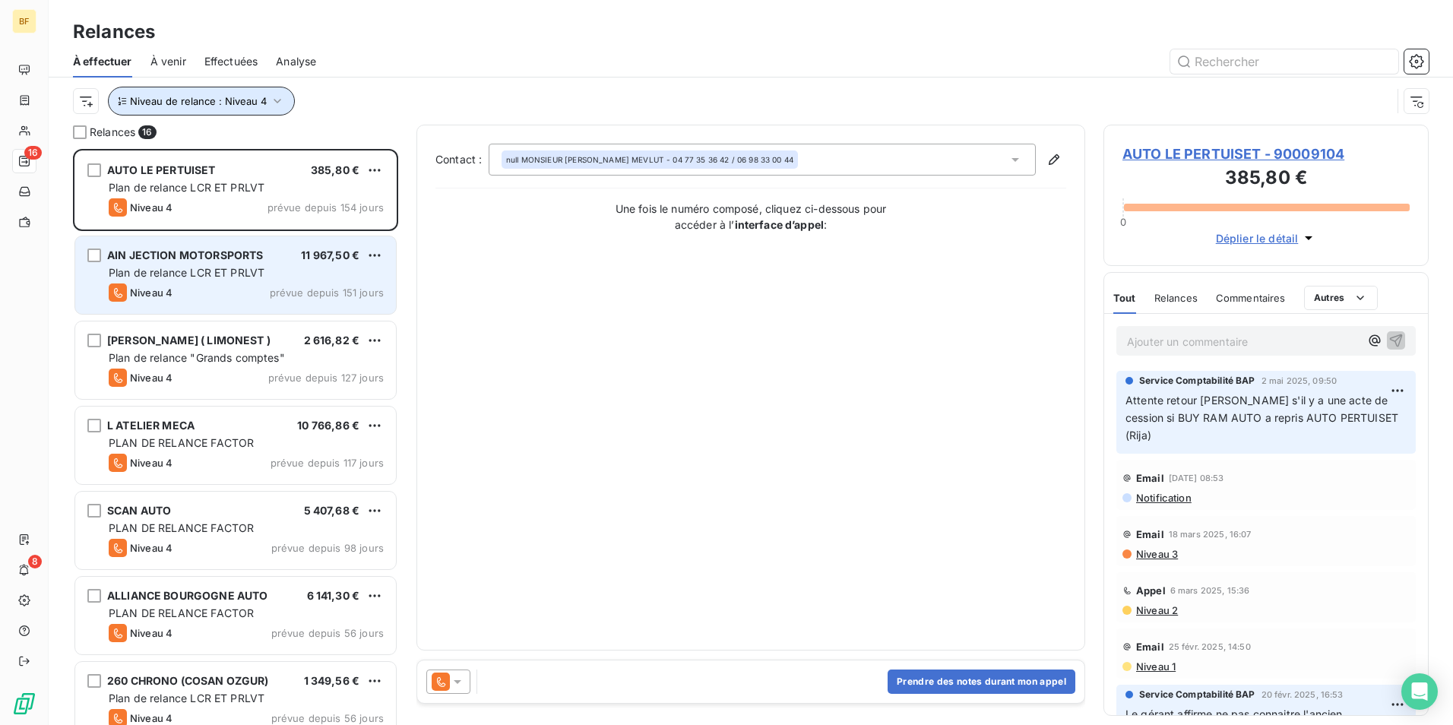
drag, startPoint x: 244, startPoint y: 105, endPoint x: 271, endPoint y: 240, distance: 137.9
click at [244, 116] on div "Niveau de relance : Niveau 4" at bounding box center [751, 101] width 1356 height 47
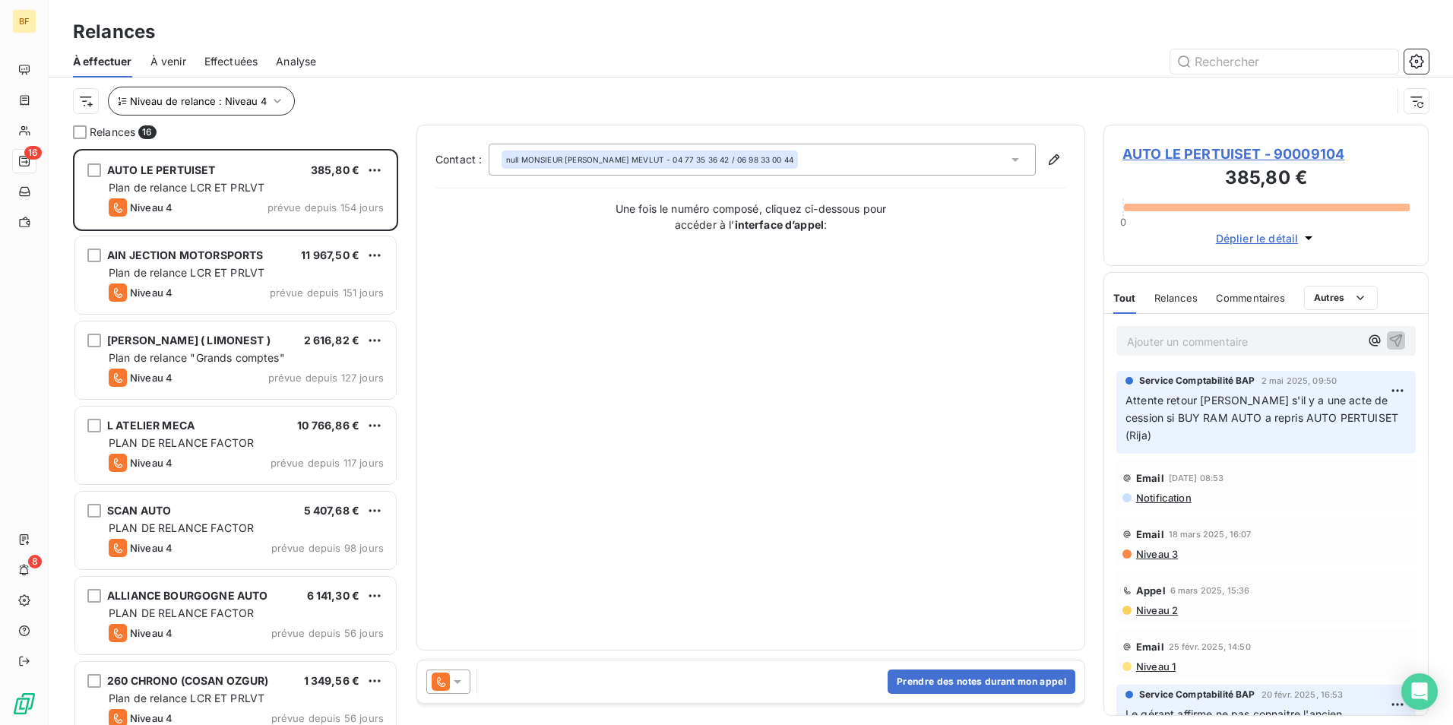
drag, startPoint x: 254, startPoint y: 121, endPoint x: 254, endPoint y: 107, distance: 13.7
click at [254, 116] on div "Niveau de relance : Niveau 4" at bounding box center [751, 101] width 1356 height 47
click at [254, 107] on button "Niveau de relance : Niveau 4" at bounding box center [201, 101] width 187 height 29
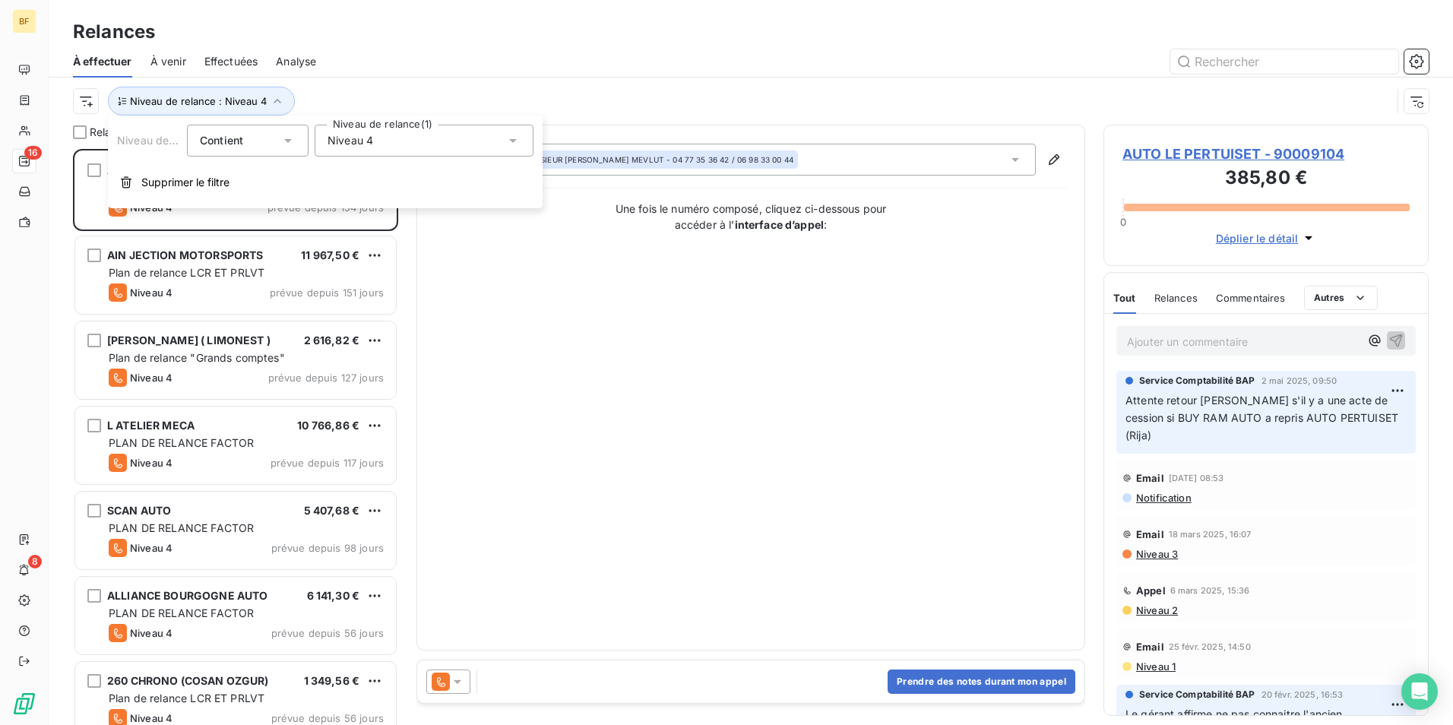
click at [347, 147] on span "Niveau 4" at bounding box center [351, 140] width 46 height 15
click at [337, 283] on div at bounding box center [331, 283] width 14 height 14
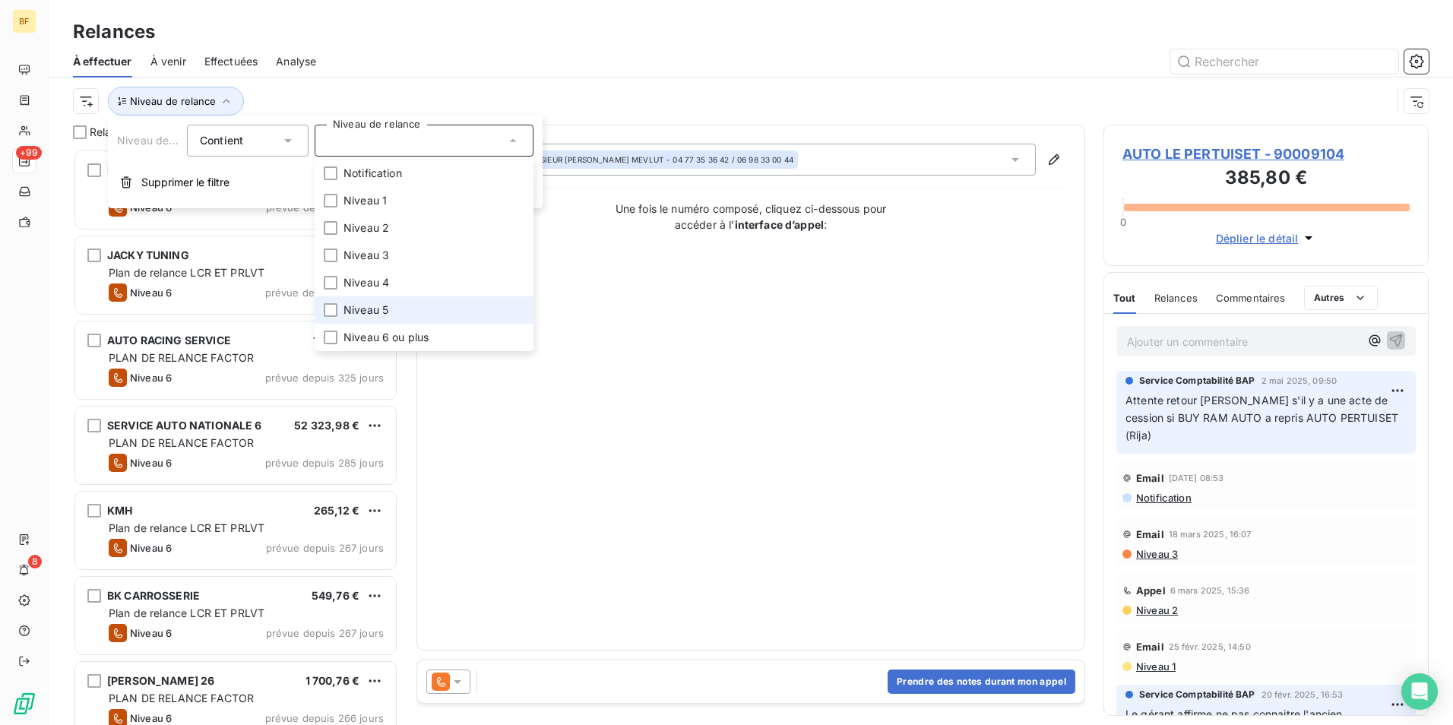
click at [343, 312] on li "Niveau 5" at bounding box center [424, 309] width 219 height 27
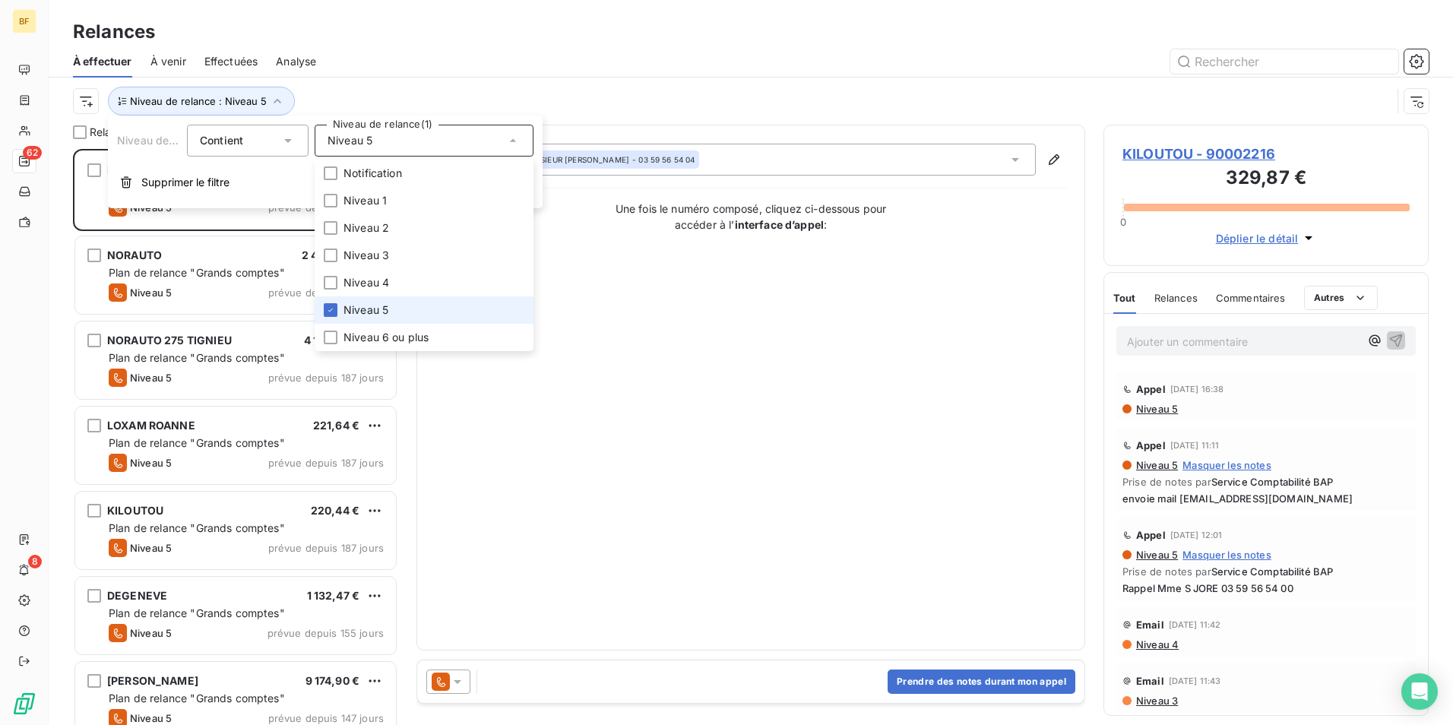
scroll to position [565, 314]
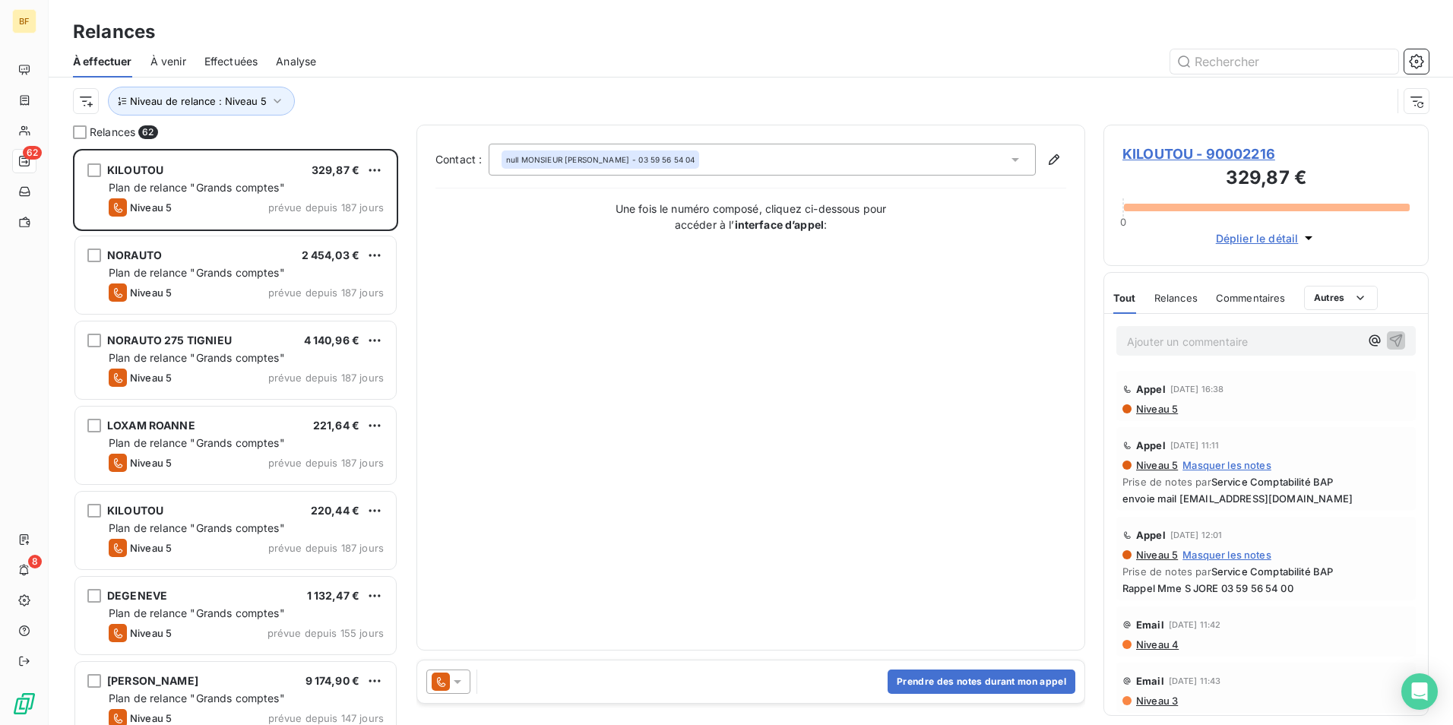
click at [406, 74] on div "À effectuer À venir Effectuées Analyse" at bounding box center [751, 62] width 1405 height 32
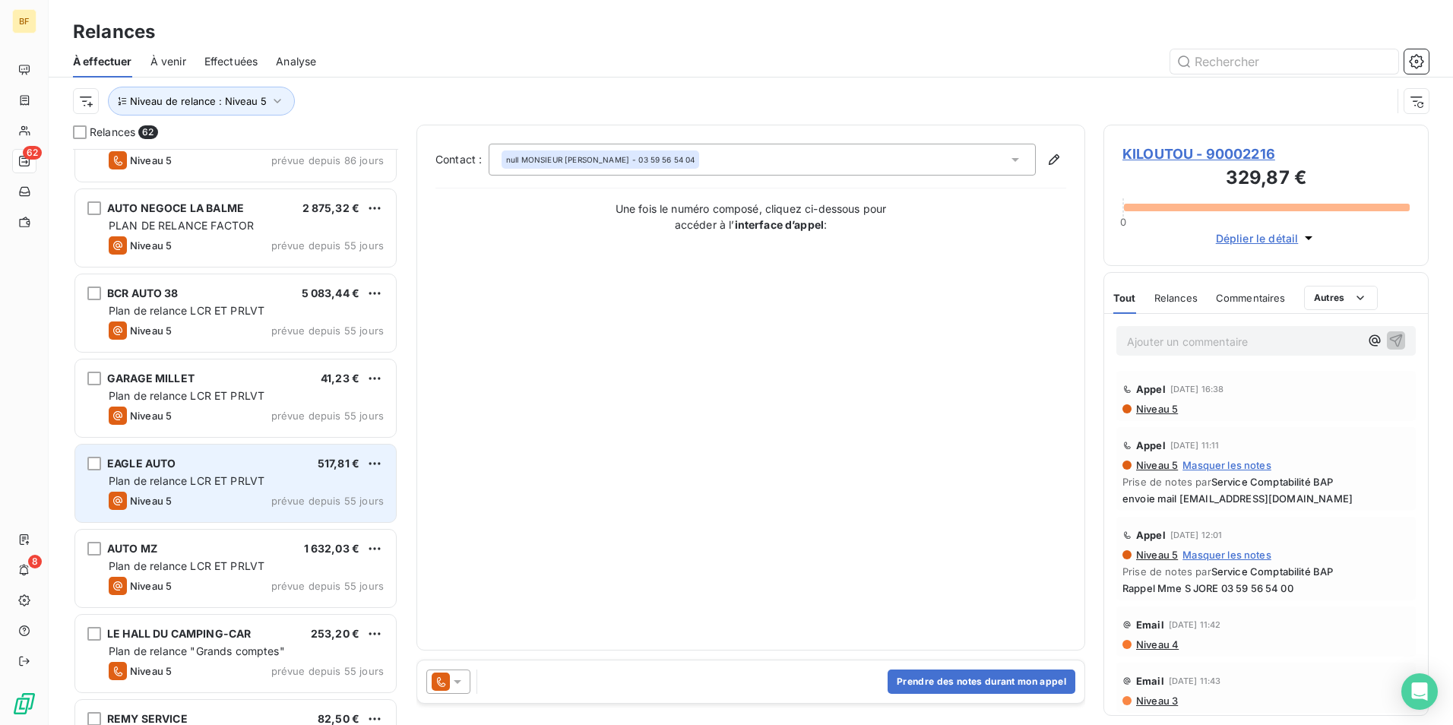
scroll to position [609, 0]
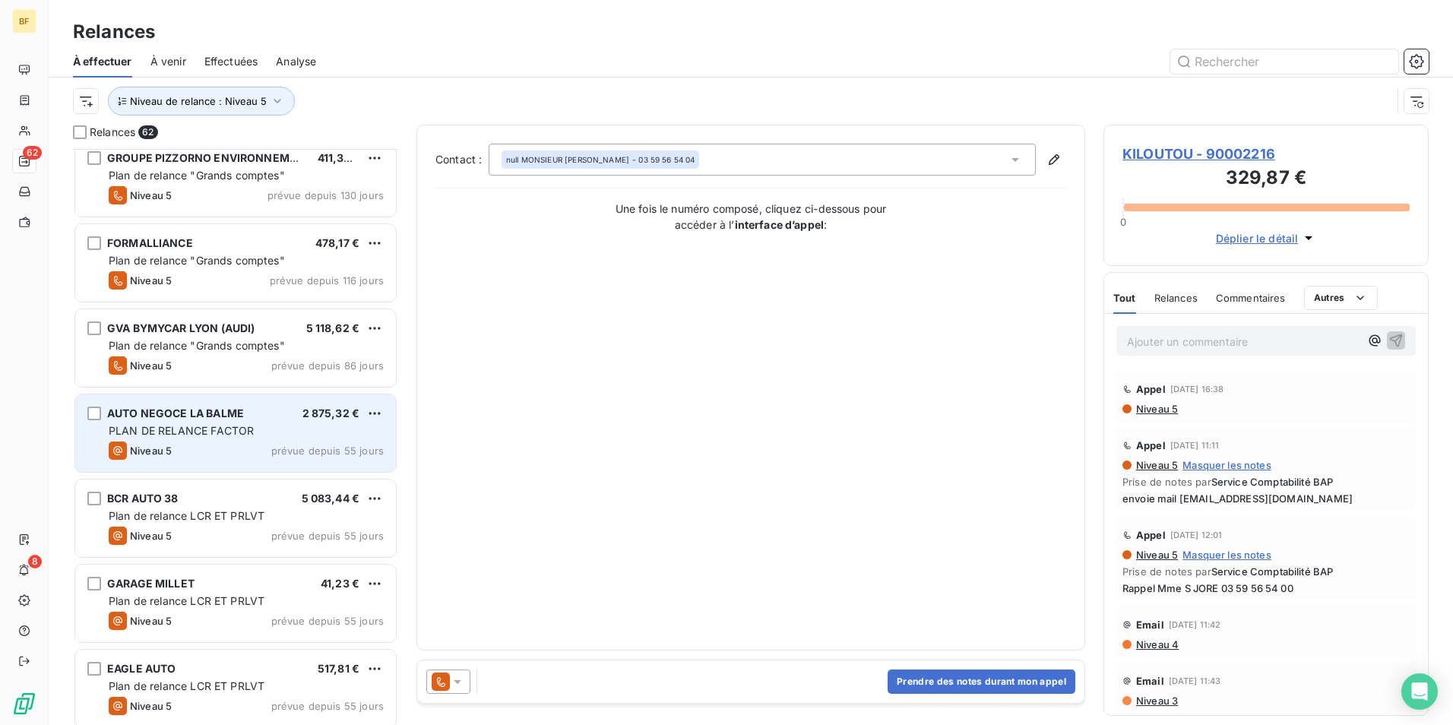
click at [199, 435] on span "PLAN DE RELANCE FACTOR" at bounding box center [181, 430] width 145 height 13
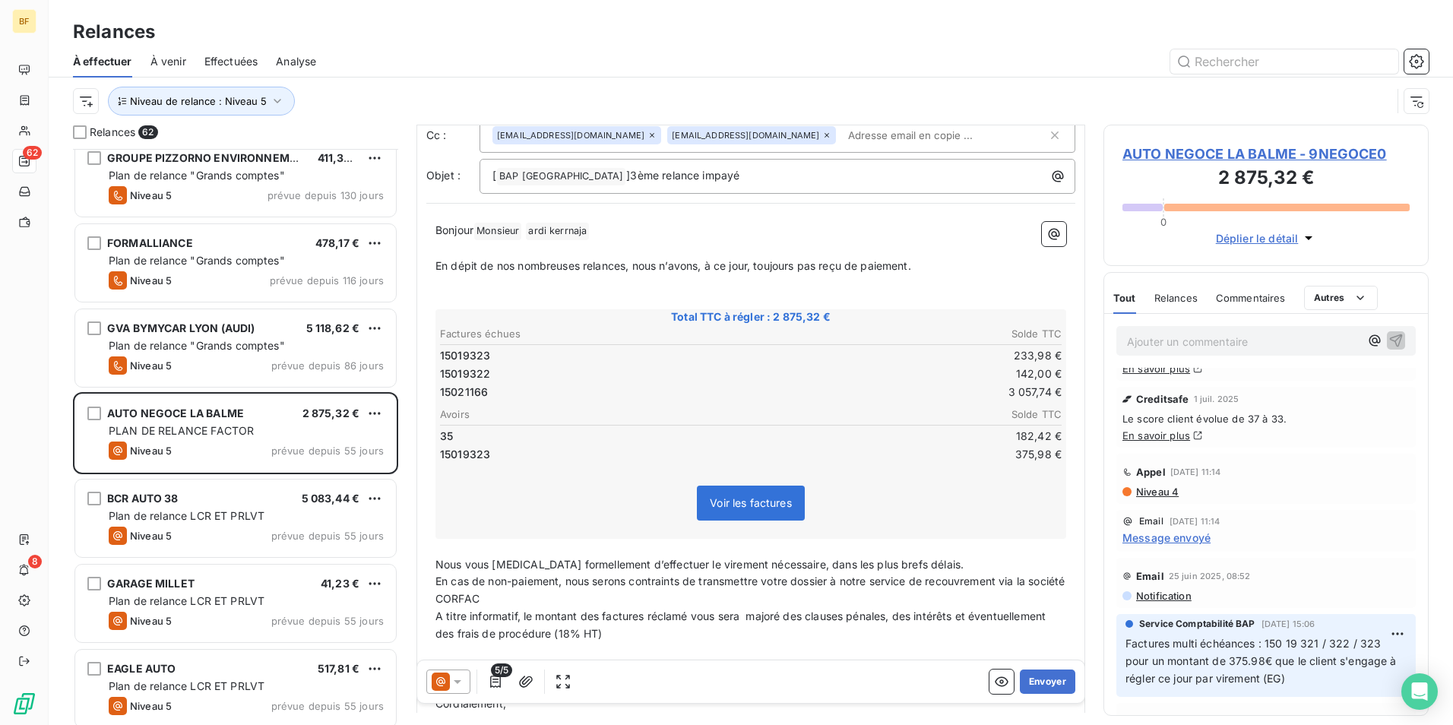
scroll to position [152, 0]
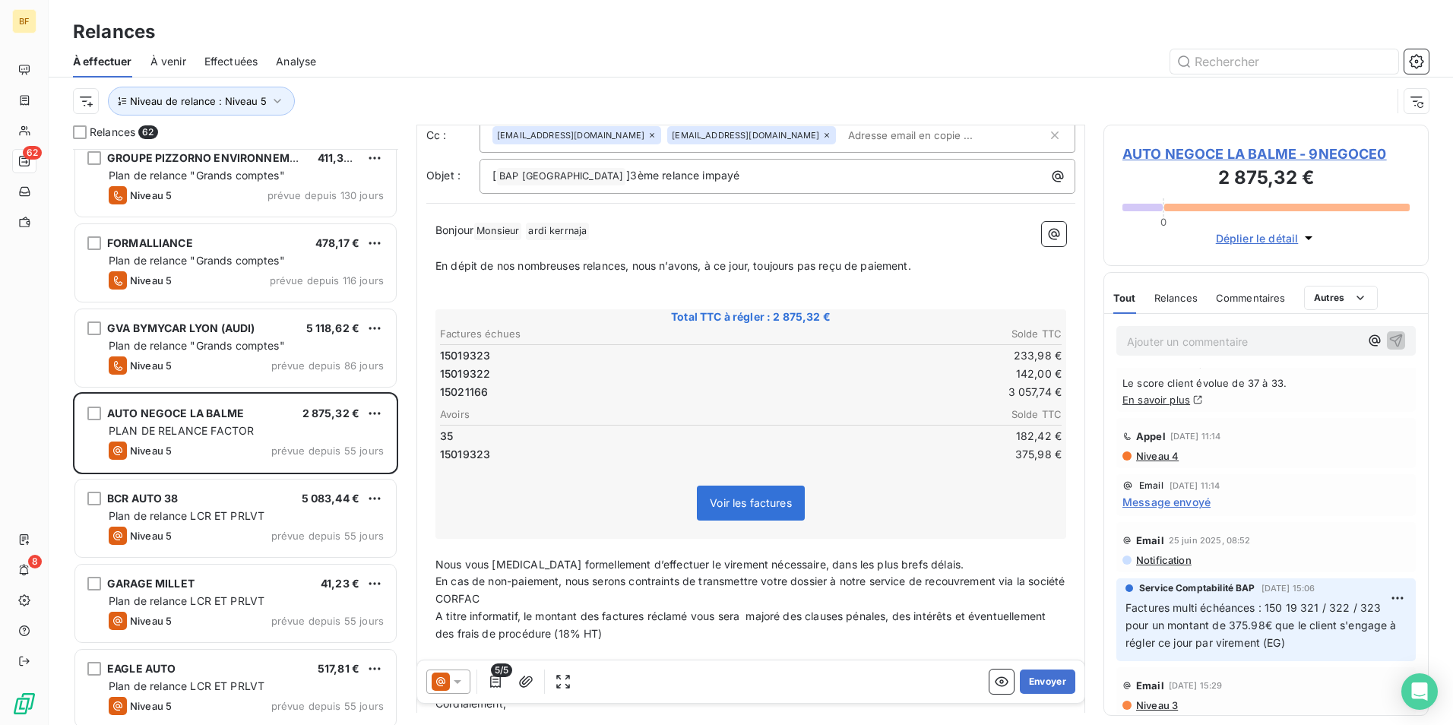
click at [1164, 455] on span "Niveau 4" at bounding box center [1157, 456] width 44 height 12
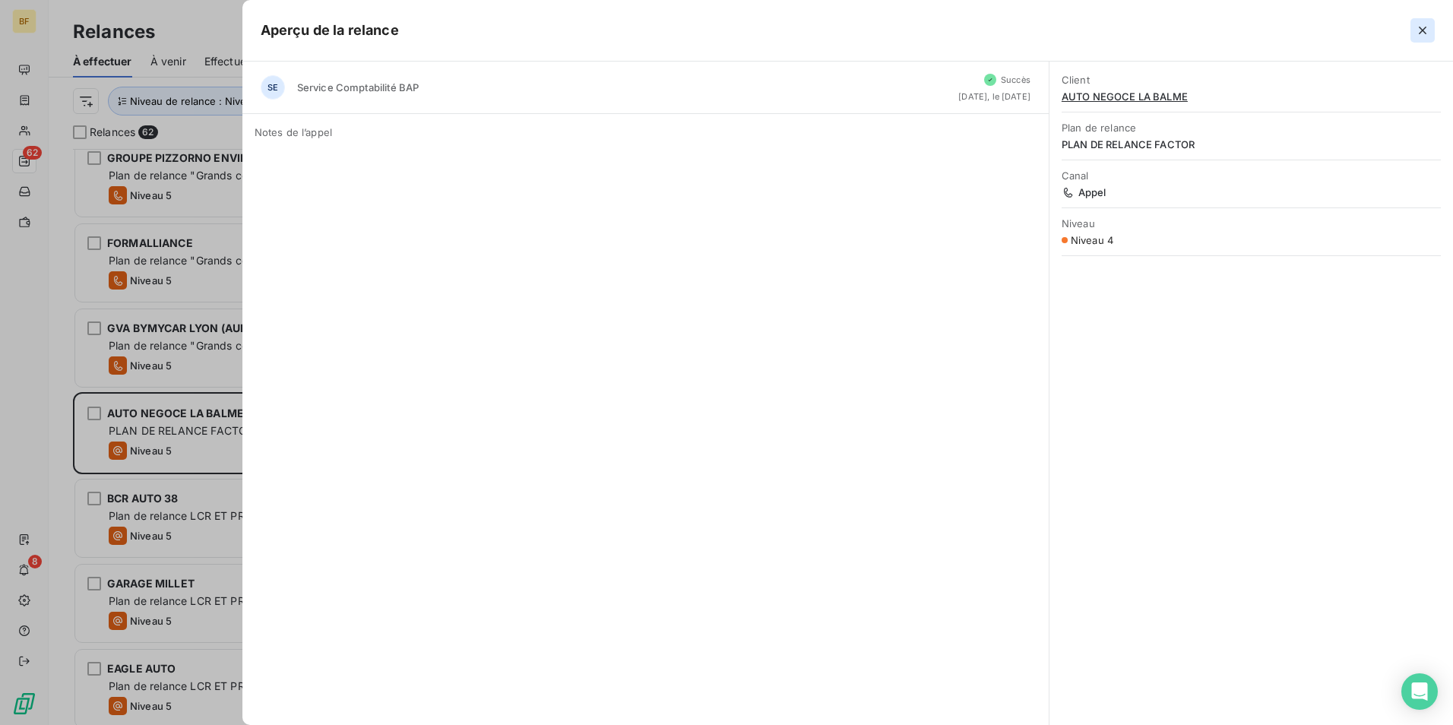
click at [1426, 24] on icon "button" at bounding box center [1422, 30] width 15 height 15
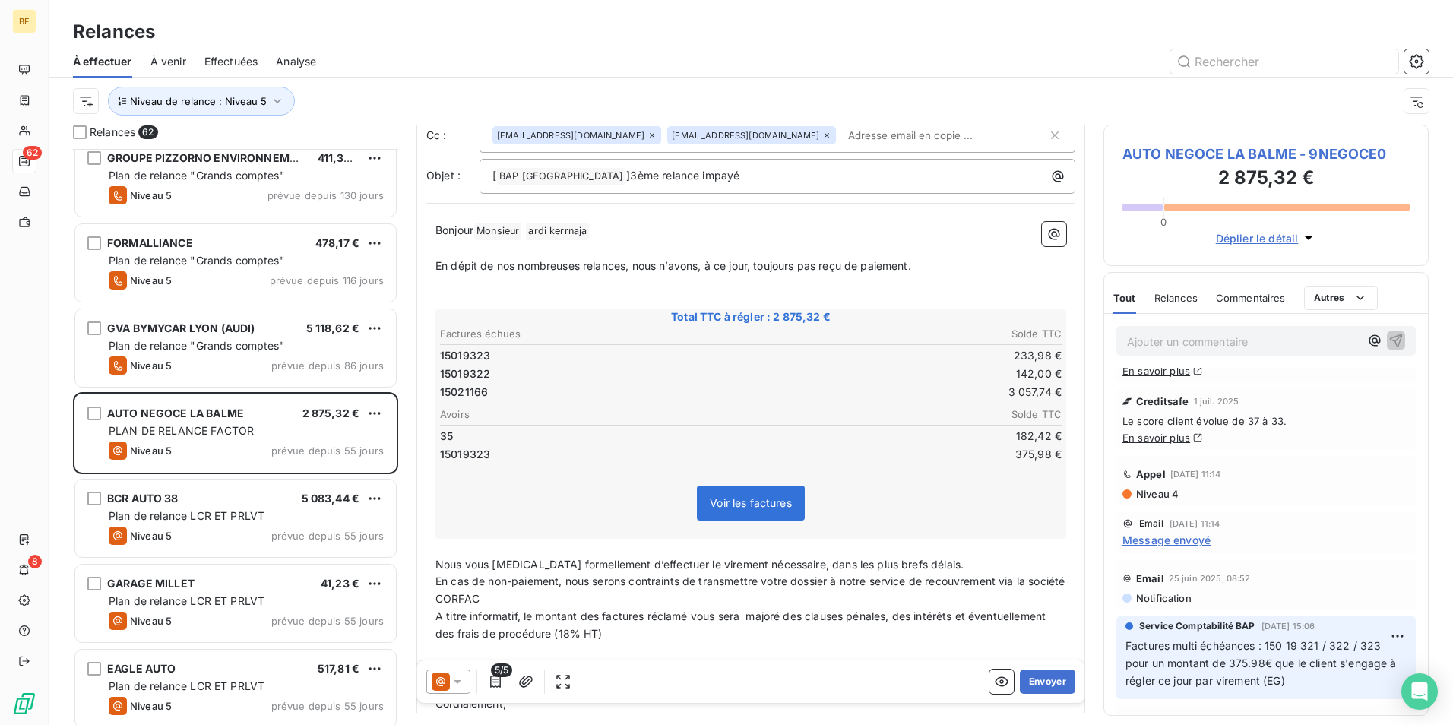
scroll to position [0, 0]
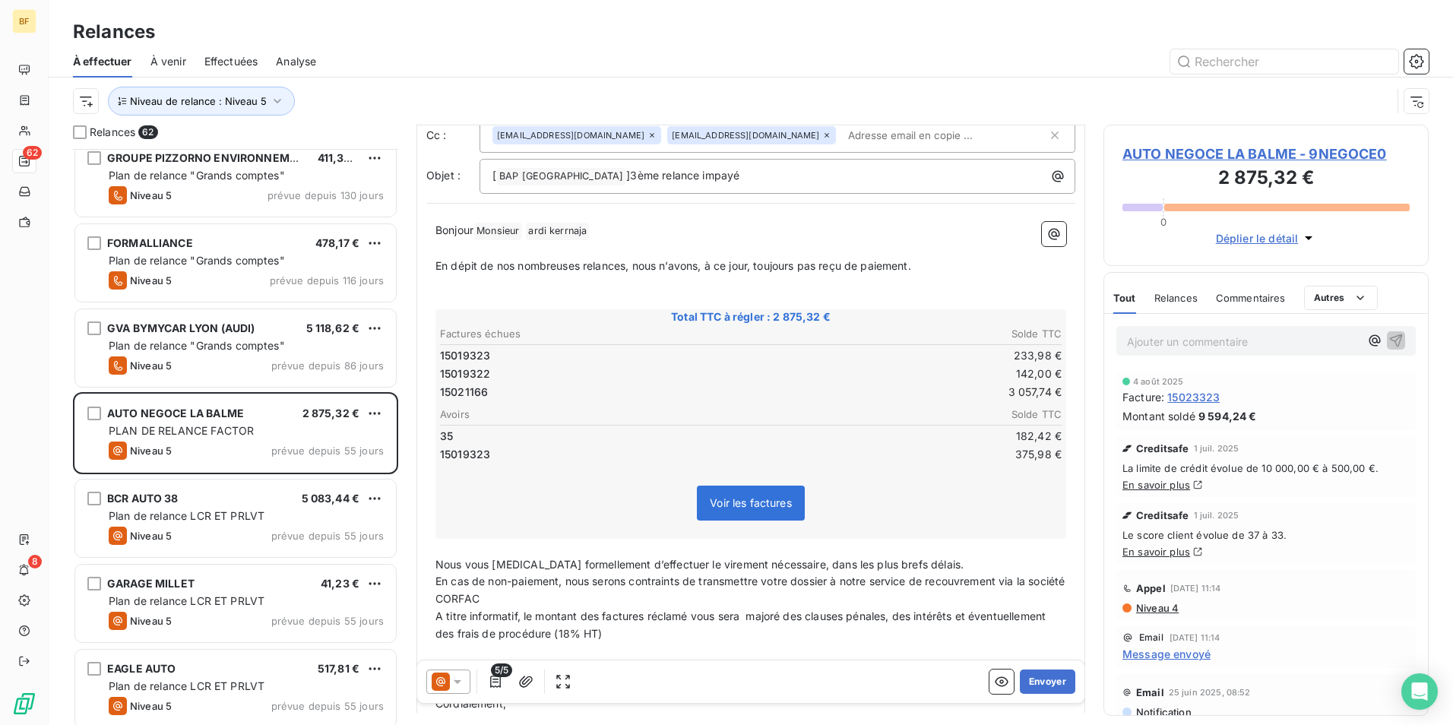
click at [1300, 140] on div "AUTO NEGOCE LA BALME - 9NEGOCE0 2 875,32 € 0 Déplier le détail" at bounding box center [1266, 195] width 325 height 141
click at [1297, 143] on div "AUTO NEGOCE LA BALME - 9NEGOCE0 2 875,32 € 0 Déplier le détail" at bounding box center [1266, 195] width 325 height 141
click at [1297, 147] on span "AUTO NEGOCE LA BALME - 9NEGOCE0" at bounding box center [1266, 154] width 287 height 21
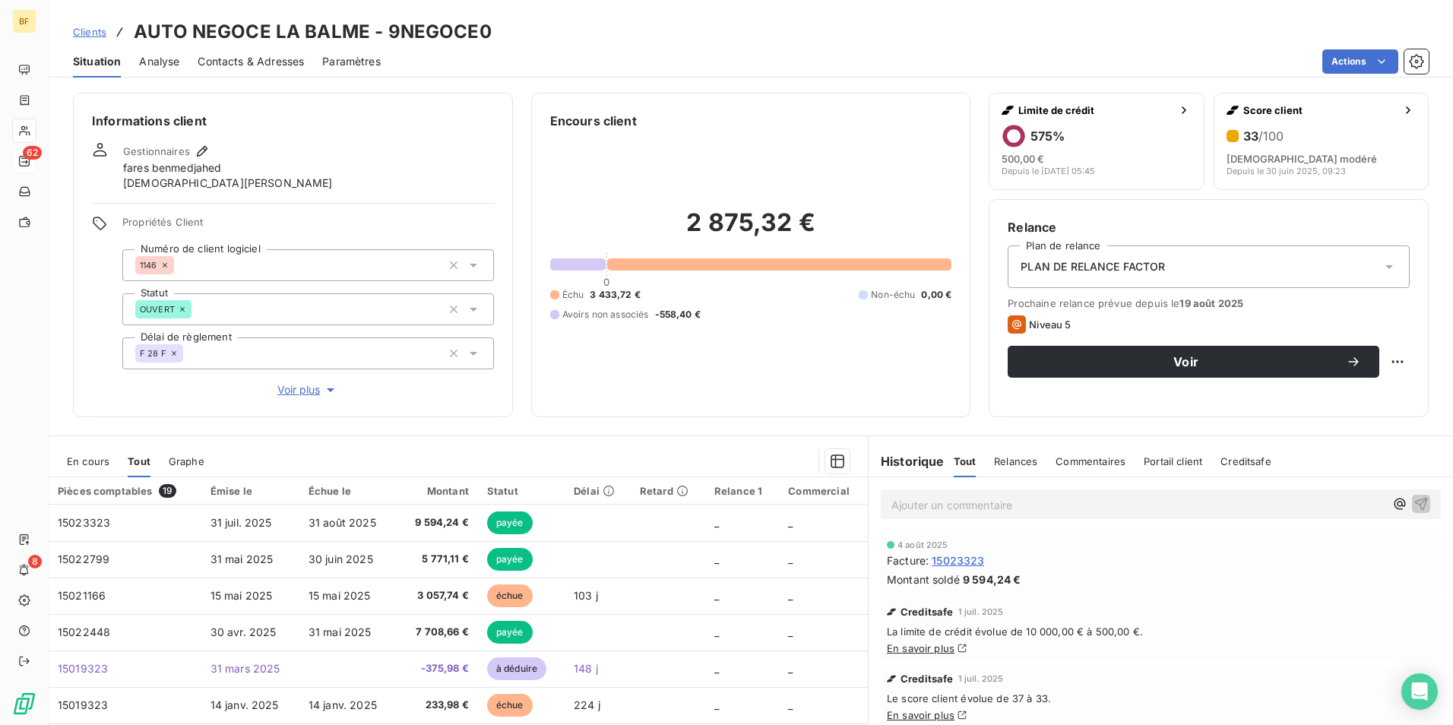
click at [260, 52] on div "Contacts & Adresses" at bounding box center [251, 62] width 106 height 32
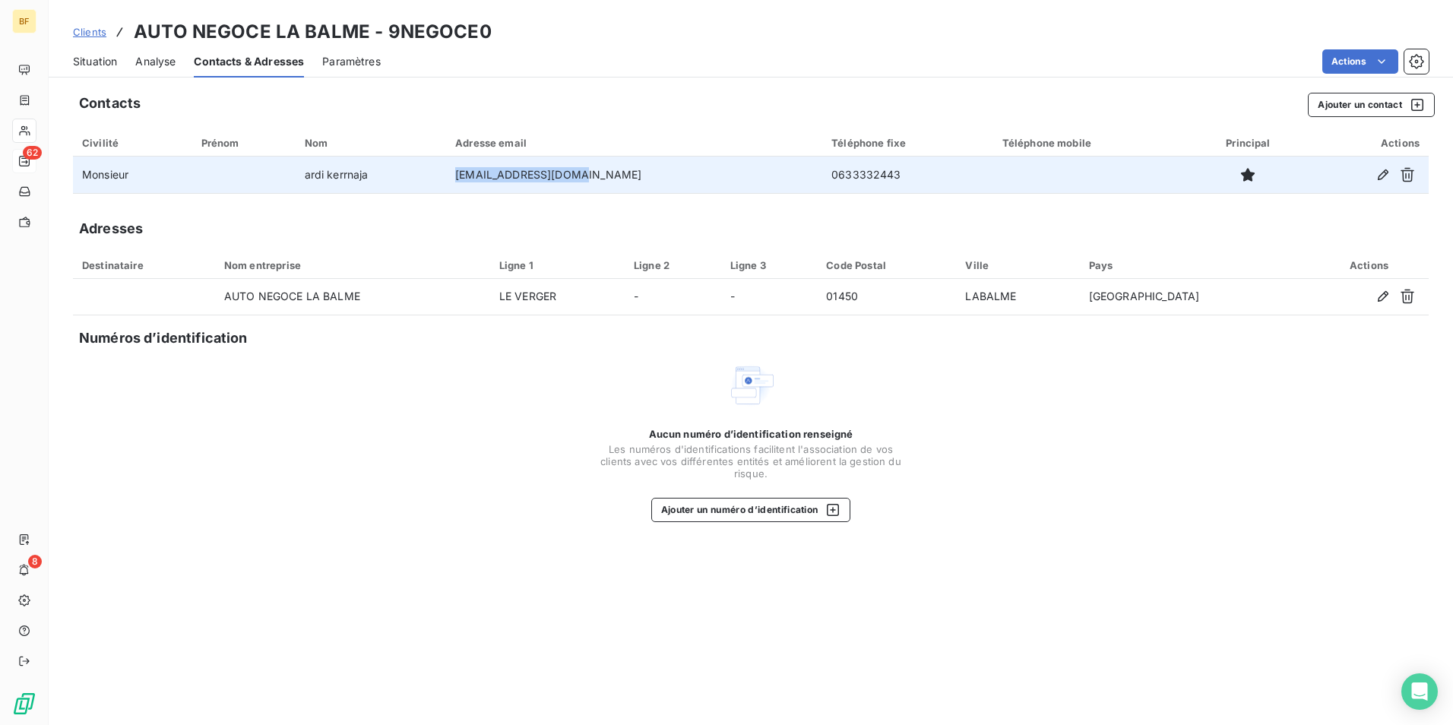
drag, startPoint x: 636, startPoint y: 180, endPoint x: 490, endPoint y: 177, distance: 146.0
click at [490, 177] on tr "Monsieur [PERSON_NAME] [EMAIL_ADDRESS][DOMAIN_NAME] 0633332443" at bounding box center [751, 175] width 1356 height 36
copy tr "[EMAIL_ADDRESS][DOMAIN_NAME]"
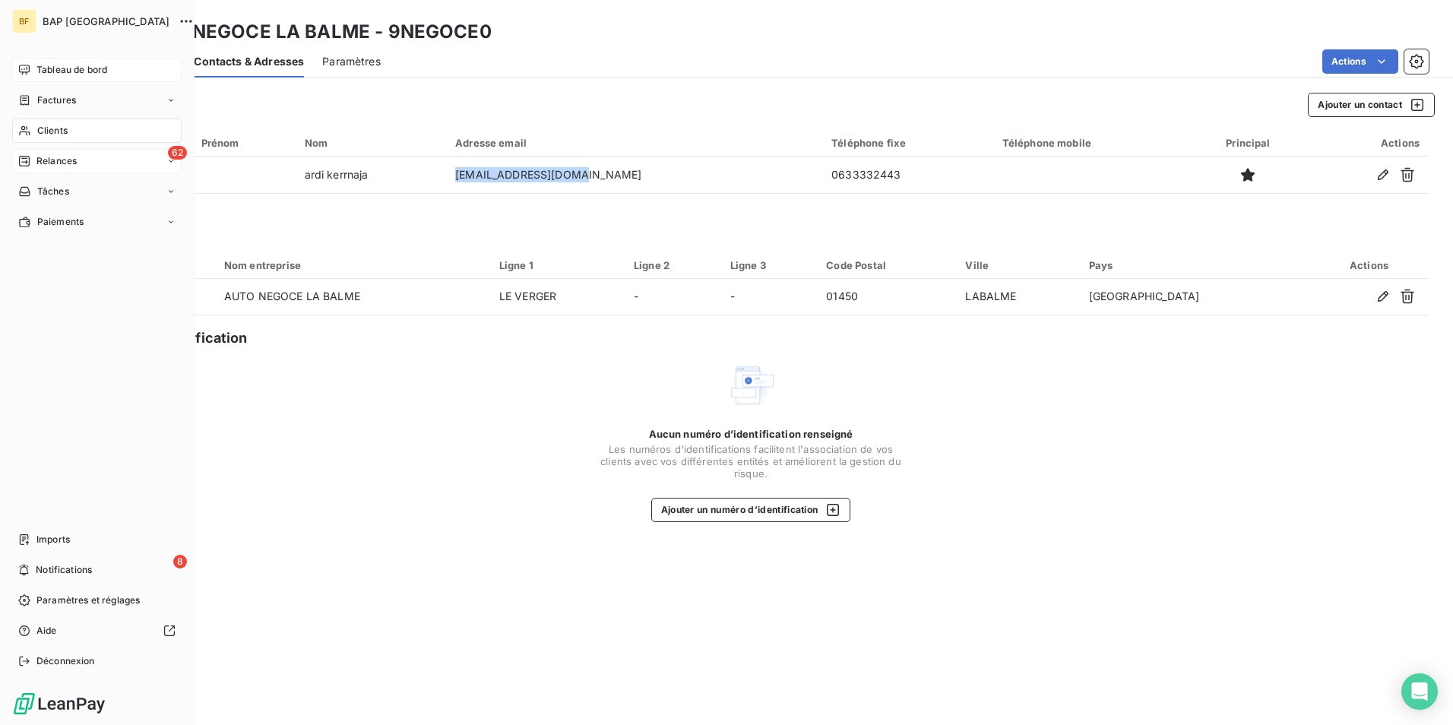
click at [68, 65] on span "Tableau de bord" at bounding box center [71, 70] width 71 height 14
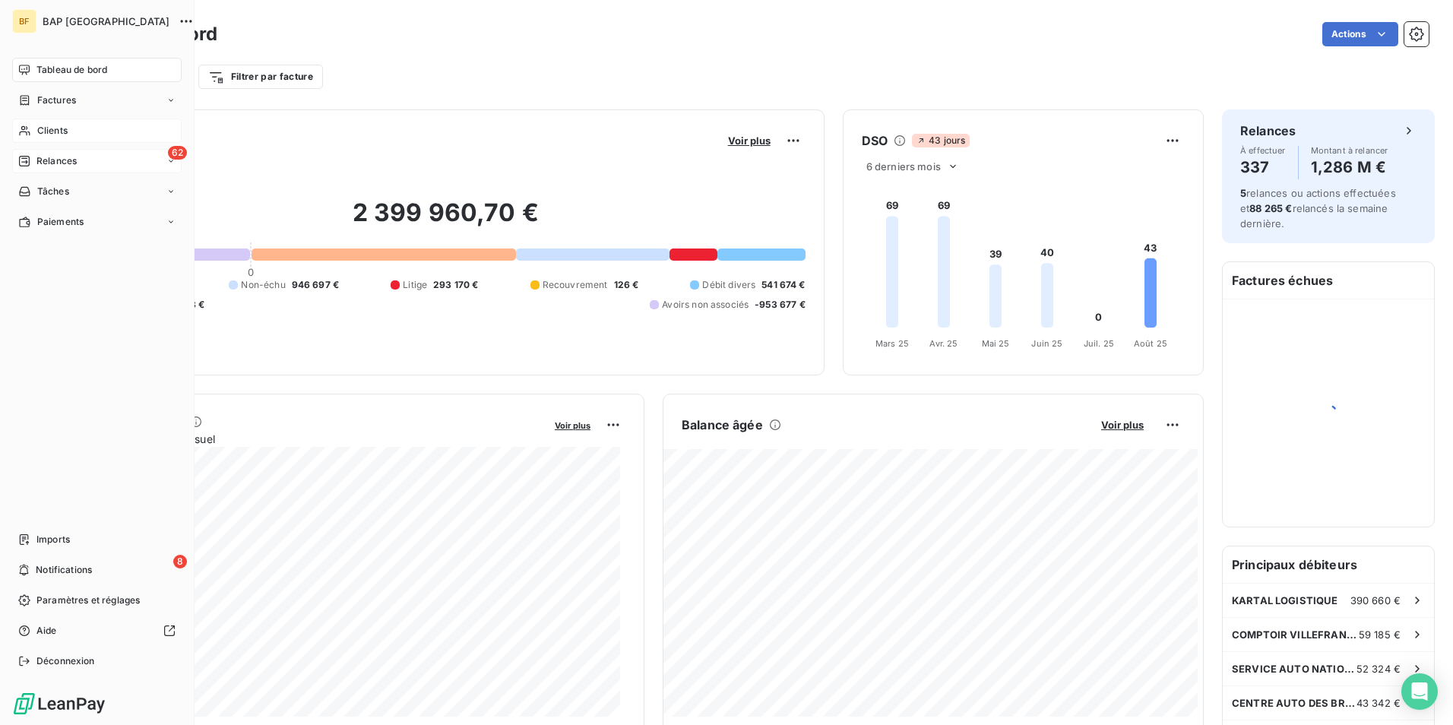
click at [32, 125] on div "Clients" at bounding box center [96, 131] width 169 height 24
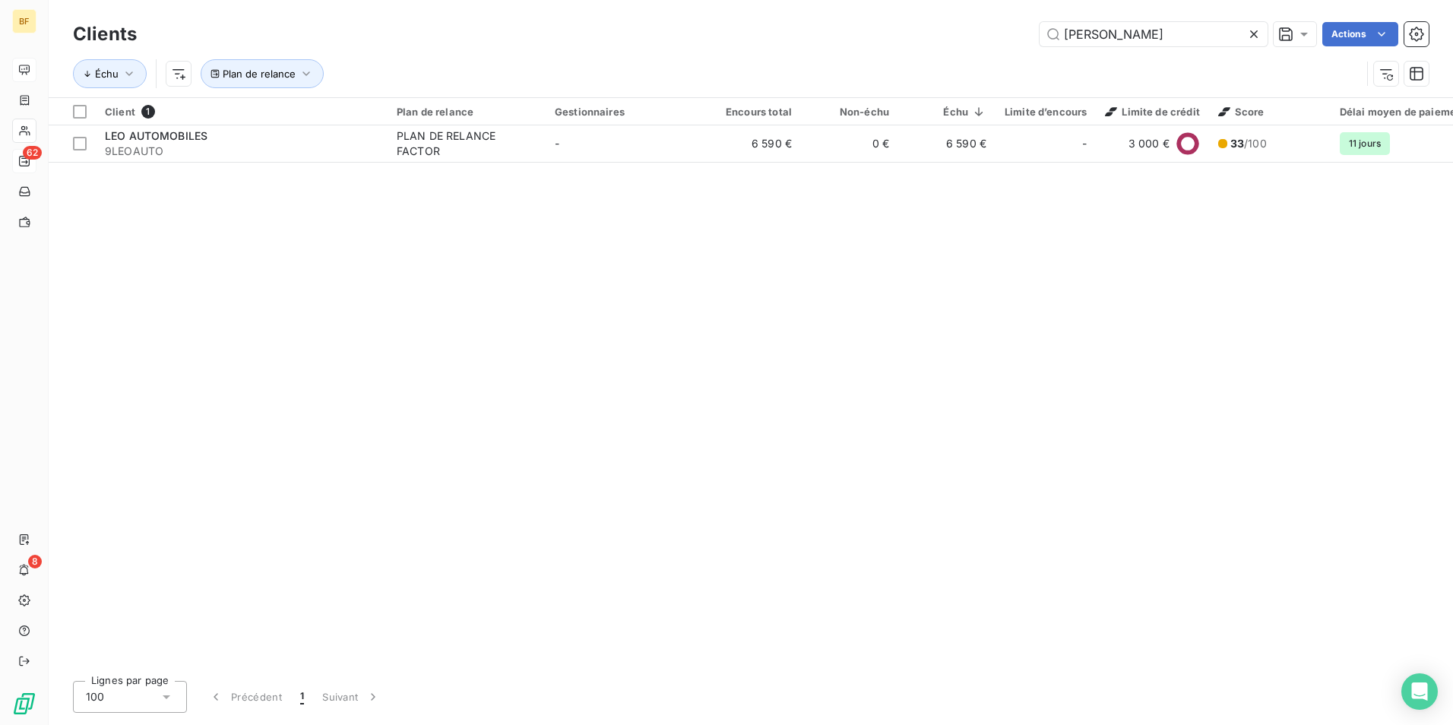
drag, startPoint x: 1171, startPoint y: 27, endPoint x: 947, endPoint y: 41, distance: 224.6
click at [947, 41] on div "LEO AUT Actions" at bounding box center [792, 34] width 1274 height 24
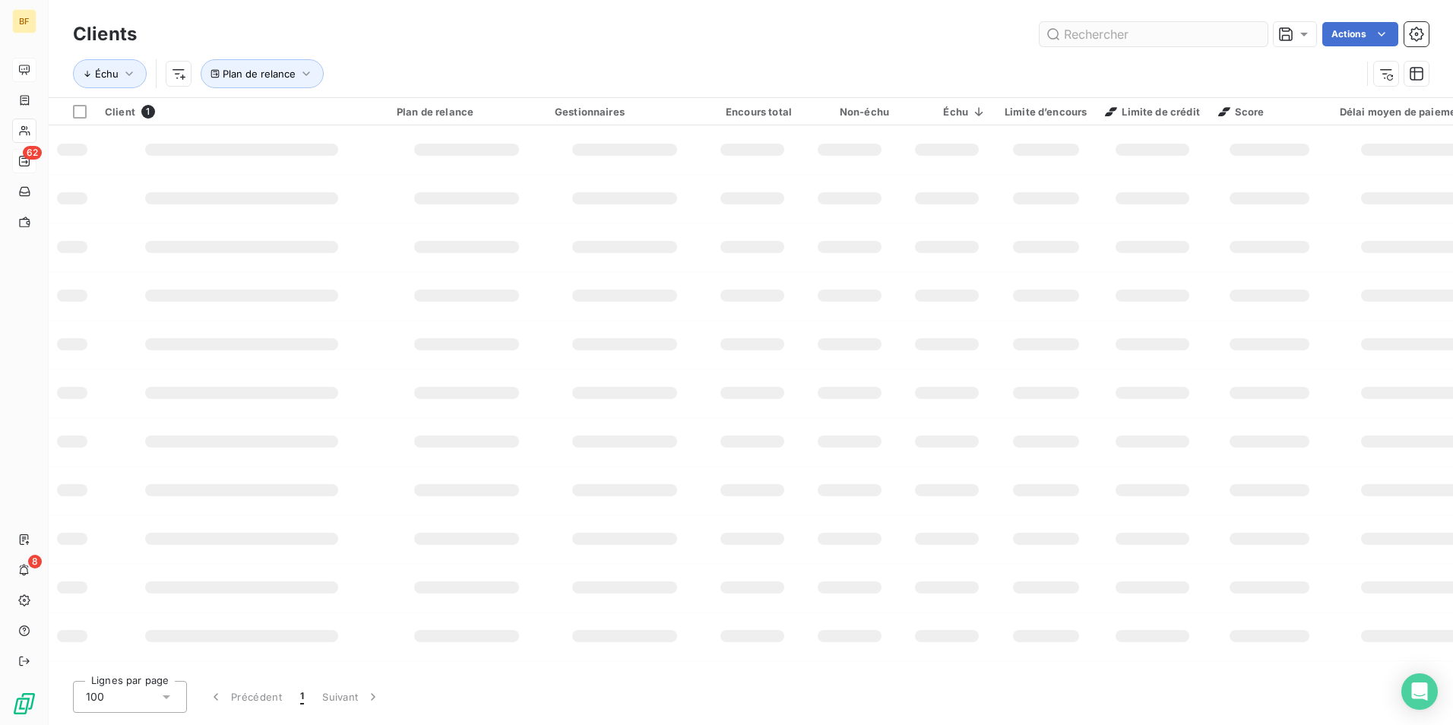
click at [1051, 37] on input "text" at bounding box center [1154, 34] width 228 height 24
type input "eden"
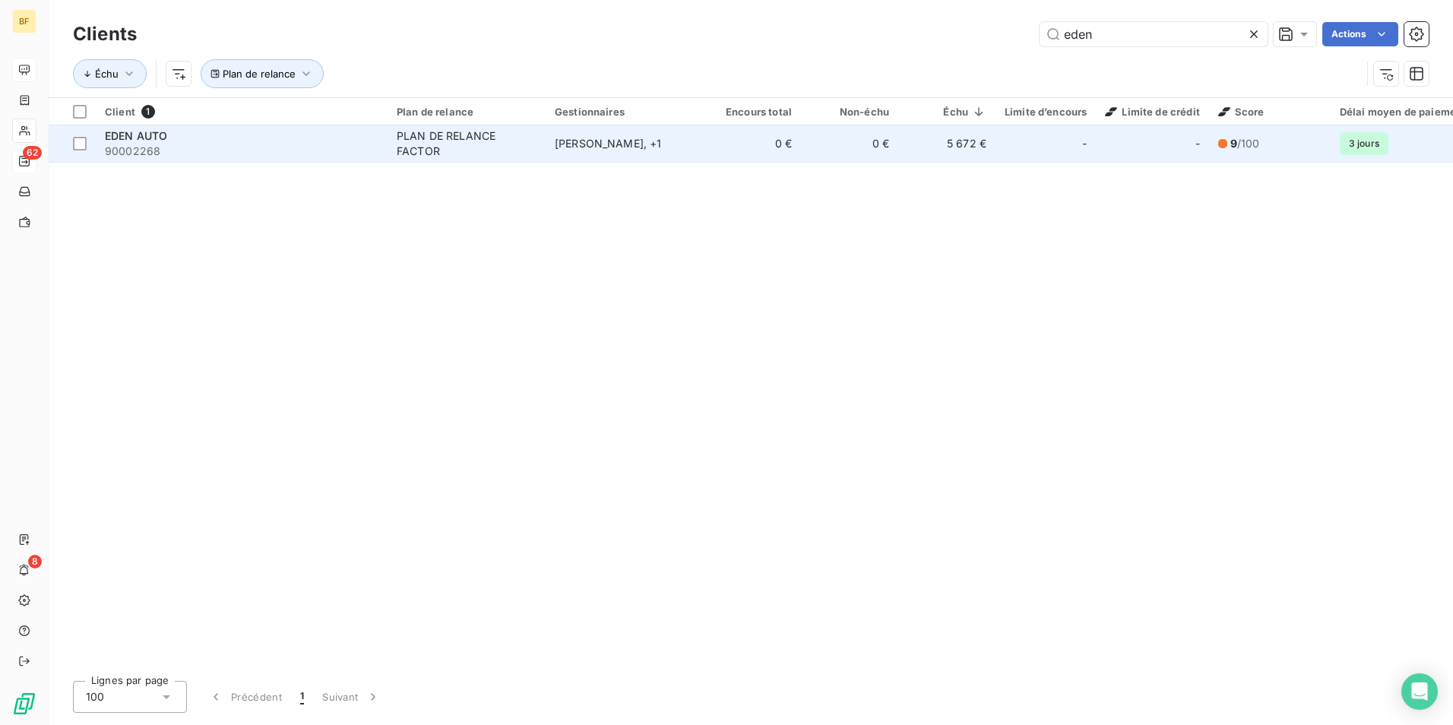
click at [745, 139] on td "0 €" at bounding box center [752, 143] width 97 height 36
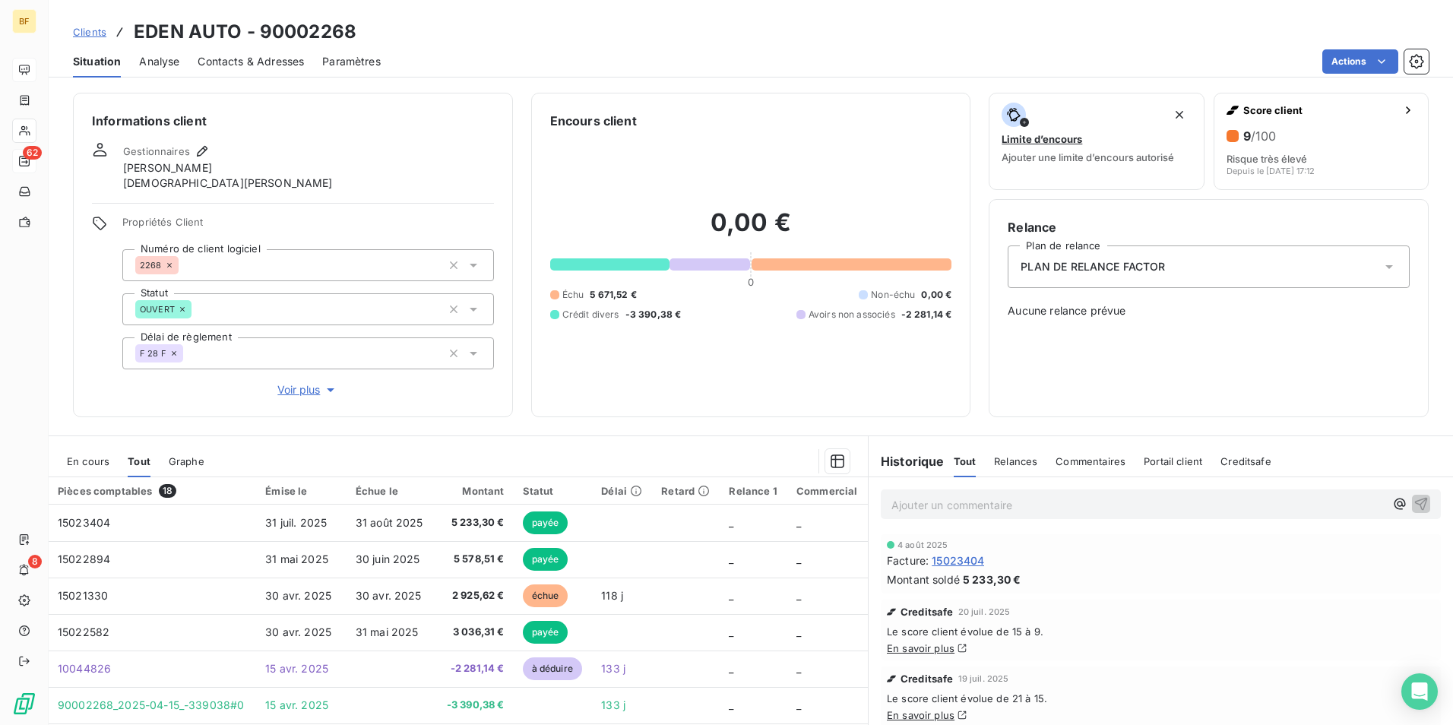
click at [936, 568] on span "15023404" at bounding box center [958, 561] width 52 height 16
drag, startPoint x: 270, startPoint y: 63, endPoint x: 193, endPoint y: 63, distance: 76.8
click at [270, 63] on span "Contacts & Adresses" at bounding box center [251, 61] width 106 height 15
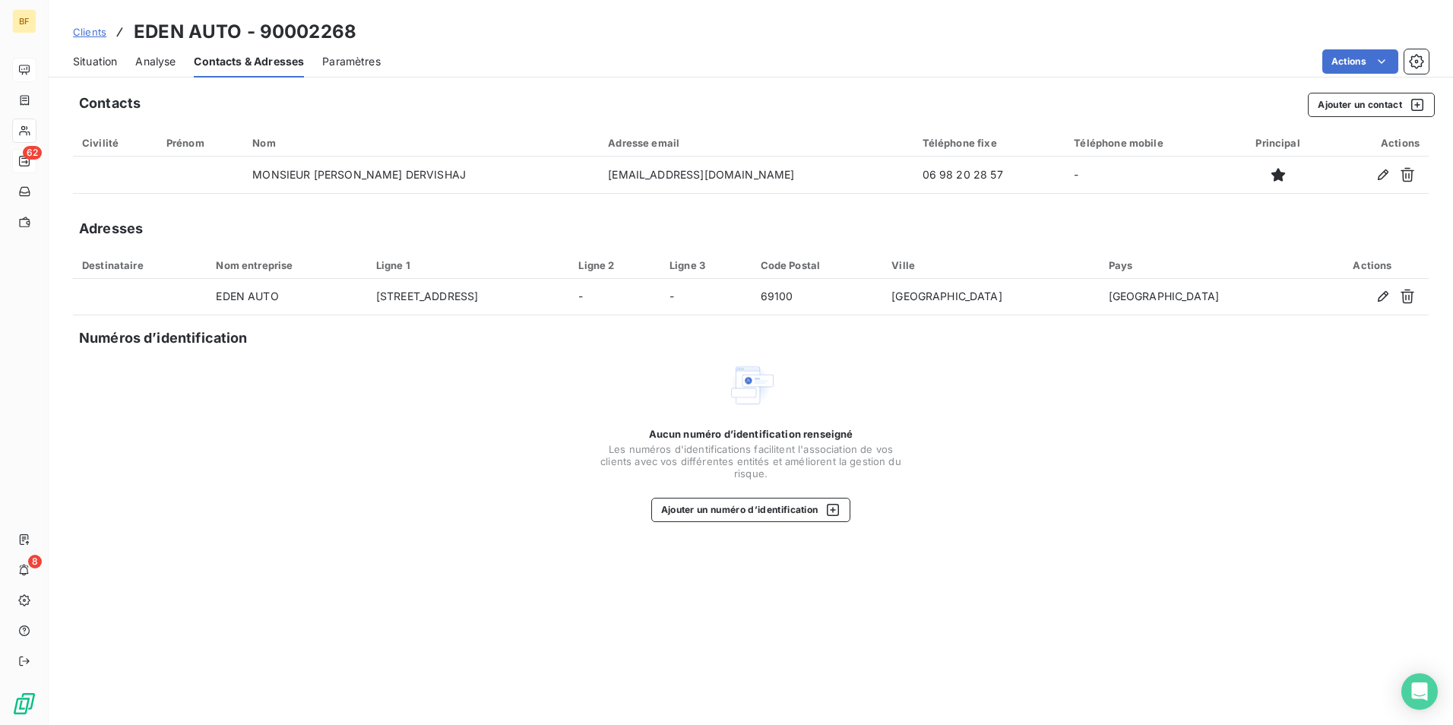
click at [98, 59] on span "Situation" at bounding box center [95, 61] width 44 height 15
